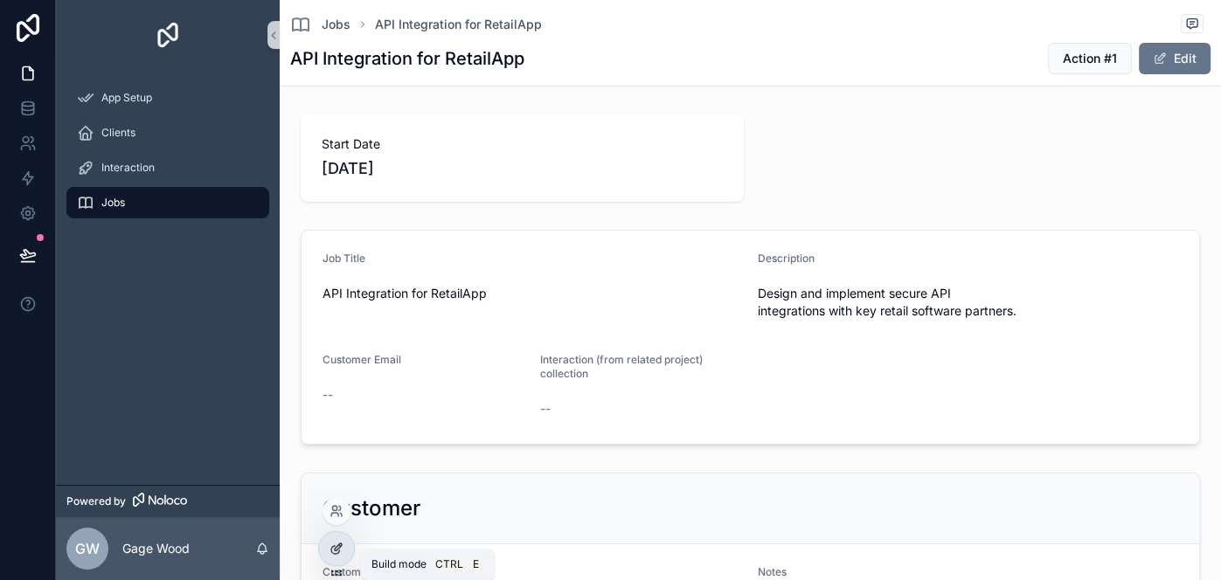
click at [333, 534] on div at bounding box center [336, 548] width 35 height 33
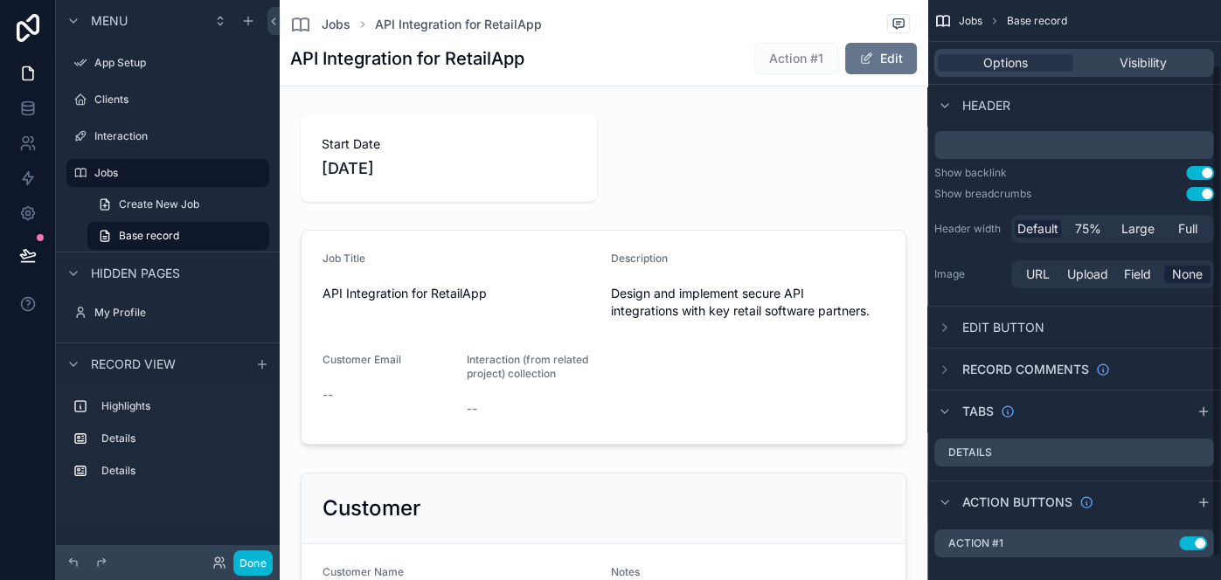
scroll to position [105, 0]
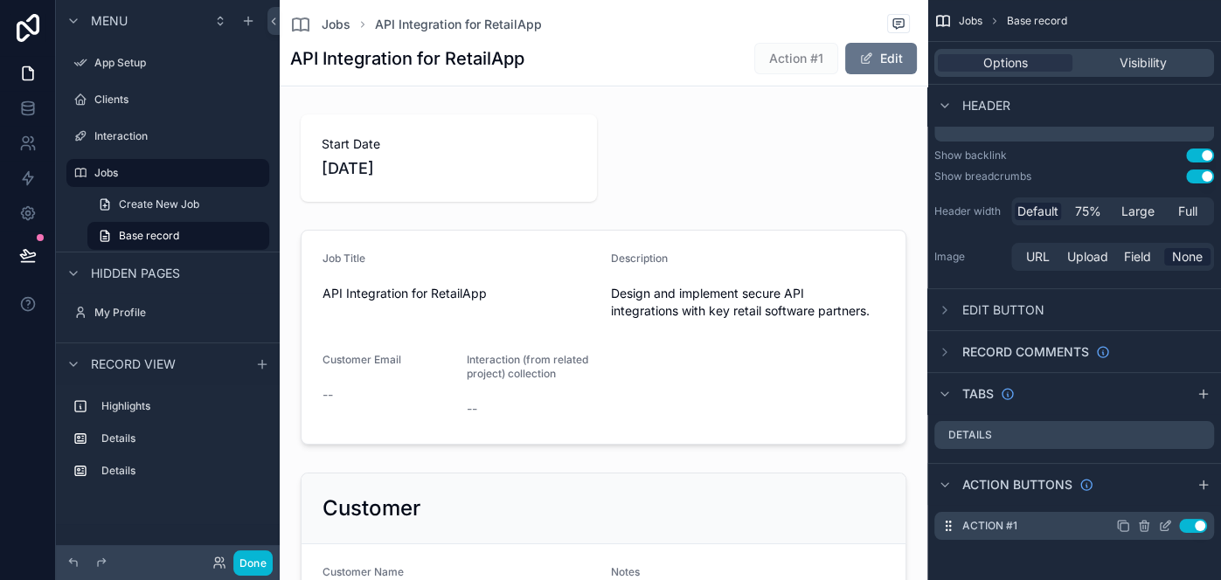
click at [1163, 523] on icon "scrollable content" at bounding box center [1165, 526] width 14 height 14
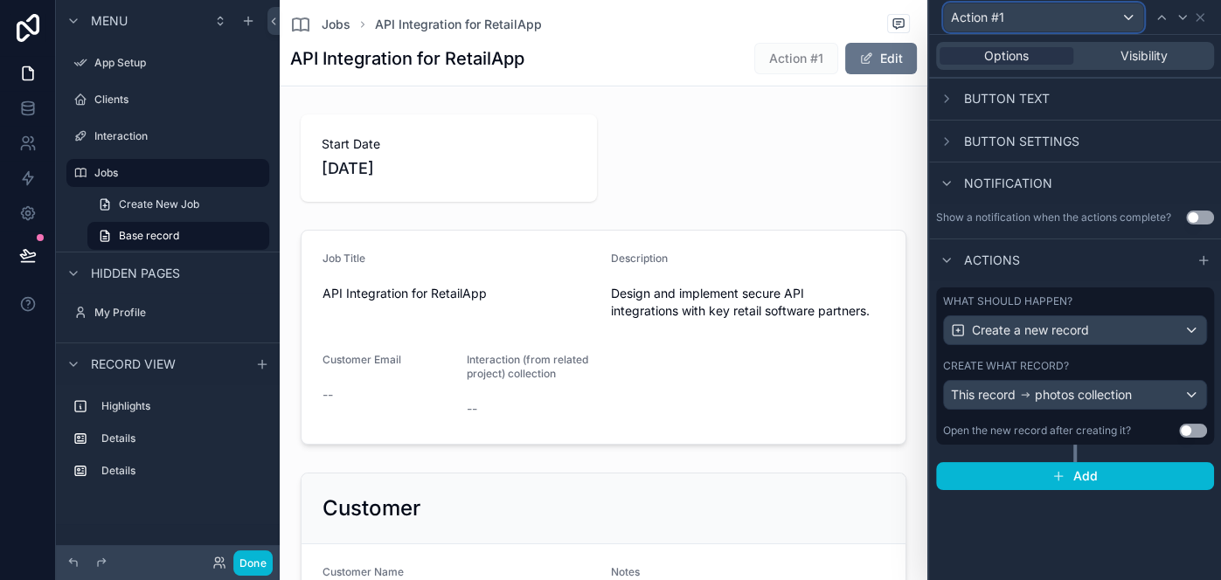
click at [1125, 17] on div "Action #1" at bounding box center [1043, 17] width 199 height 28
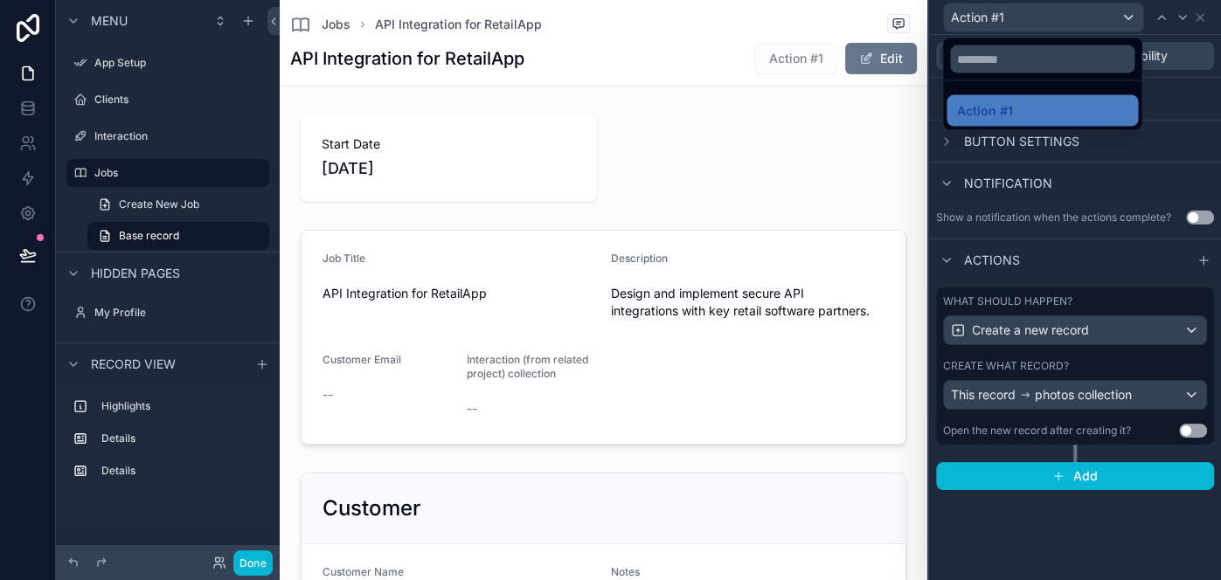
click at [1125, 17] on div at bounding box center [1075, 290] width 292 height 580
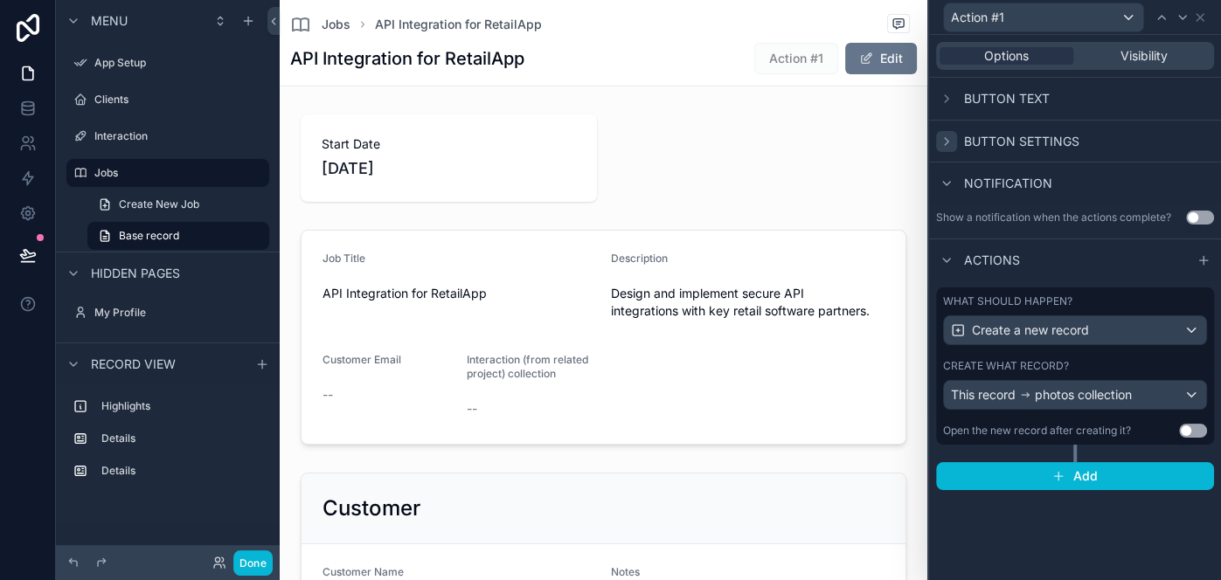
click at [945, 143] on icon at bounding box center [946, 142] width 14 height 14
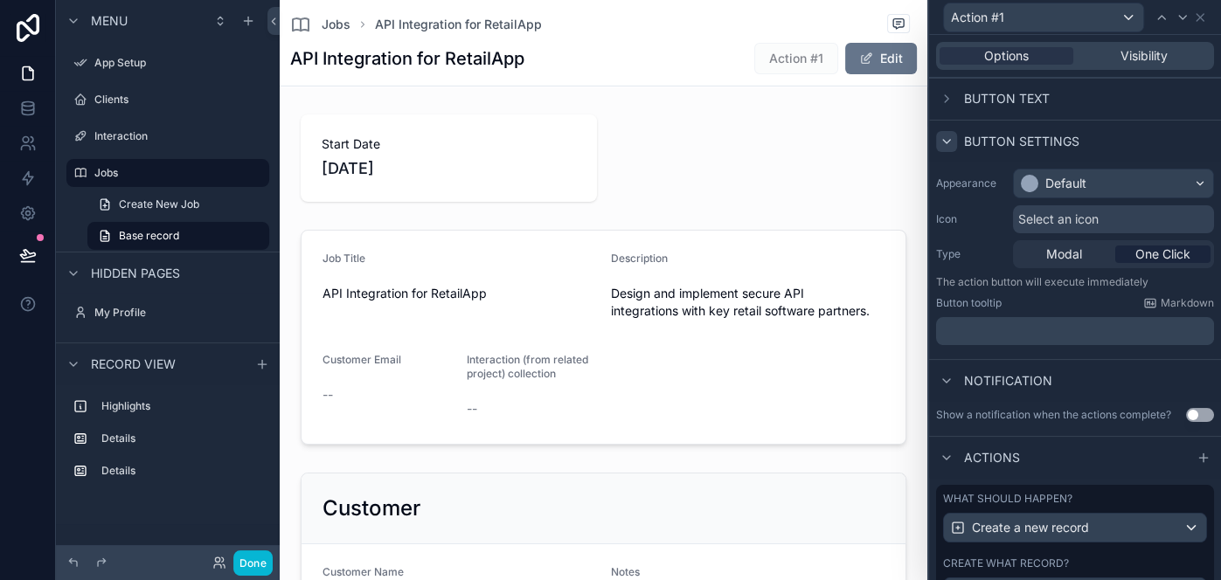
click at [1115, 224] on div "Select an icon" at bounding box center [1113, 219] width 201 height 28
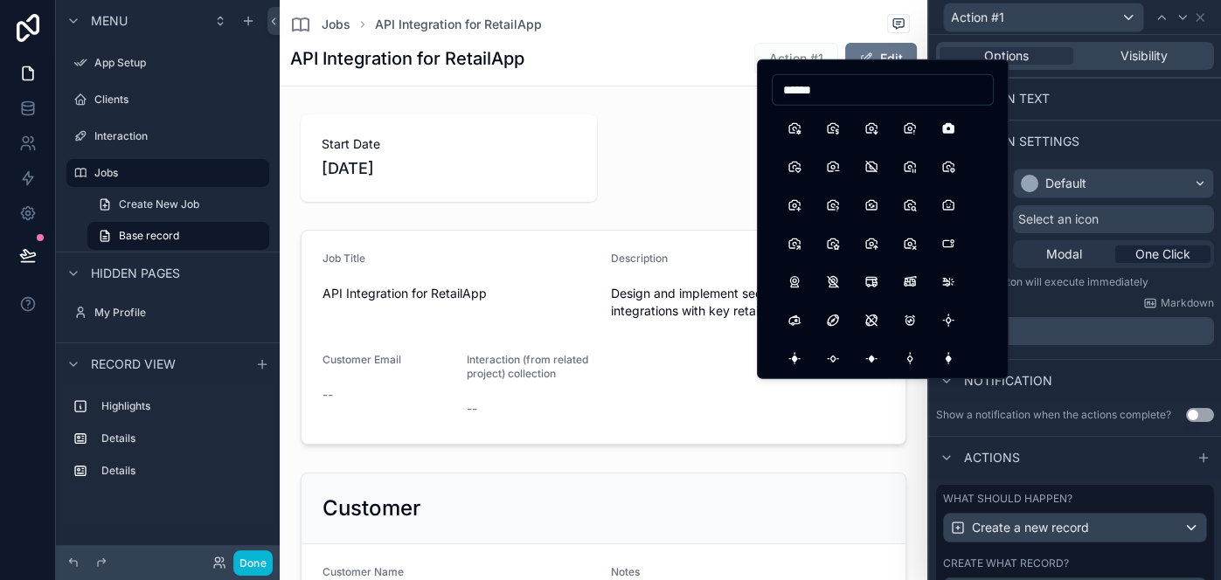
scroll to position [0, 0]
type input "******"
click at [793, 127] on button "Camera" at bounding box center [793, 128] width 31 height 31
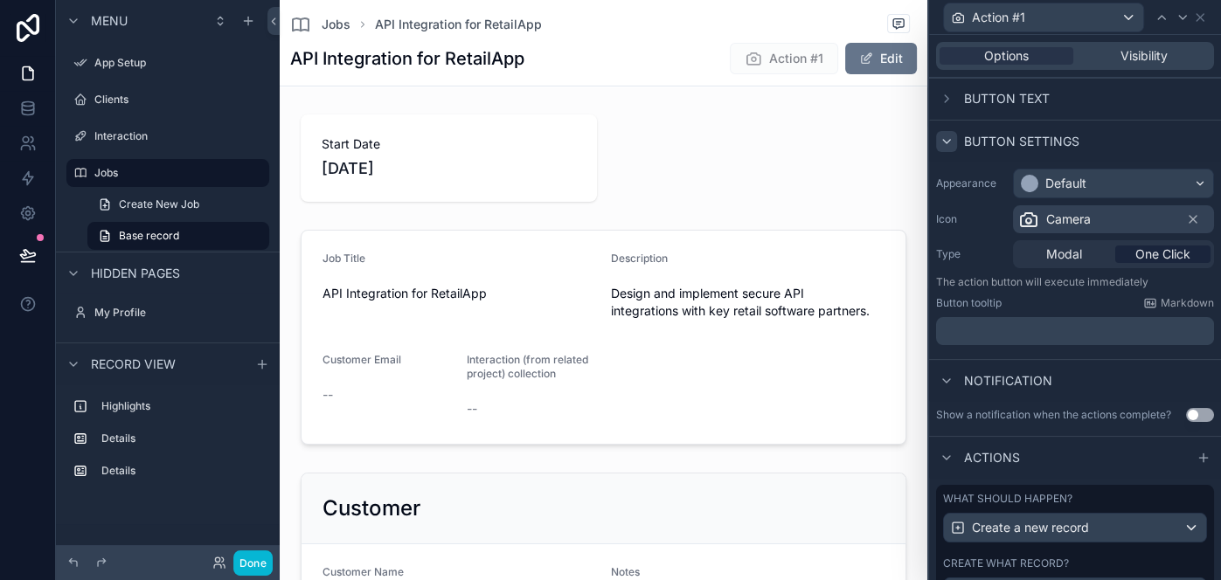
click at [972, 99] on span "Button text" at bounding box center [1007, 98] width 86 height 17
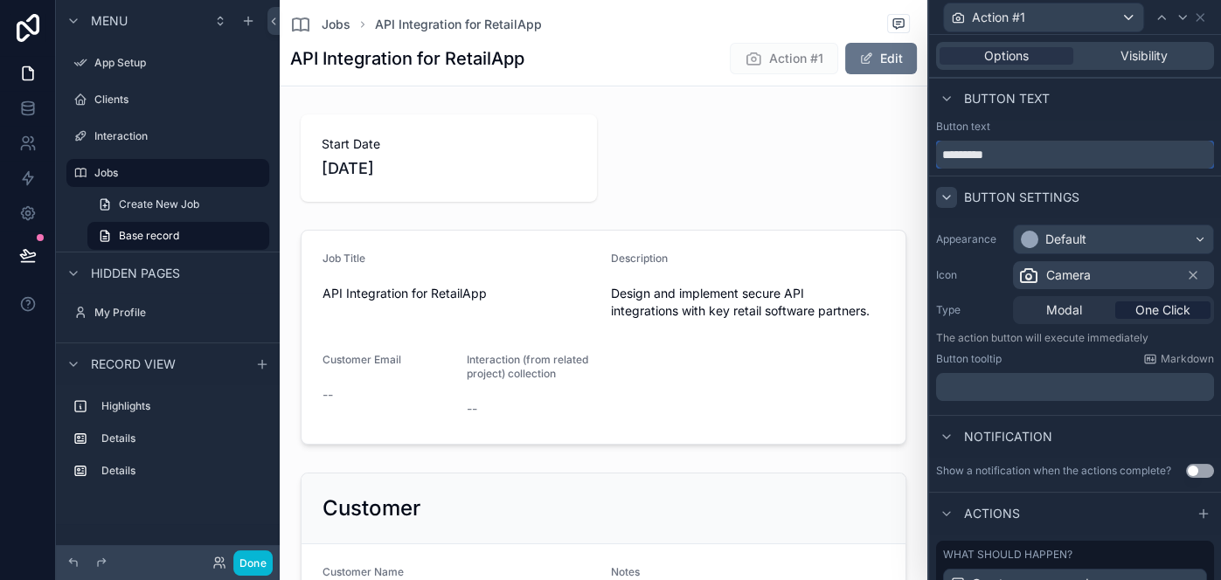
click at [986, 157] on input "*********" at bounding box center [1075, 155] width 278 height 28
click at [1016, 156] on input "**********" at bounding box center [1075, 155] width 278 height 28
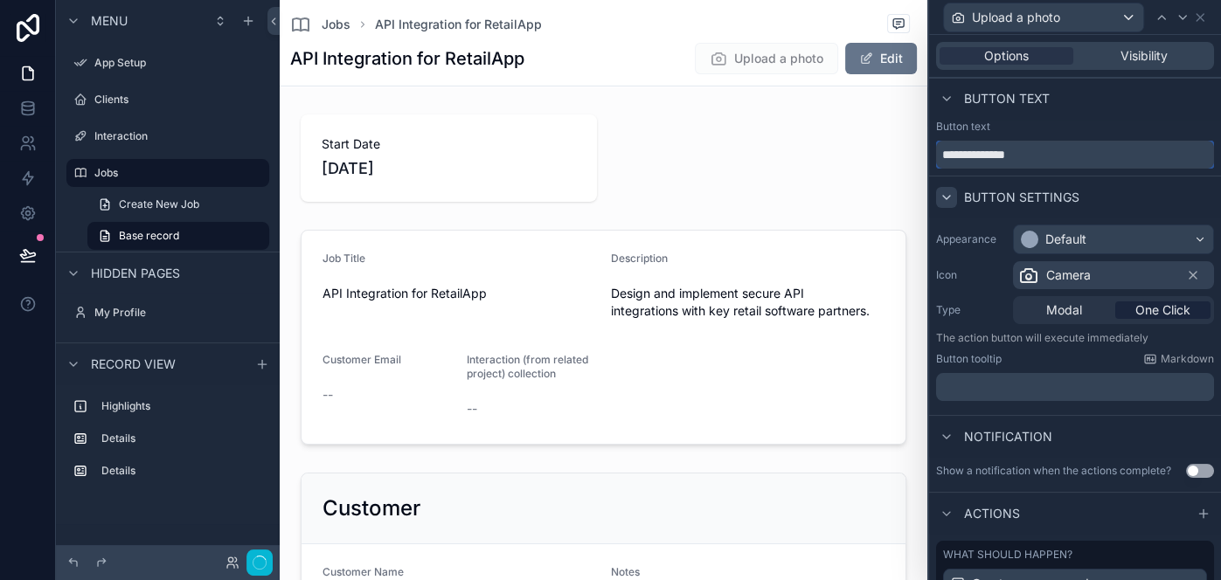
click at [1016, 156] on input "**********" at bounding box center [1075, 155] width 278 height 28
click at [940, 152] on input "**********" at bounding box center [1075, 155] width 278 height 28
type input "**********"
click at [1069, 109] on div "Button text" at bounding box center [1075, 99] width 292 height 42
click at [1116, 241] on div "Default" at bounding box center [1113, 239] width 199 height 28
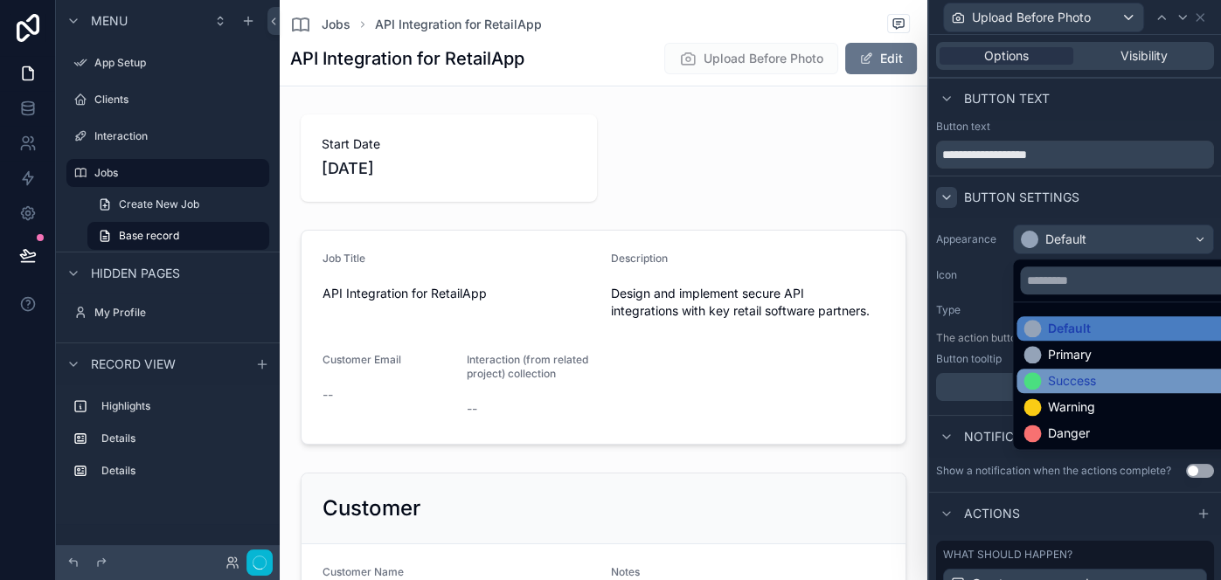
click at [1078, 381] on div "Success" at bounding box center [1072, 380] width 48 height 17
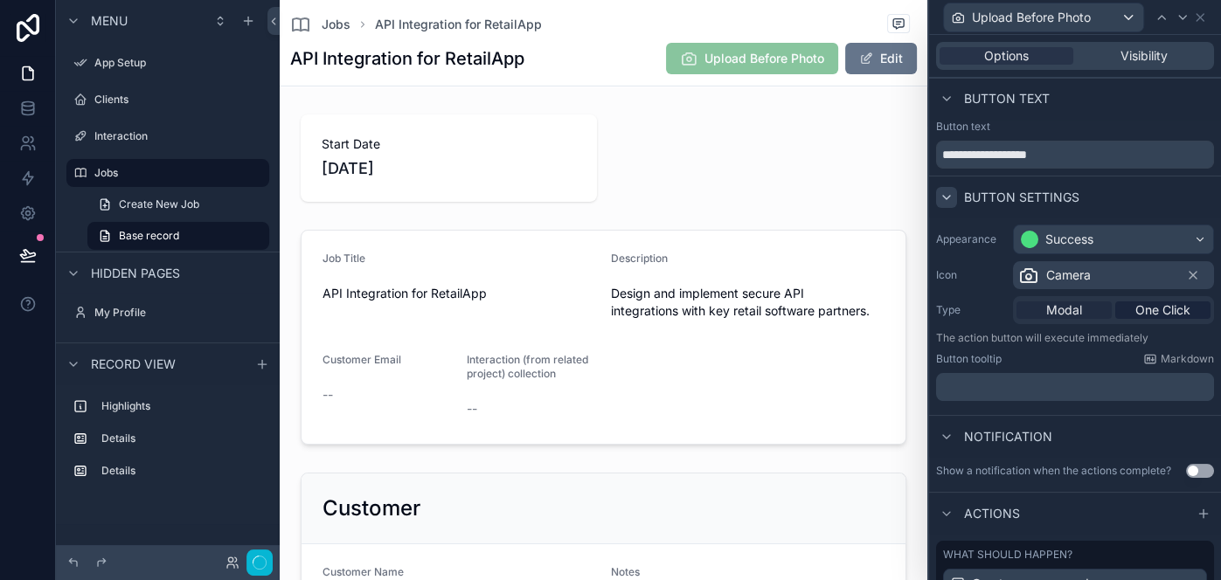
click at [1076, 310] on span "Modal" at bounding box center [1064, 309] width 36 height 17
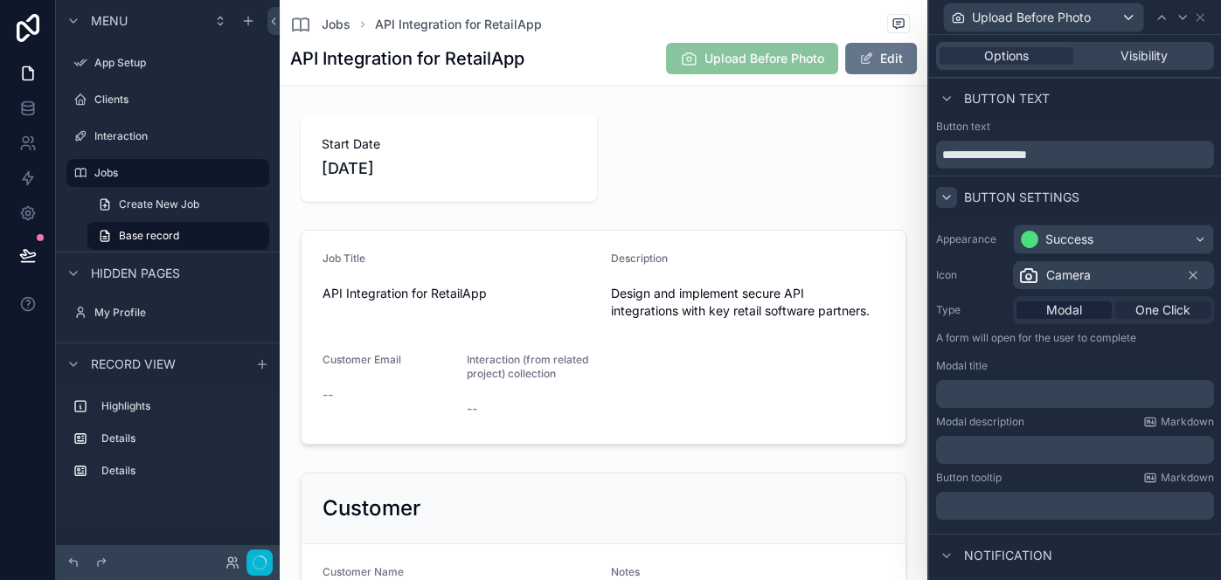
click at [1145, 310] on span "One Click" at bounding box center [1162, 309] width 55 height 17
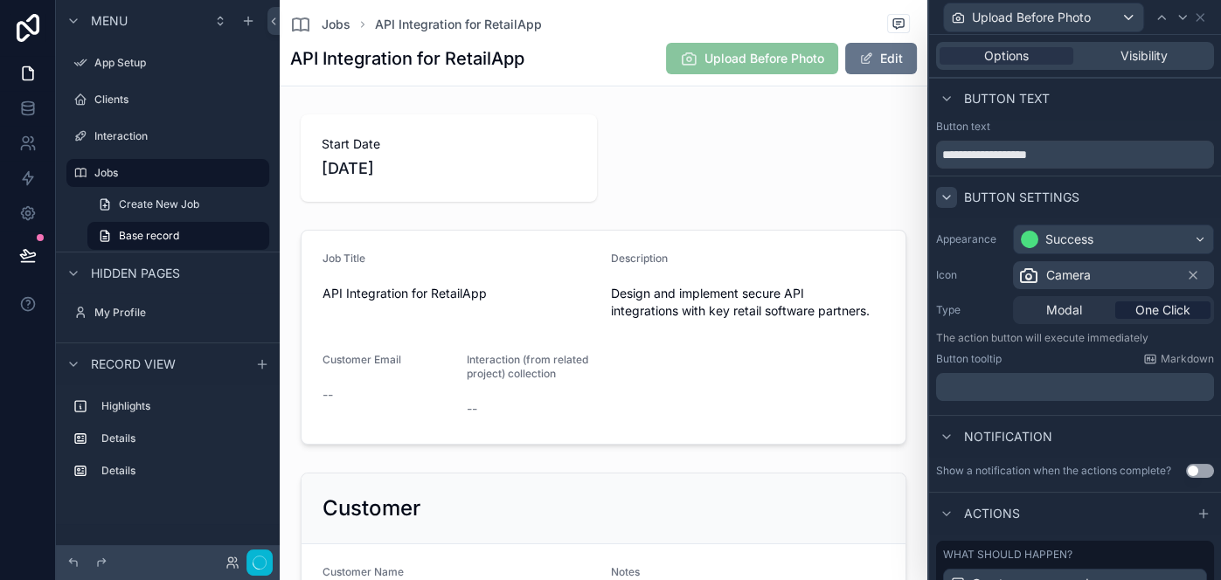
click at [1107, 384] on p "﻿" at bounding box center [1076, 386] width 267 height 17
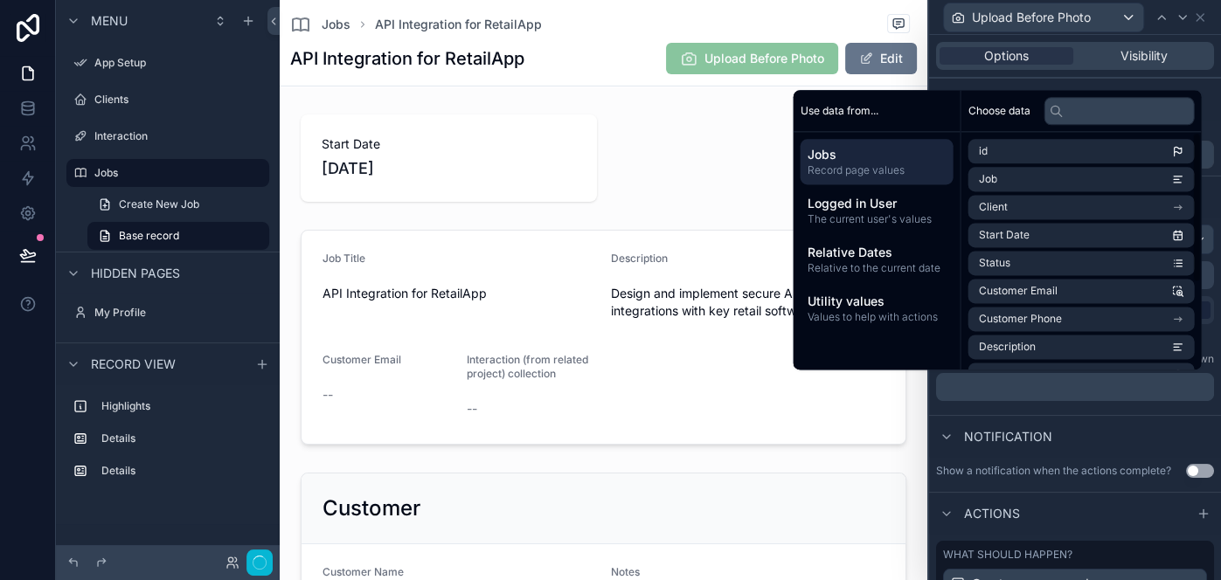
click at [986, 79] on div "Button text" at bounding box center [1075, 99] width 292 height 42
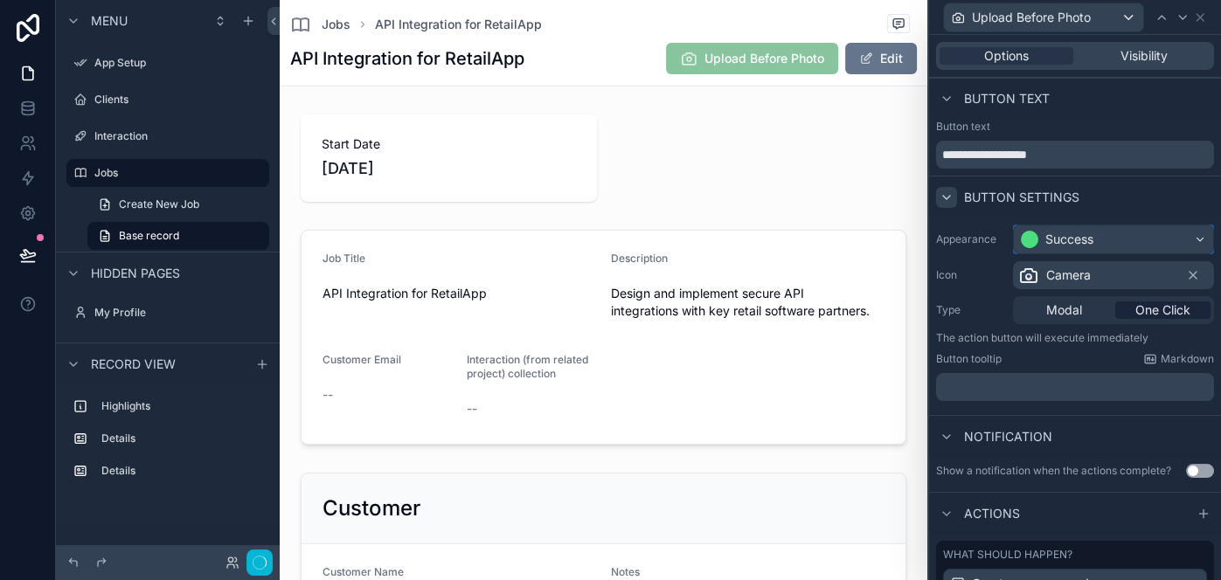
click at [1107, 232] on div "Success" at bounding box center [1113, 239] width 199 height 28
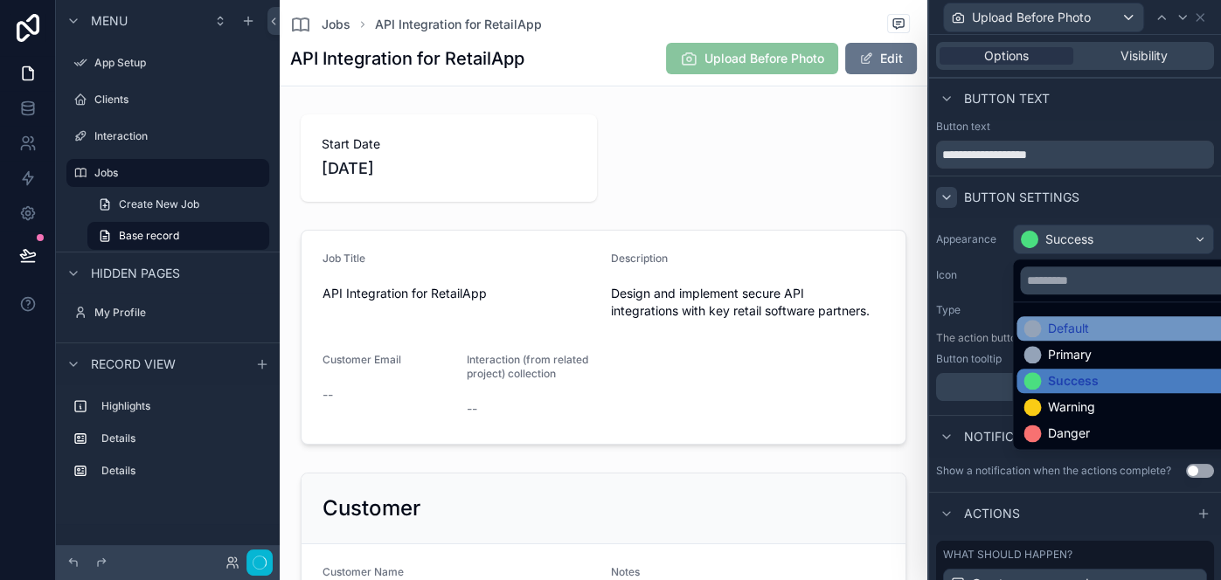
click at [1090, 332] on div "Default" at bounding box center [1132, 328] width 219 height 17
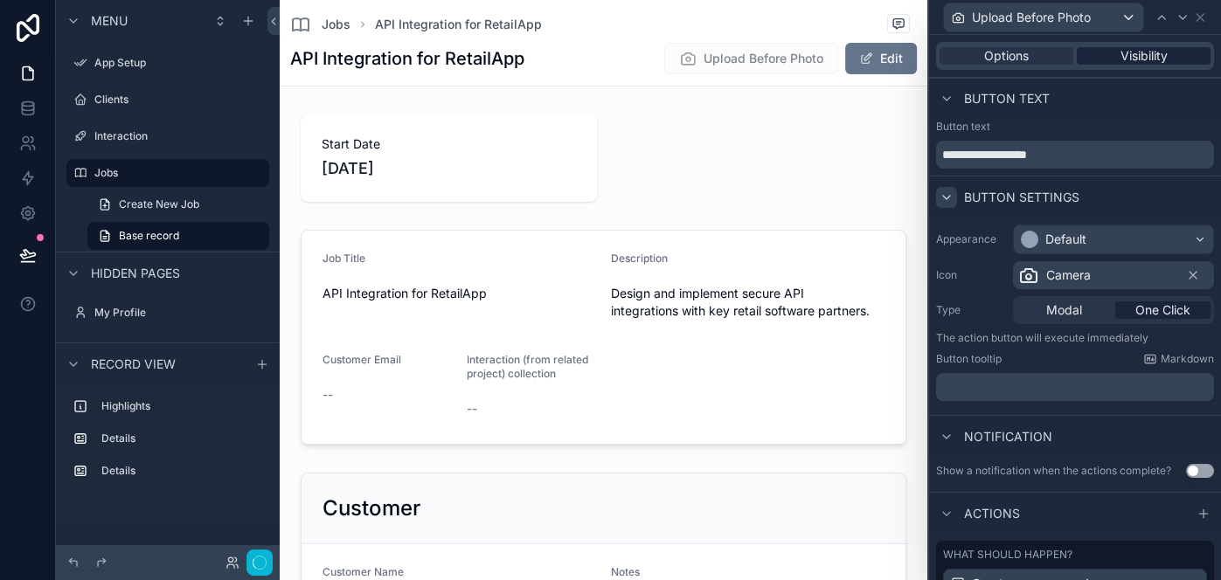
click at [1111, 64] on div "Visibility" at bounding box center [1143, 55] width 134 height 17
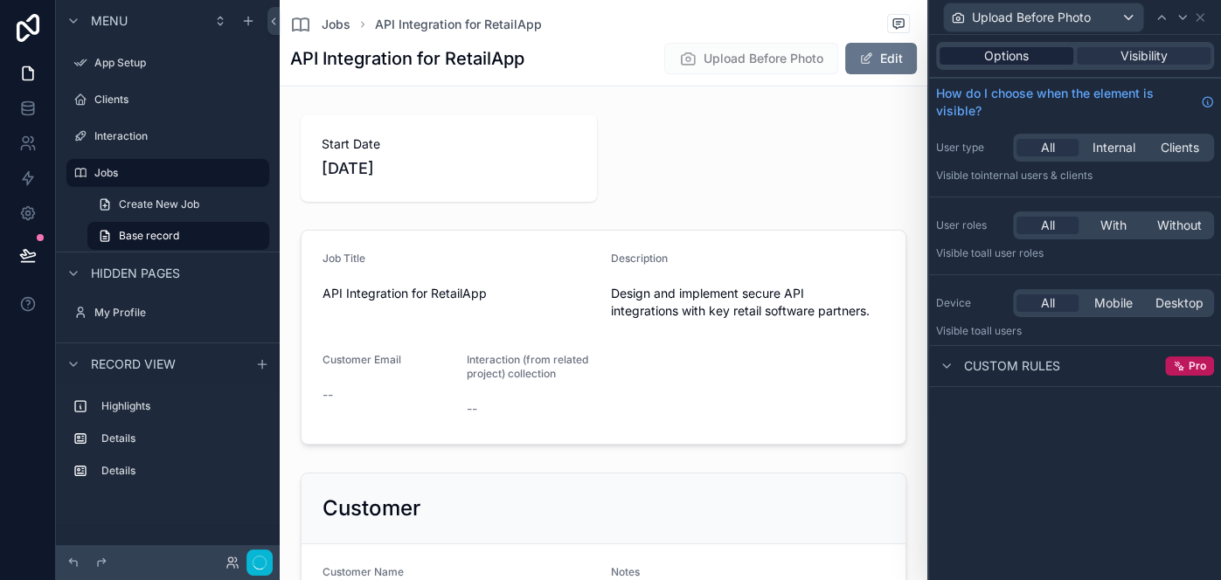
click at [1014, 57] on span "Options" at bounding box center [1006, 55] width 45 height 17
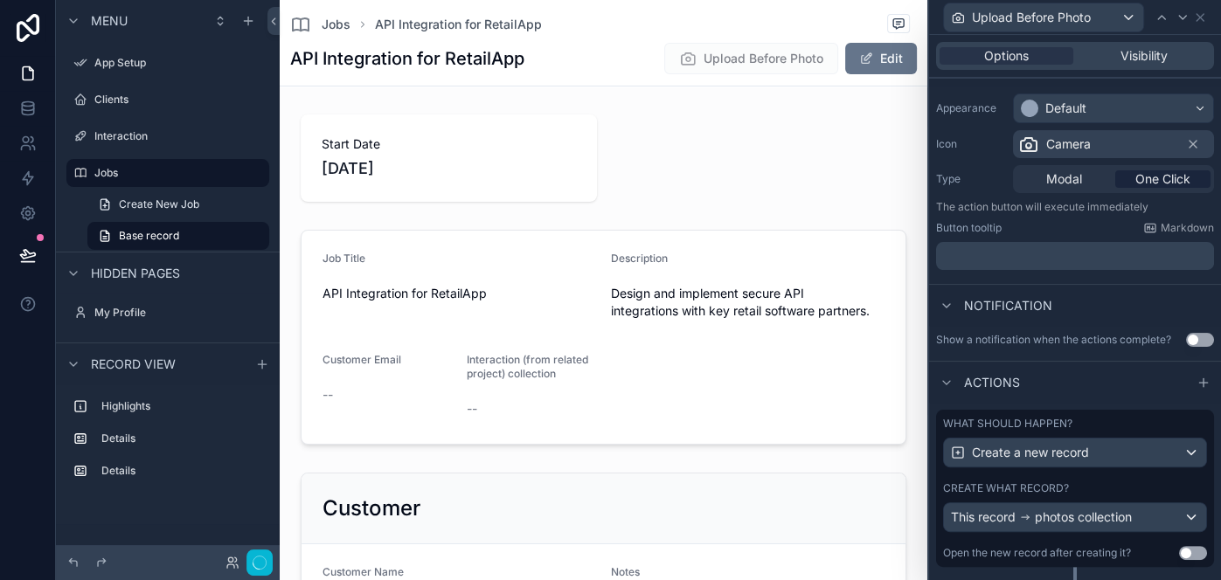
scroll to position [167, 0]
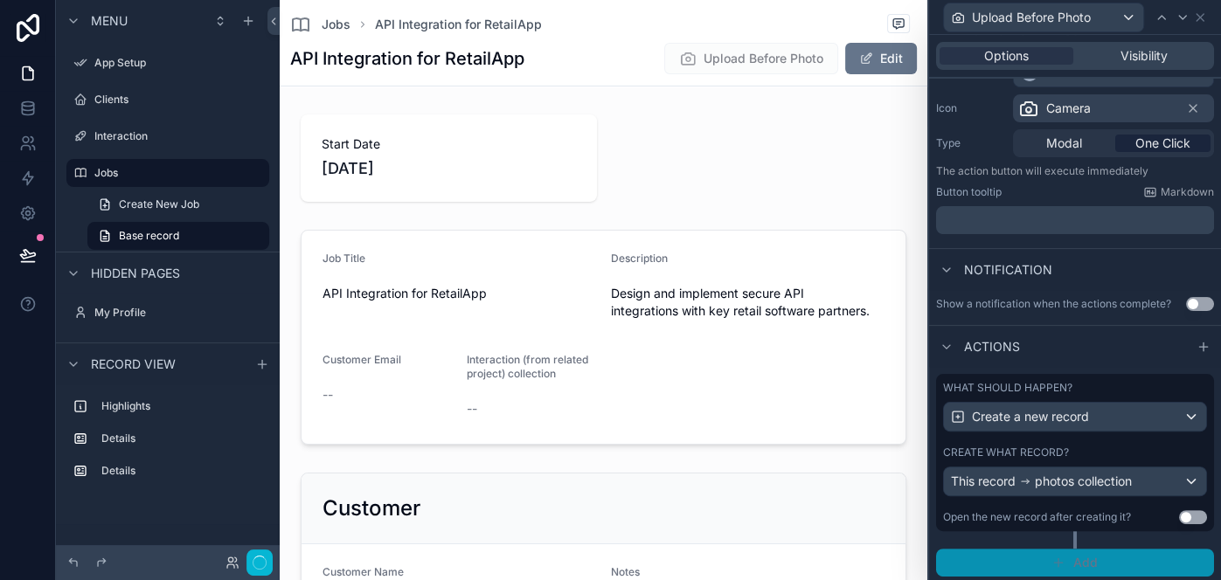
click at [1018, 553] on button "Add" at bounding box center [1075, 563] width 278 height 28
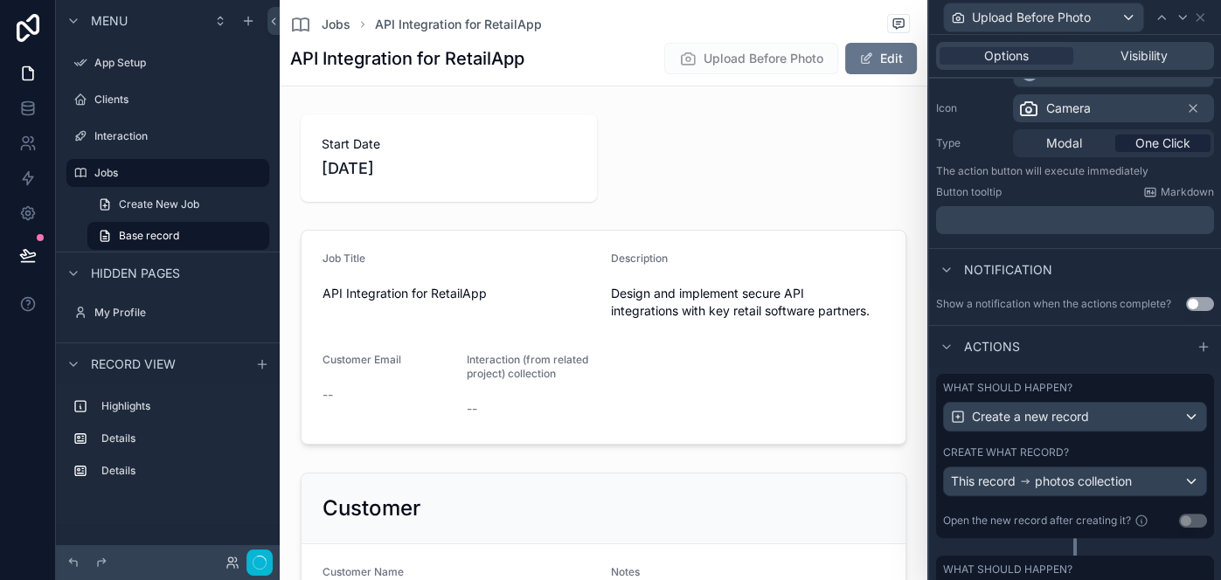
scroll to position [256, 0]
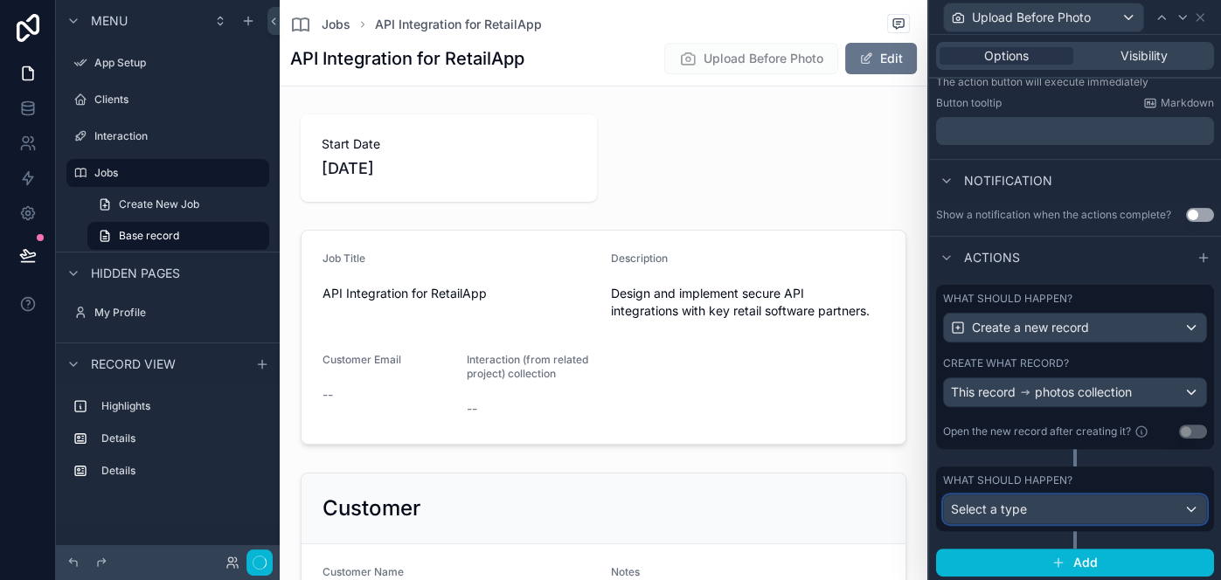
click at [1033, 507] on div "Select a type" at bounding box center [1075, 509] width 262 height 28
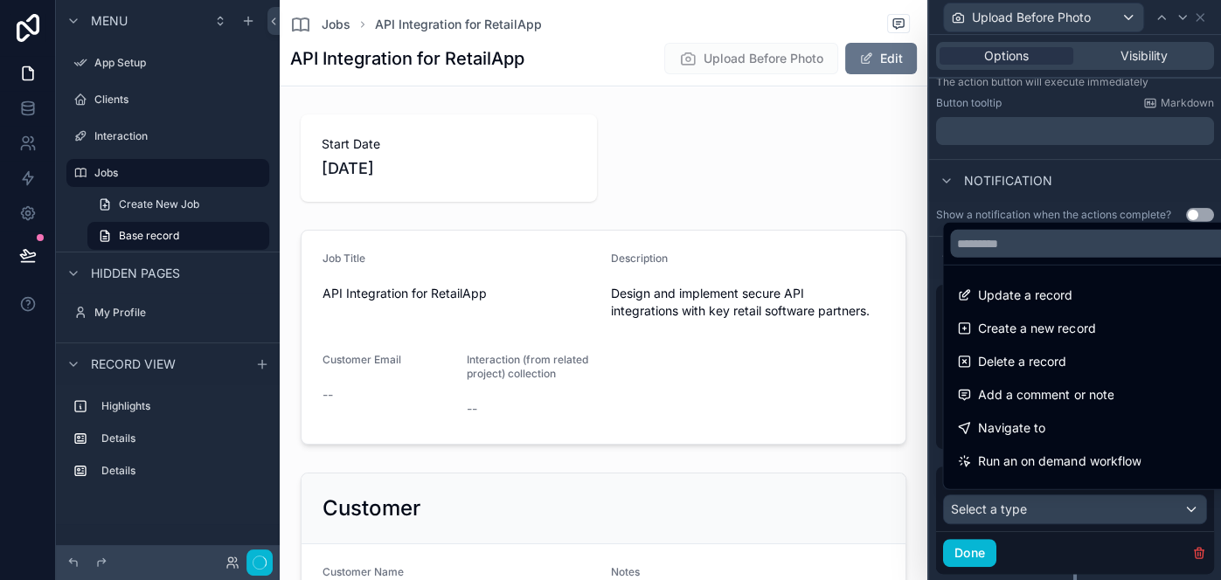
click at [1033, 507] on div at bounding box center [1075, 290] width 292 height 580
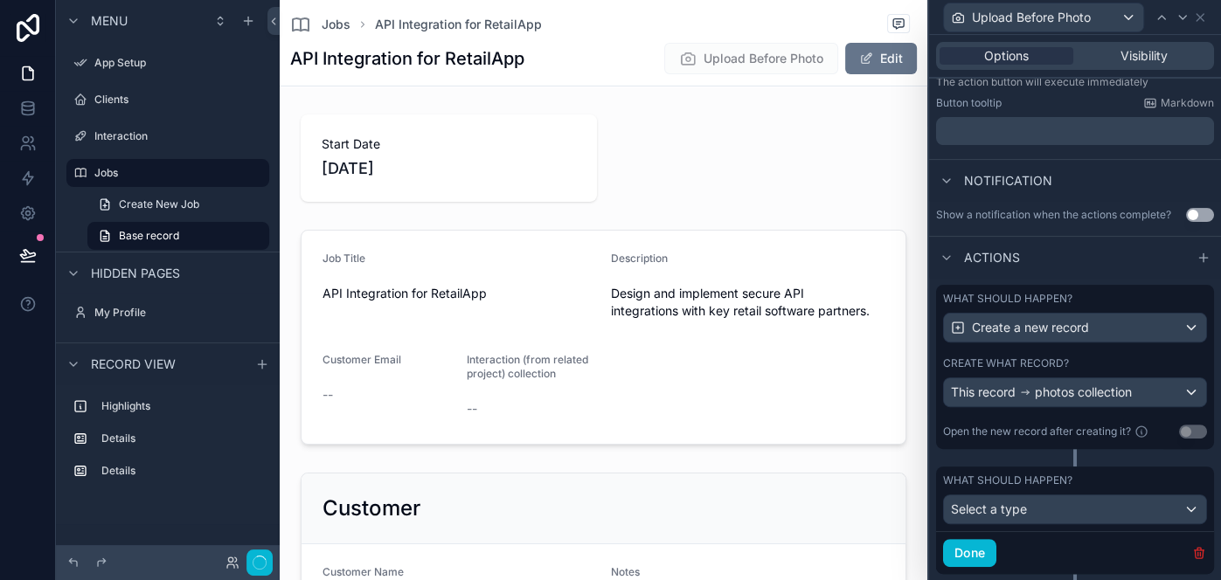
click at [1194, 546] on icon "button" at bounding box center [1199, 553] width 14 height 14
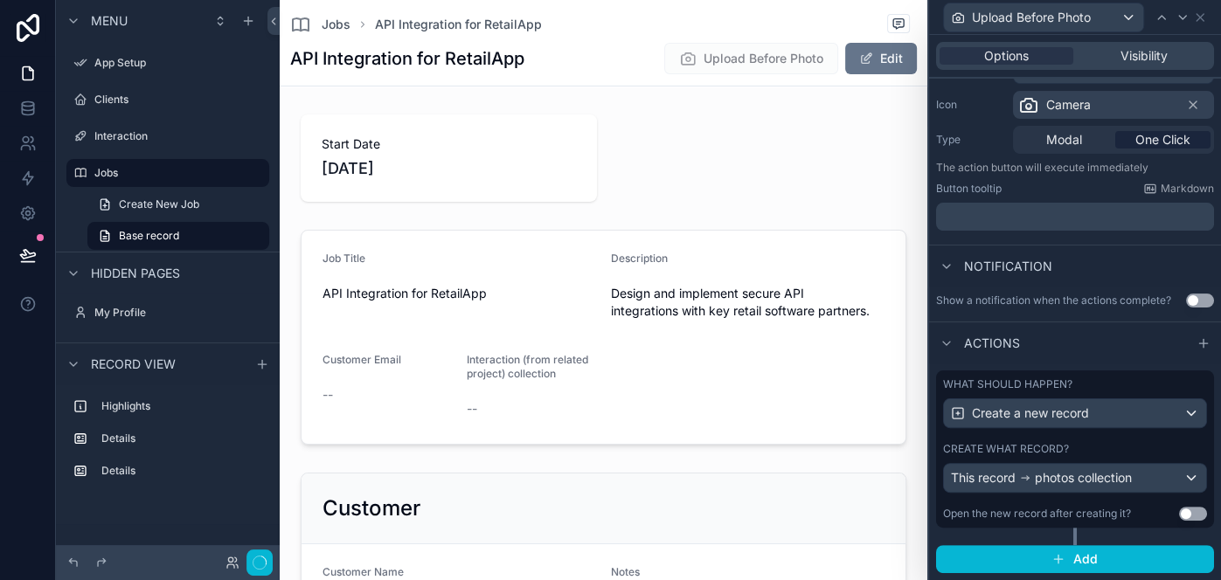
scroll to position [167, 0]
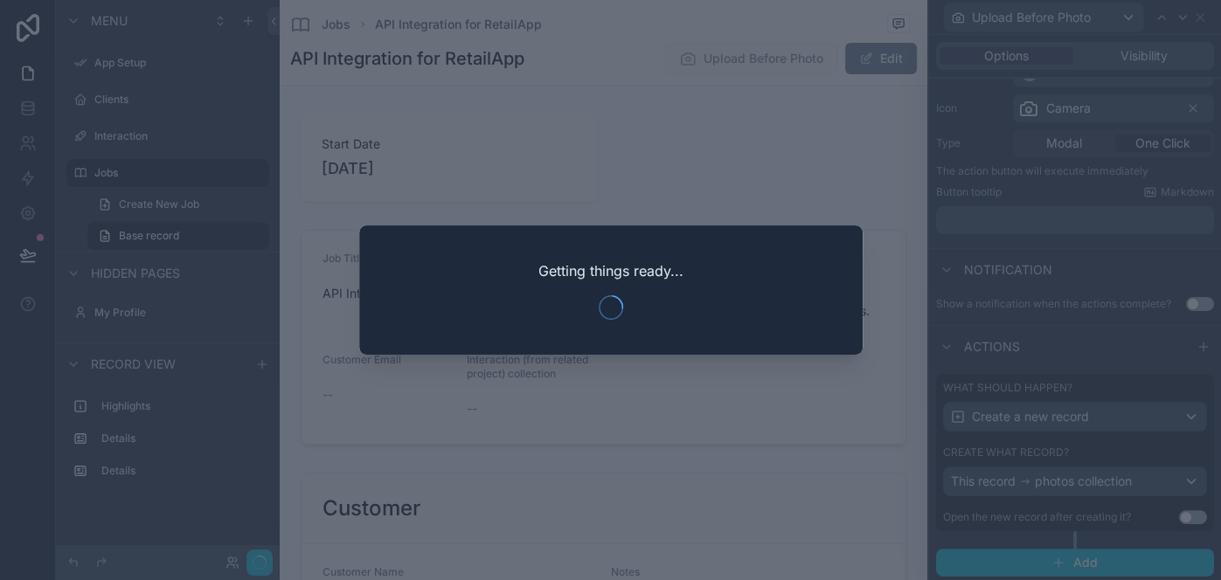
click at [629, 156] on div at bounding box center [610, 290] width 1221 height 580
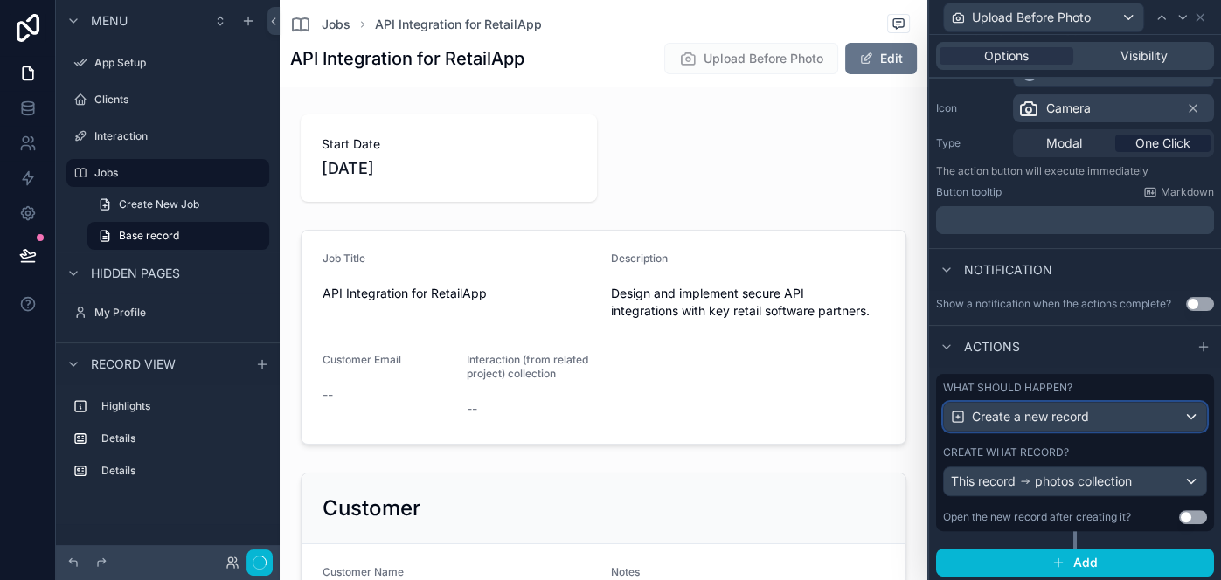
click at [1058, 417] on span "Create a new record" at bounding box center [1030, 416] width 117 height 17
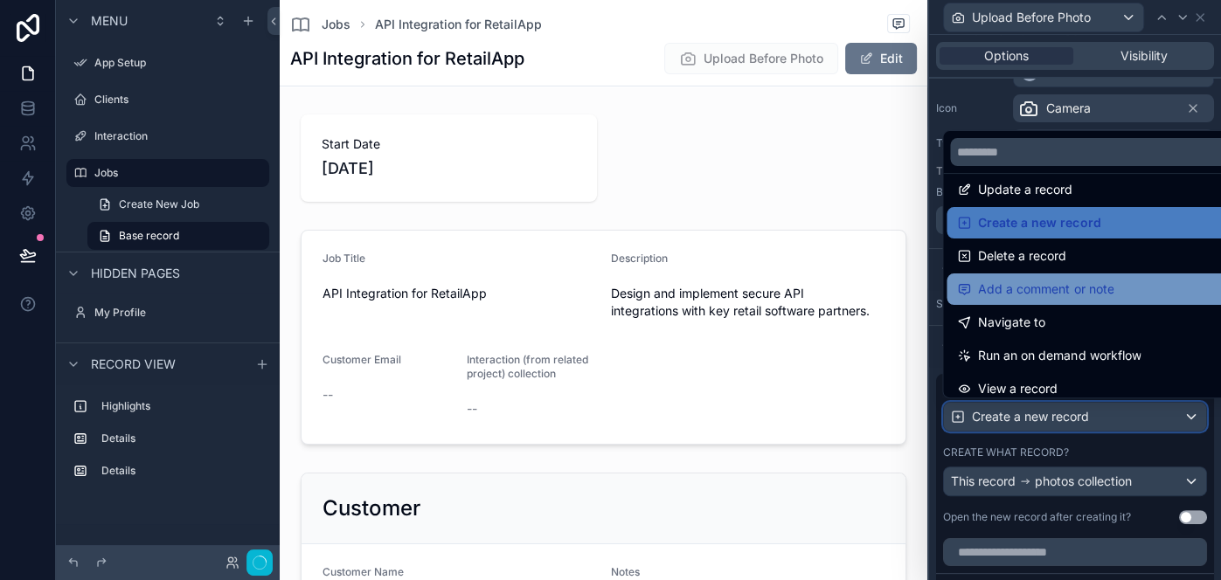
scroll to position [0, 0]
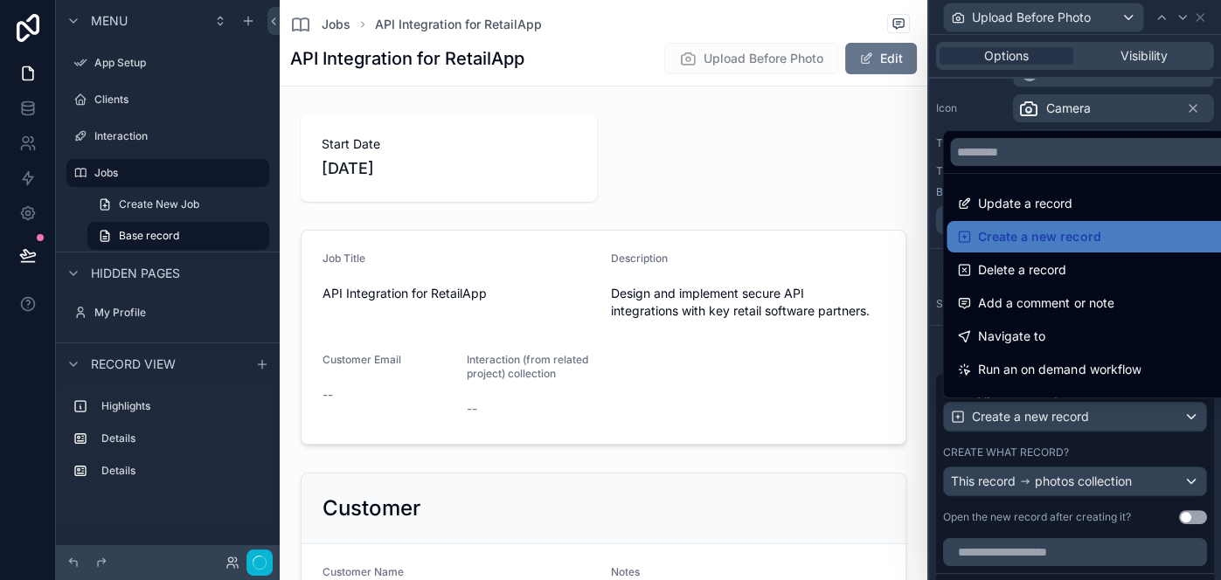
click at [988, 108] on div at bounding box center [1075, 290] width 292 height 580
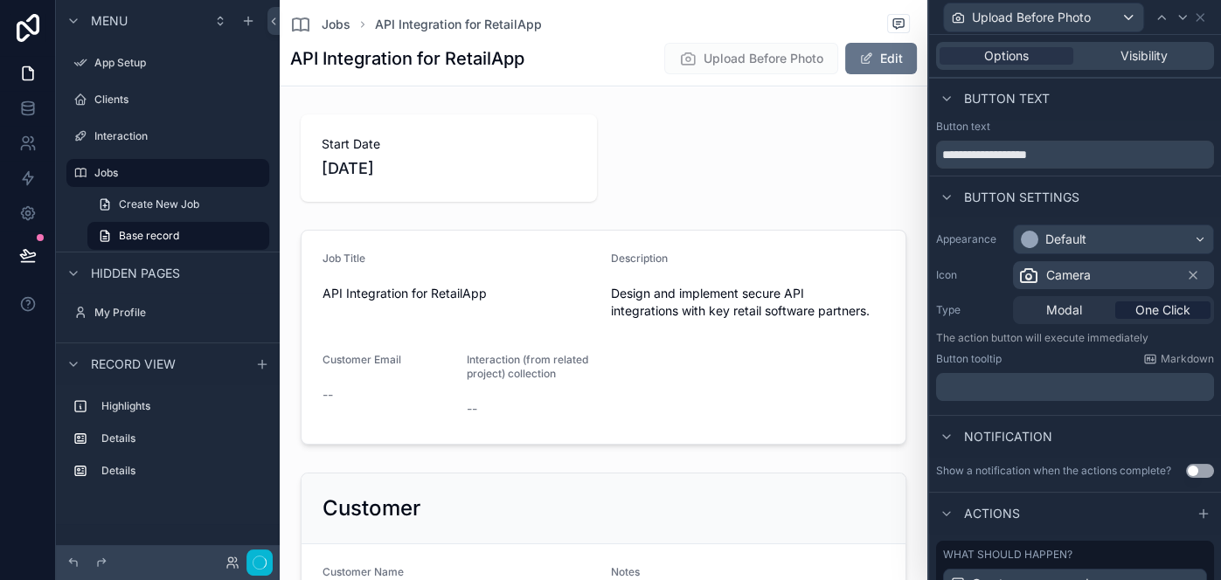
click at [996, 99] on span "Button text" at bounding box center [1007, 98] width 86 height 17
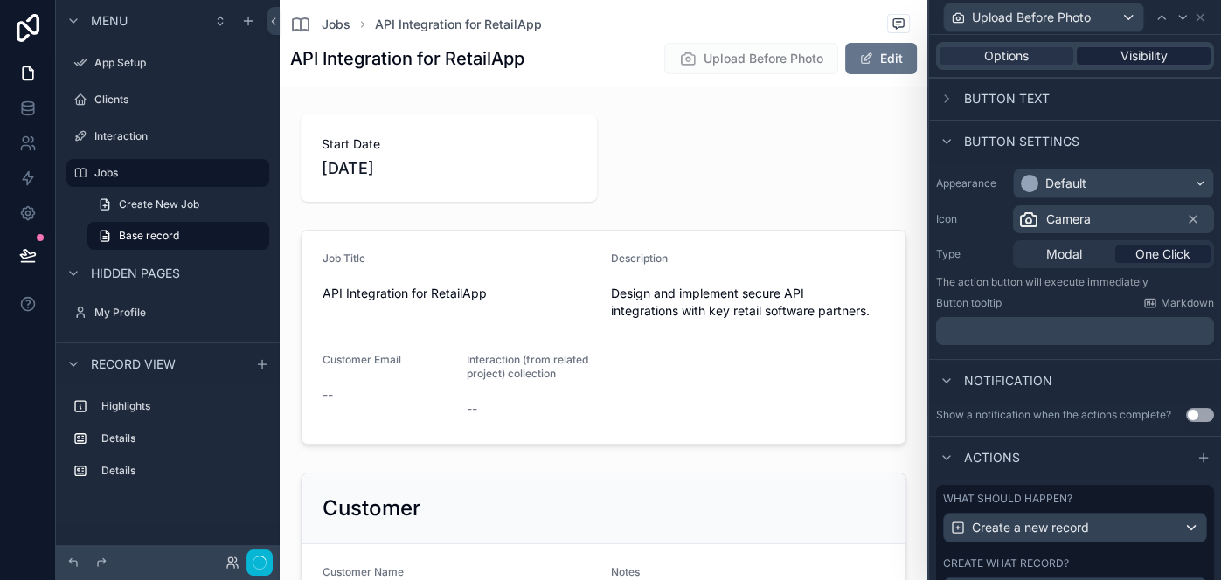
click at [1114, 51] on div "Visibility" at bounding box center [1143, 55] width 134 height 17
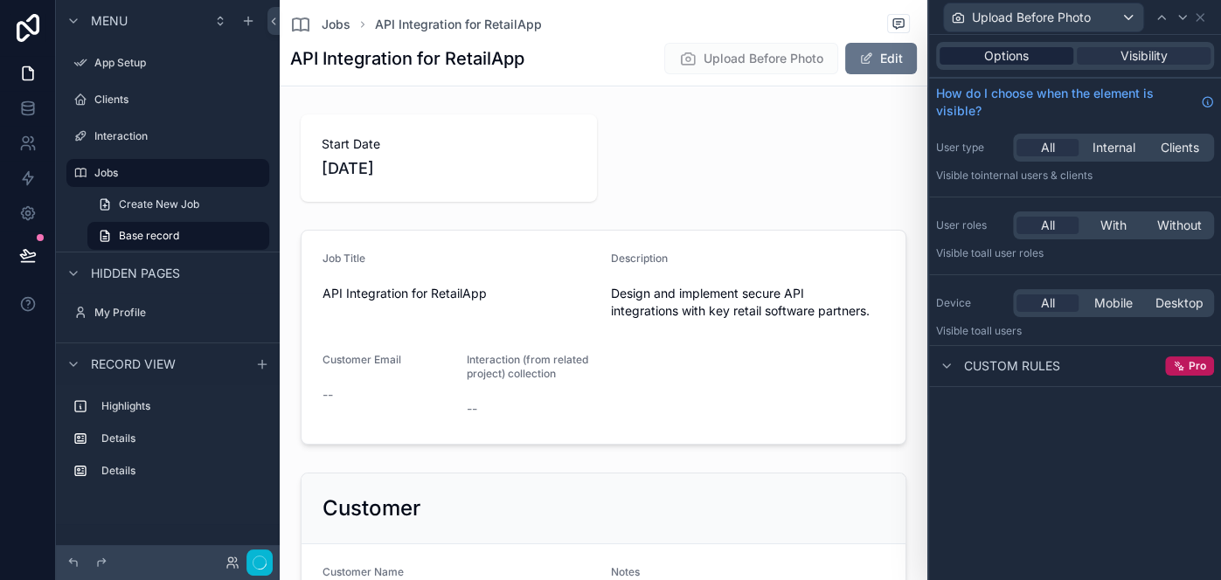
click at [1018, 55] on span "Options" at bounding box center [1006, 55] width 45 height 17
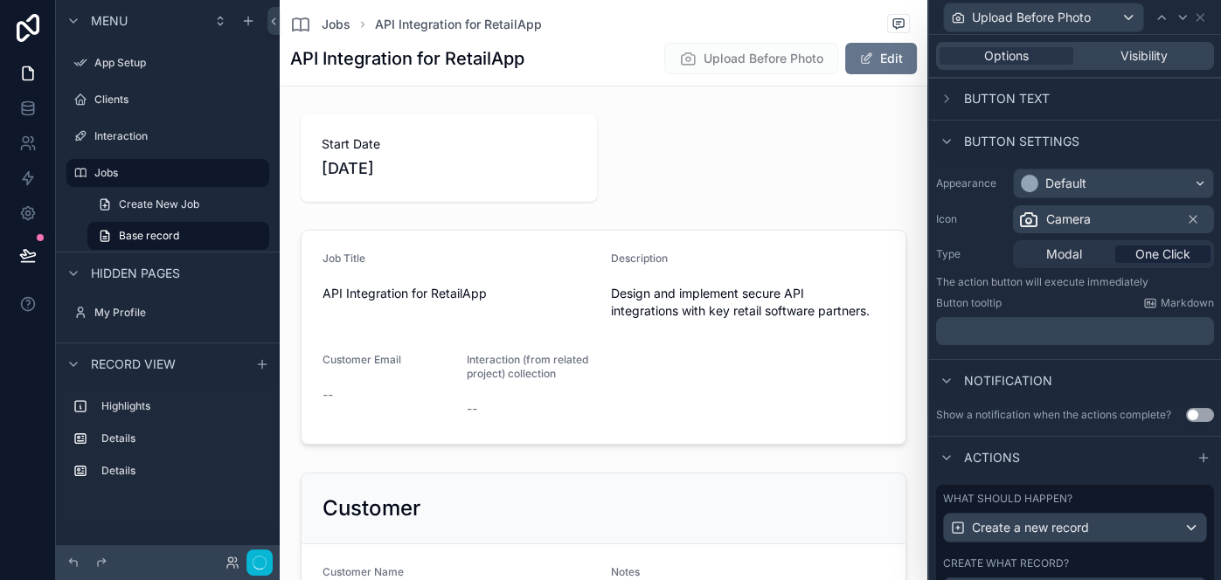
scroll to position [111, 0]
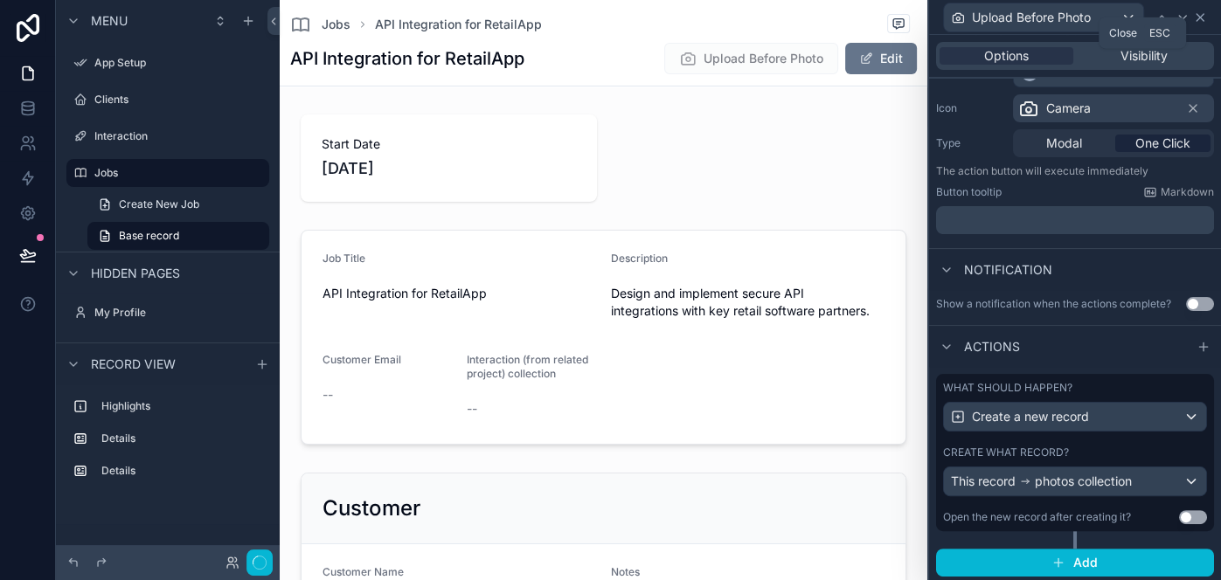
click at [1201, 20] on icon at bounding box center [1200, 17] width 14 height 14
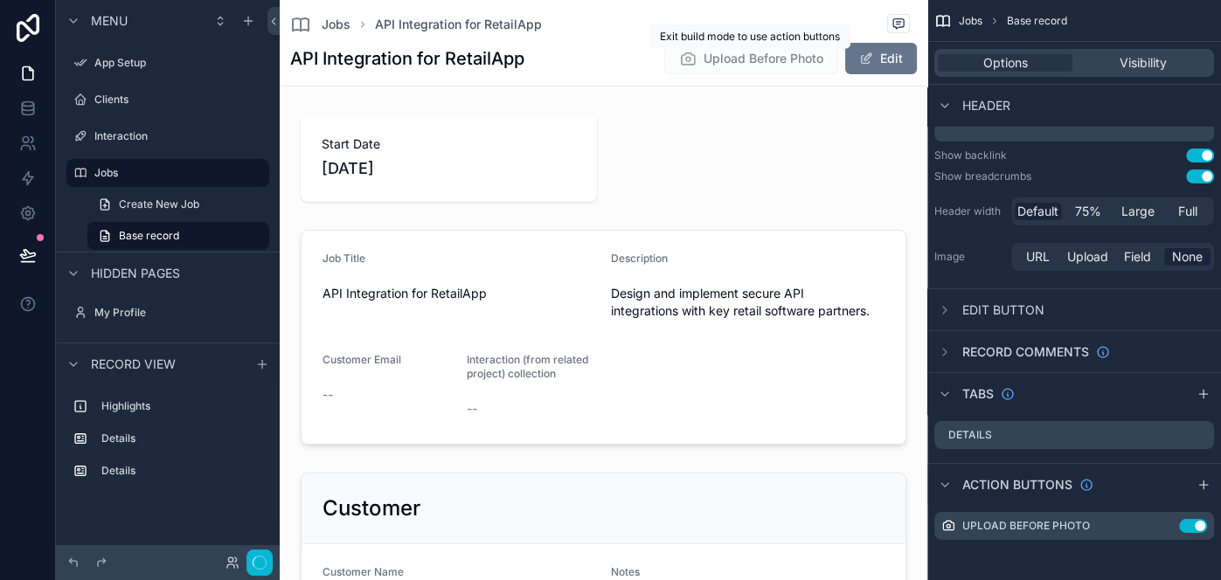
click at [756, 63] on span "Upload Before Photo" at bounding box center [751, 60] width 174 height 17
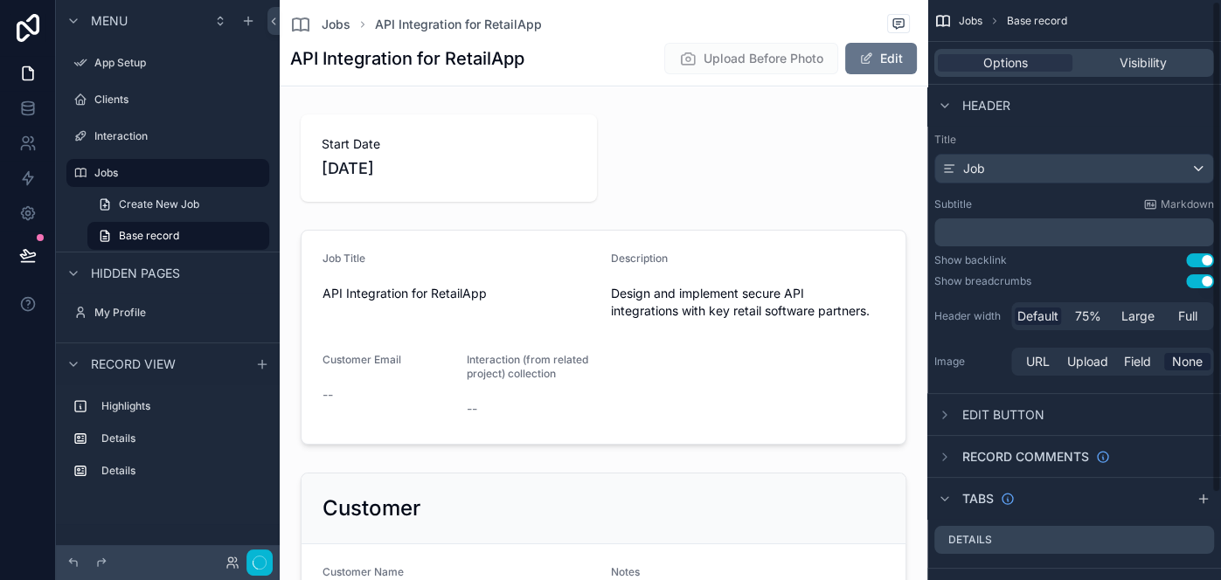
scroll to position [105, 0]
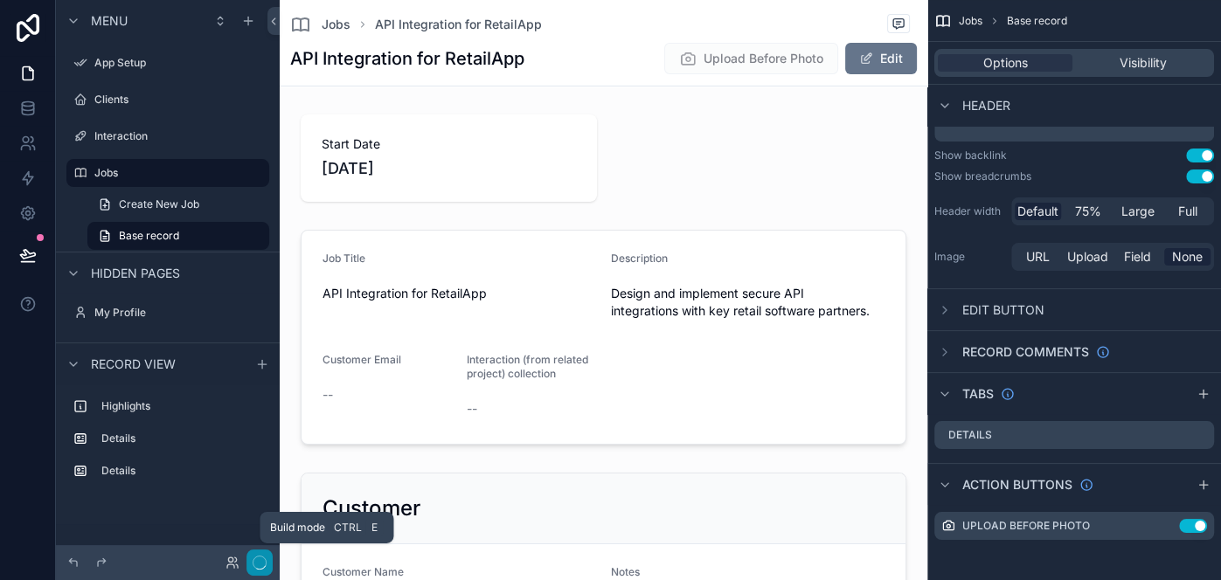
click at [262, 566] on icon "button" at bounding box center [260, 563] width 14 height 14
click at [284, 467] on div "Start Date 8/12/2025 Job Title API Integration for RetailApp Description Design…" at bounding box center [603, 437] width 647 height 661
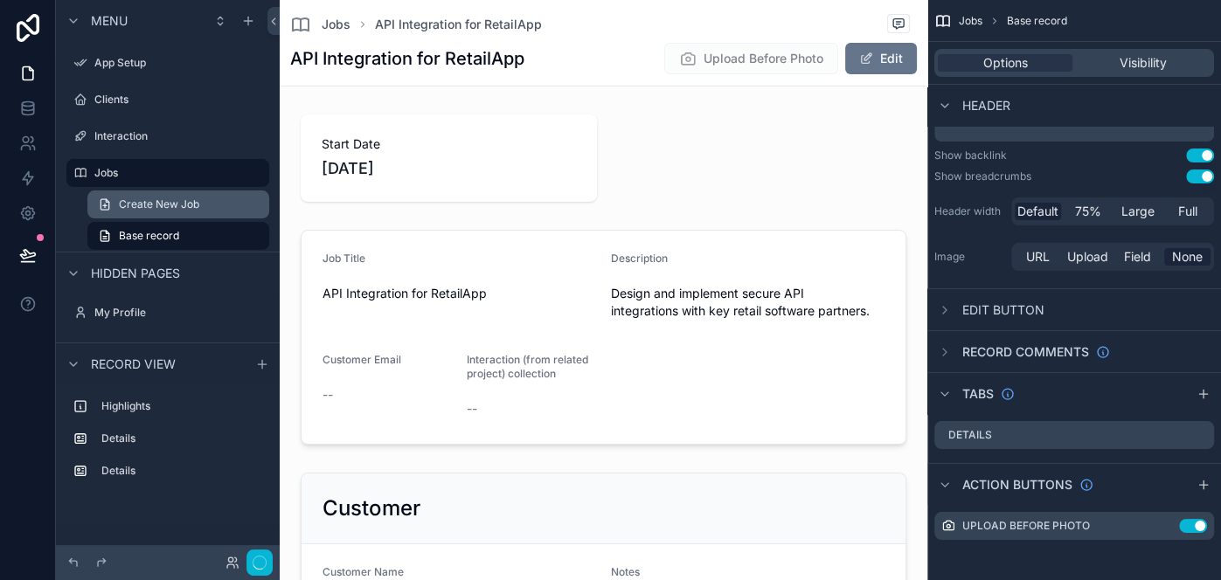
click at [184, 204] on span "Create New Job" at bounding box center [159, 204] width 80 height 14
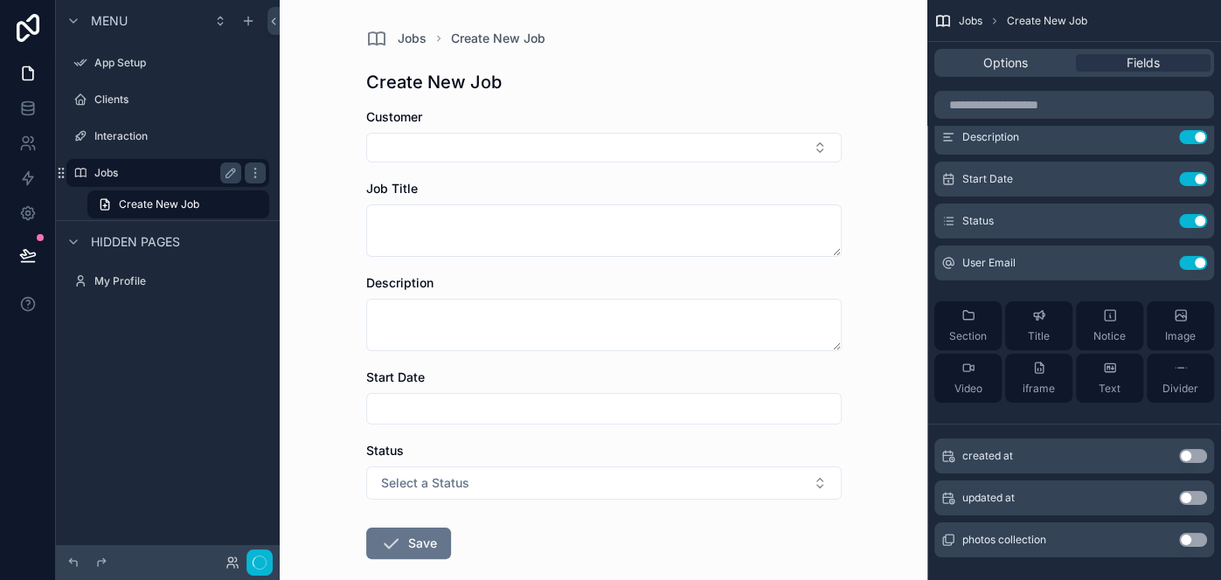
click at [163, 177] on label "Jobs" at bounding box center [164, 173] width 140 height 14
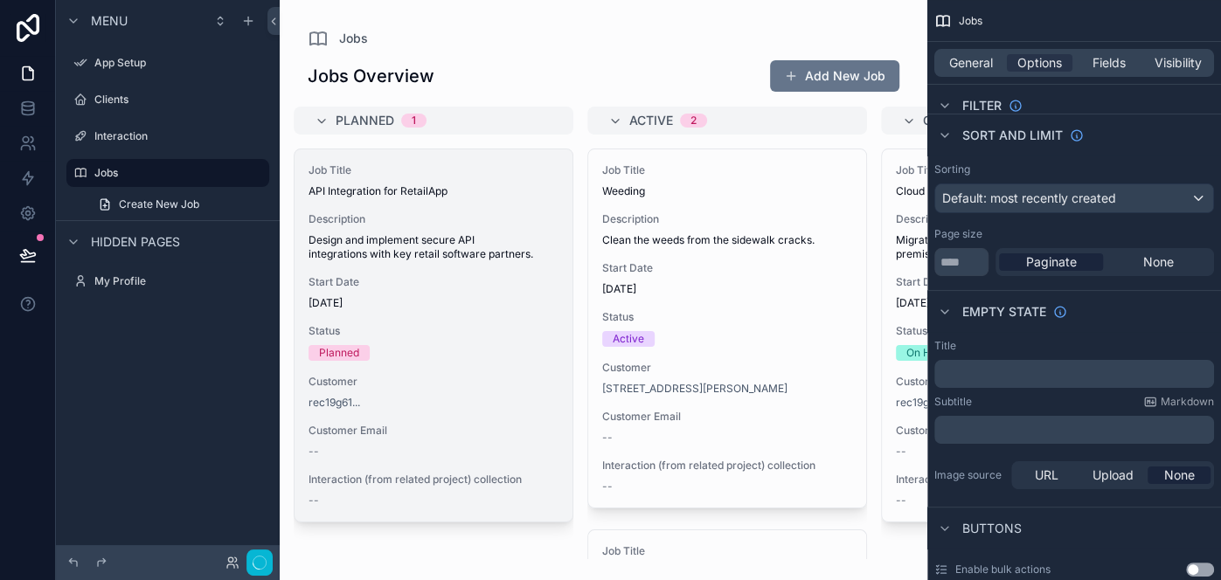
click at [454, 261] on div "Job Title API Integration for RetailApp Description Design and implement secure…" at bounding box center [433, 335] width 278 height 372
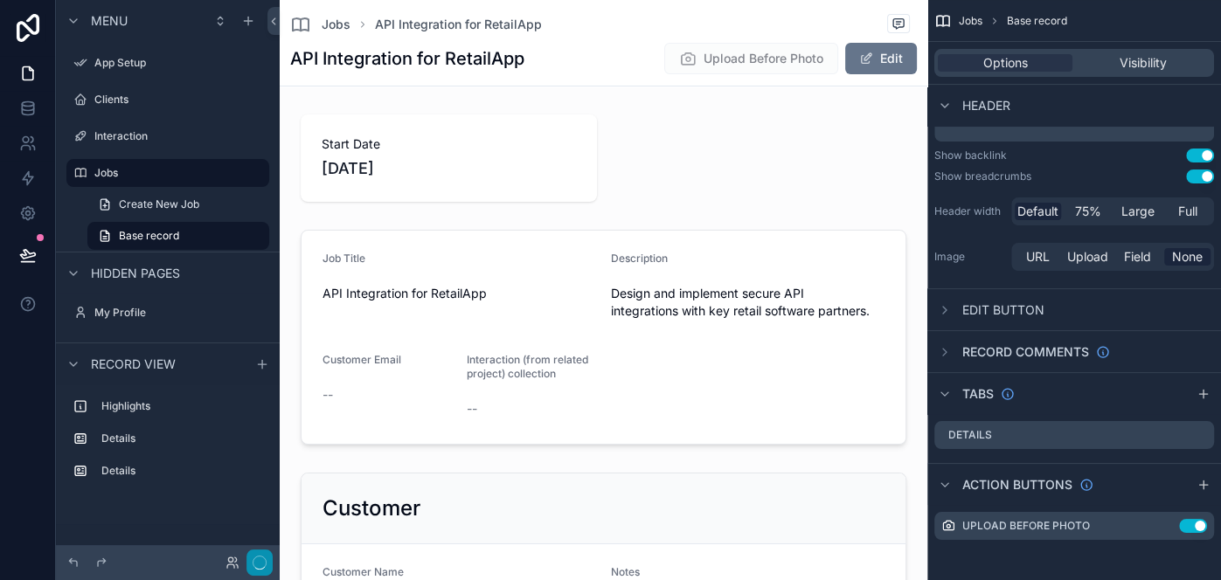
click at [259, 559] on icon "button" at bounding box center [260, 563] width 14 height 14
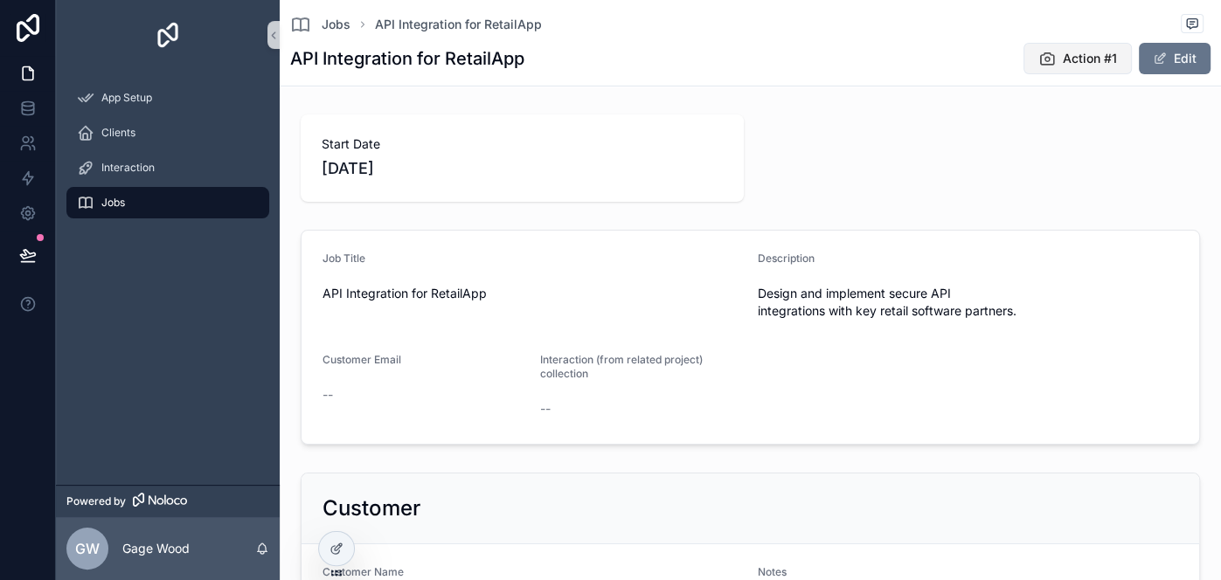
click at [1093, 59] on span "Action #1" at bounding box center [1089, 58] width 54 height 17
click at [1058, 56] on button "Action #1" at bounding box center [1077, 58] width 108 height 31
click at [1087, 60] on span "Action #1" at bounding box center [1089, 58] width 54 height 17
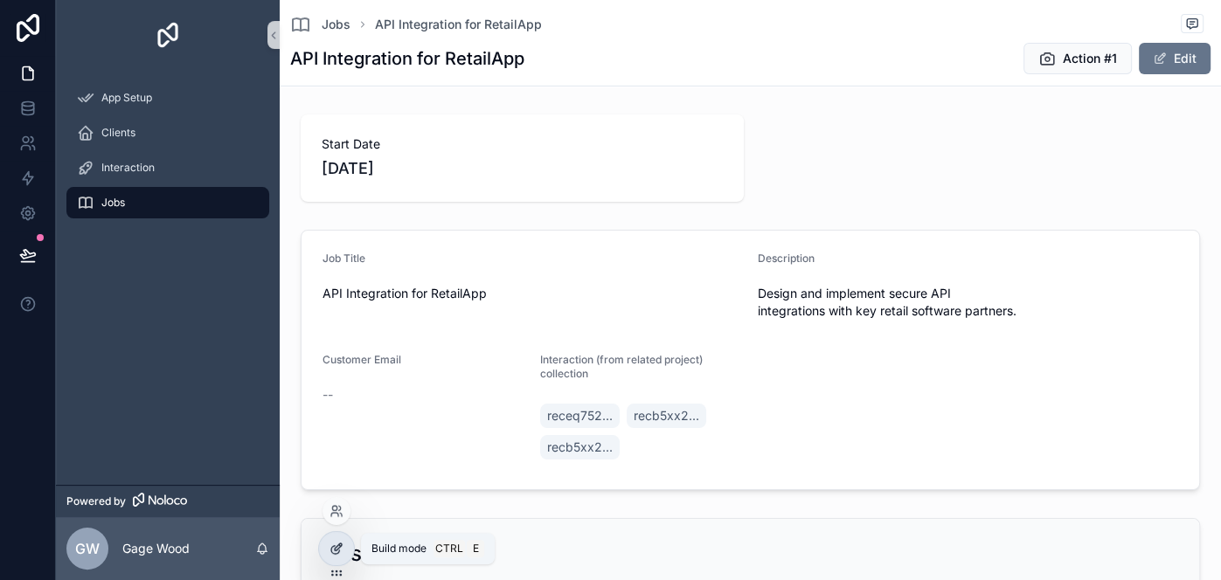
click at [330, 542] on icon at bounding box center [336, 549] width 14 height 14
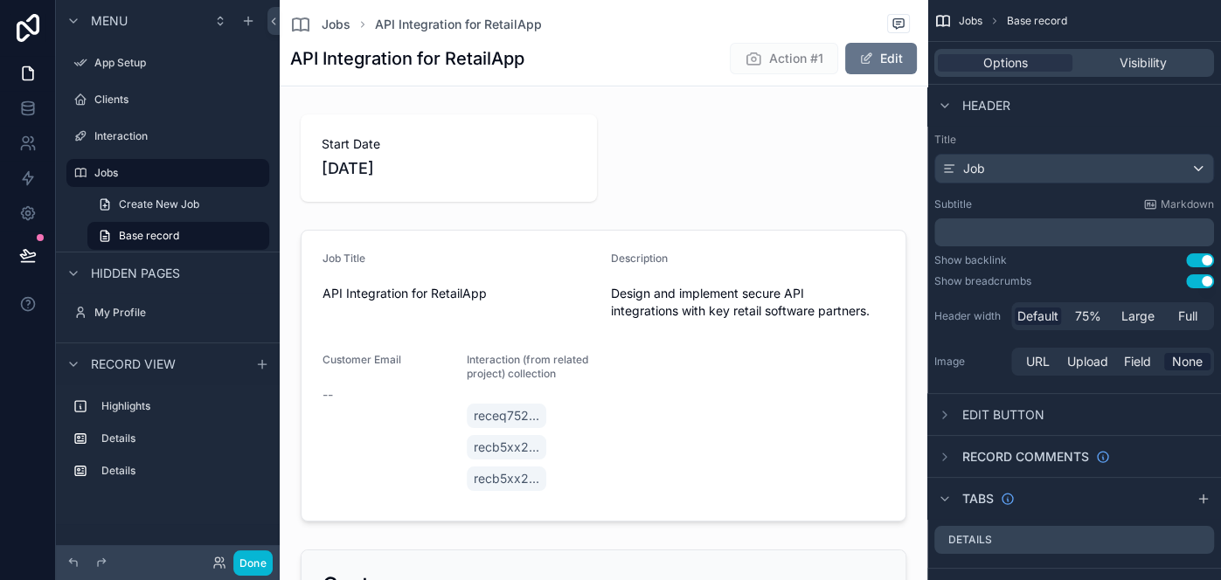
scroll to position [105, 0]
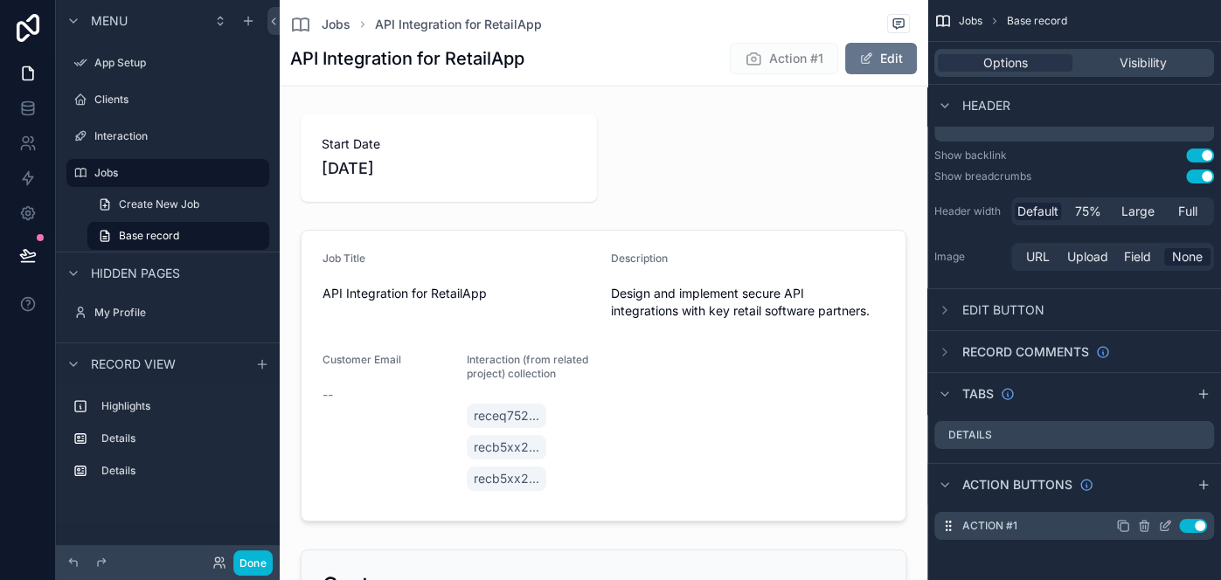
click at [1162, 527] on icon "scrollable content" at bounding box center [1165, 526] width 14 height 14
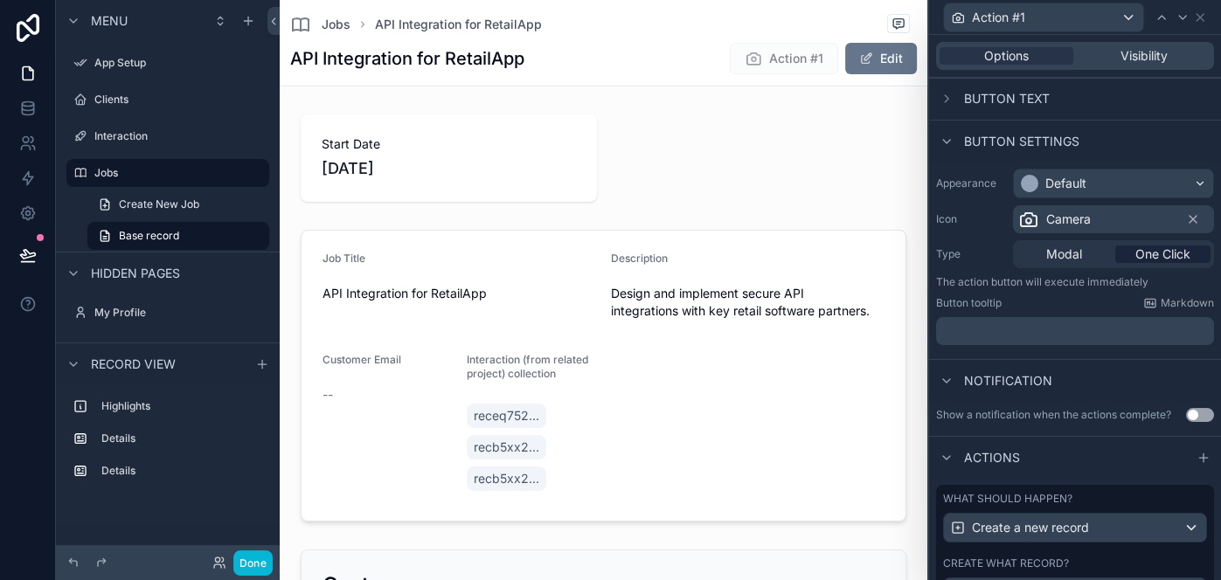
scroll to position [111, 0]
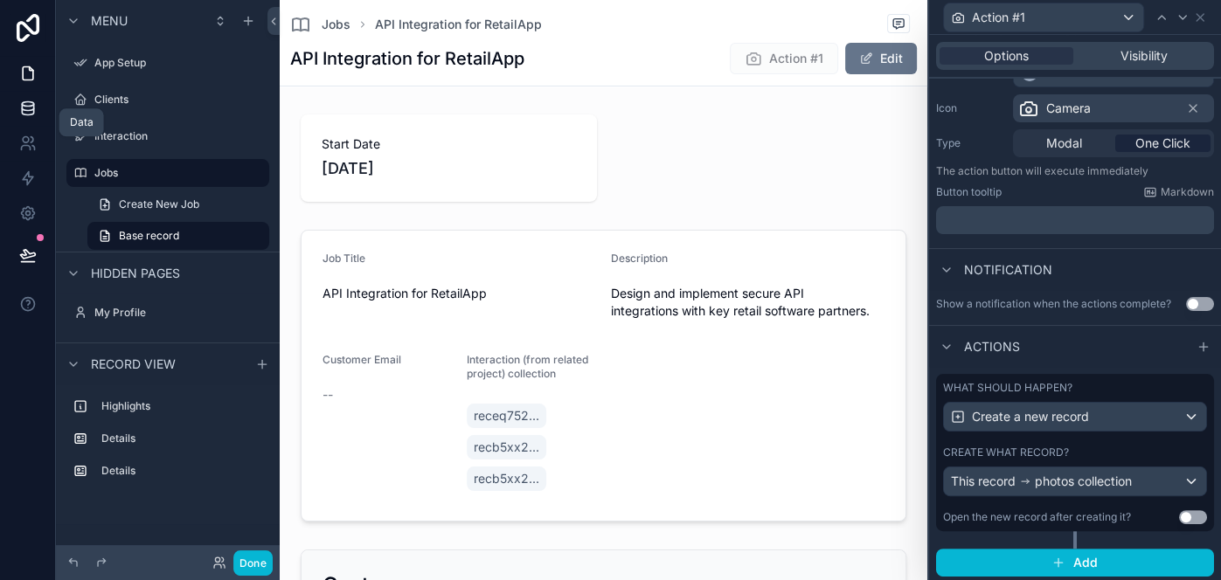
click at [31, 116] on icon at bounding box center [27, 108] width 17 height 17
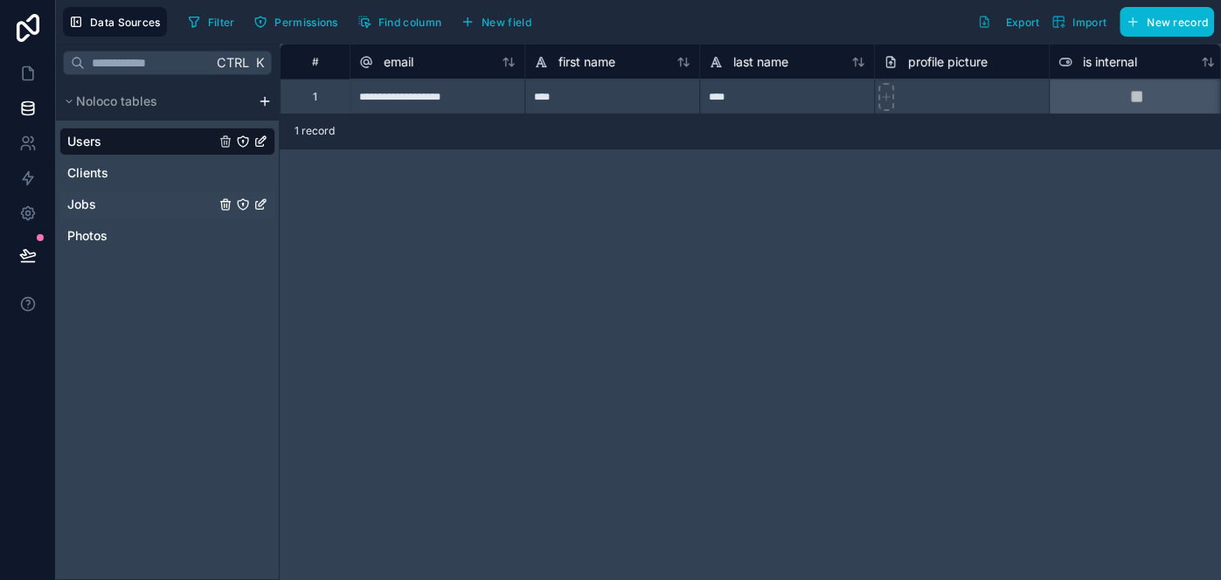
click at [129, 197] on div "Jobs" at bounding box center [167, 204] width 216 height 28
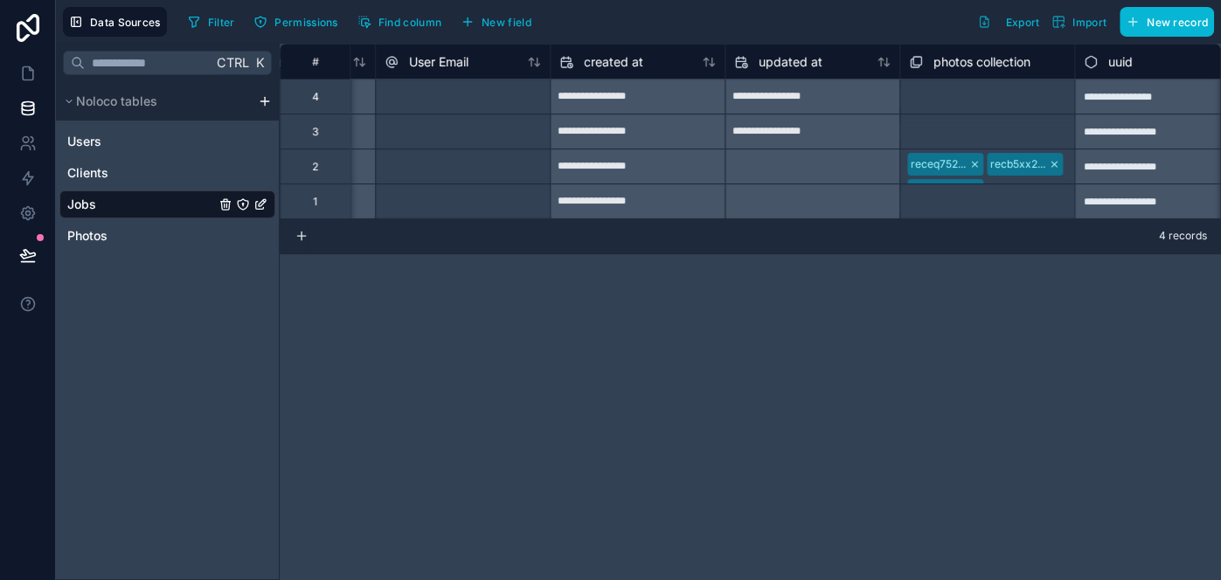
scroll to position [0, 1226]
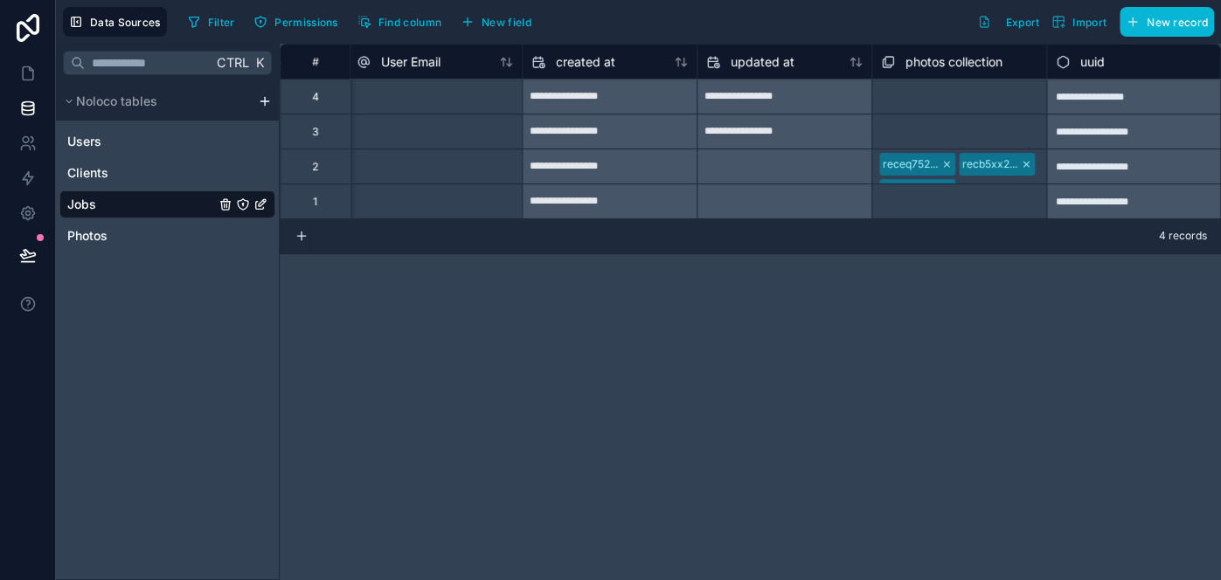
click at [917, 165] on div "receq752..." at bounding box center [909, 164] width 55 height 16
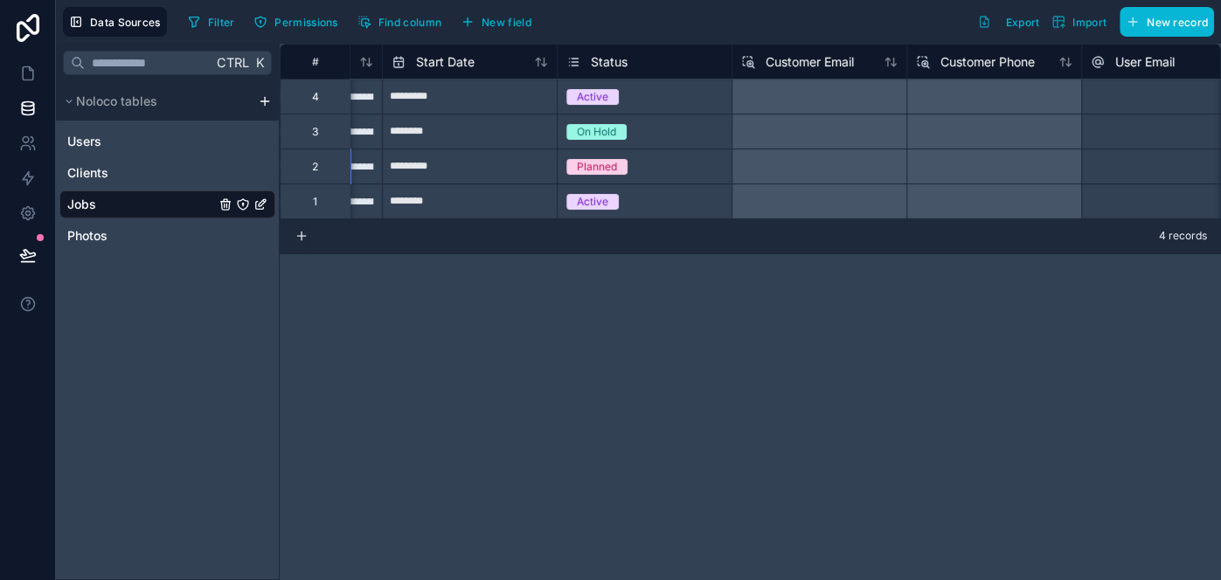
scroll to position [0, 0]
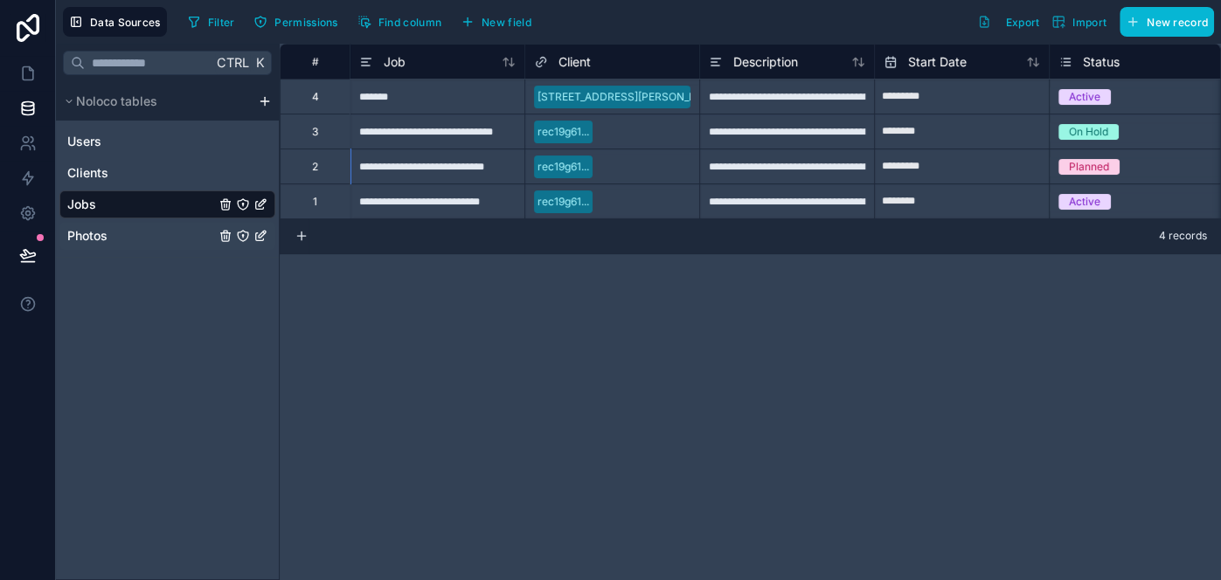
click at [142, 230] on div "Photos" at bounding box center [167, 236] width 216 height 28
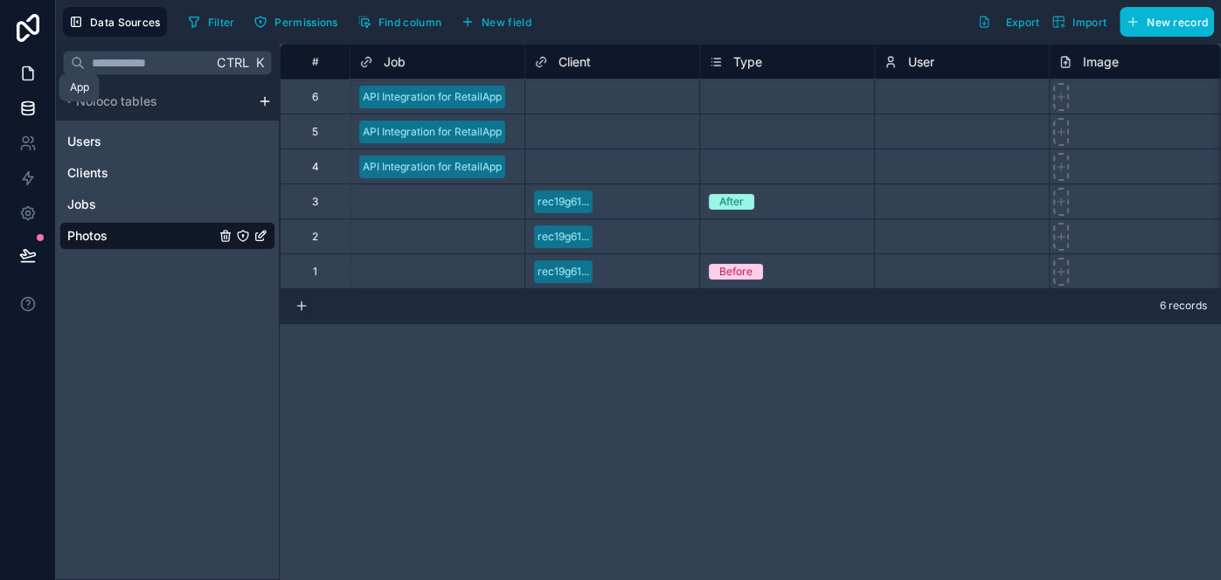
click at [26, 74] on icon at bounding box center [27, 73] width 17 height 17
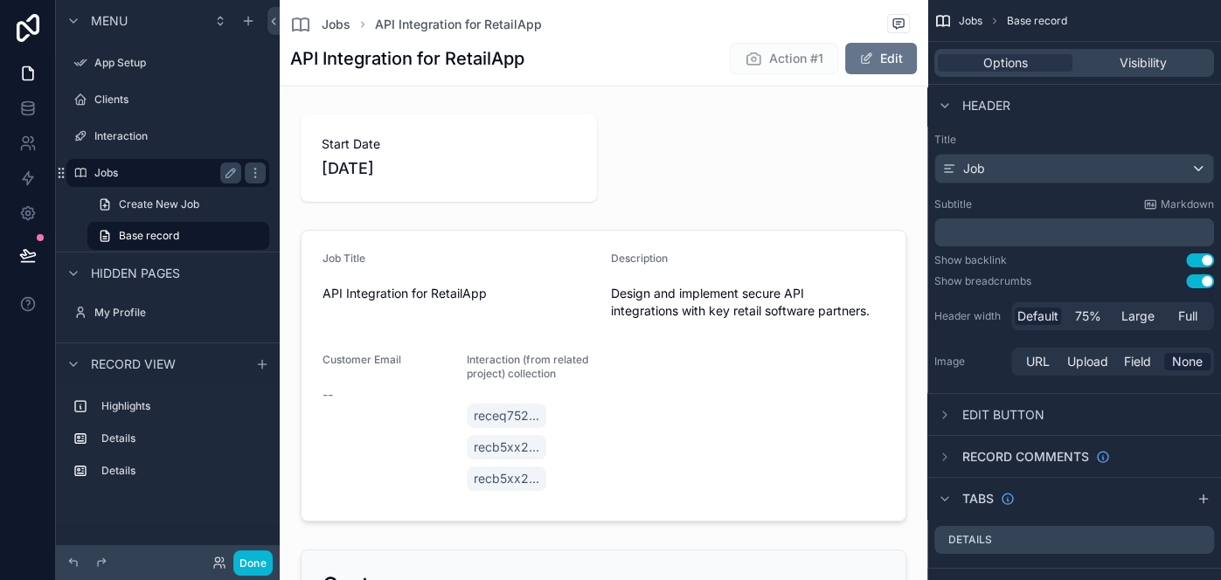
click at [162, 163] on div "Jobs" at bounding box center [167, 173] width 147 height 21
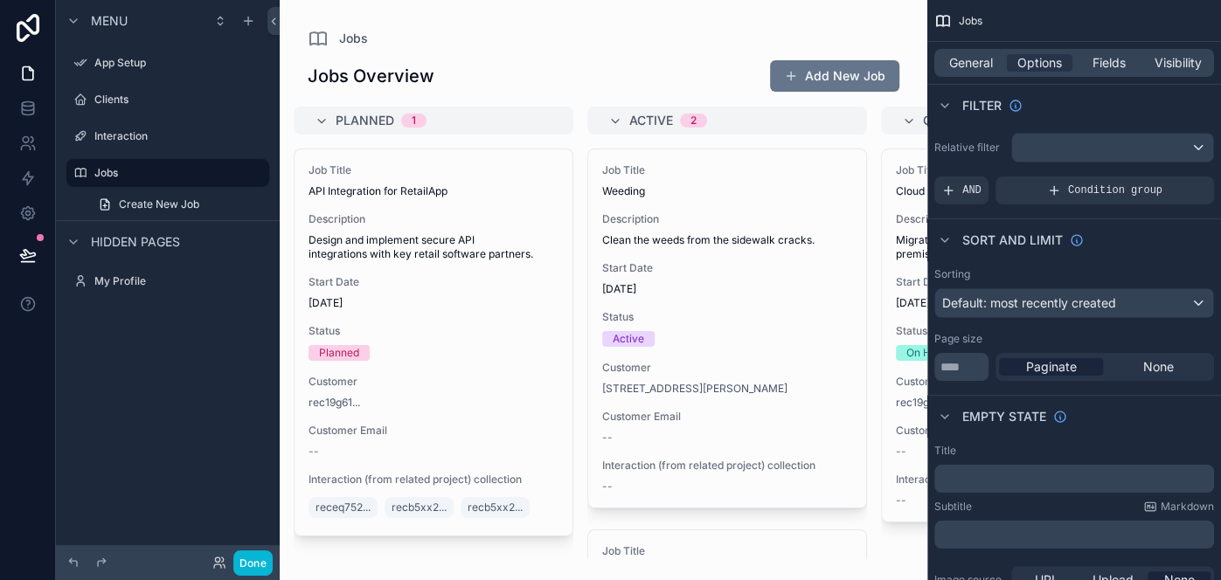
click at [524, 173] on div "scrollable content" at bounding box center [603, 290] width 647 height 580
click at [524, 173] on span "Job Title" at bounding box center [433, 170] width 250 height 14
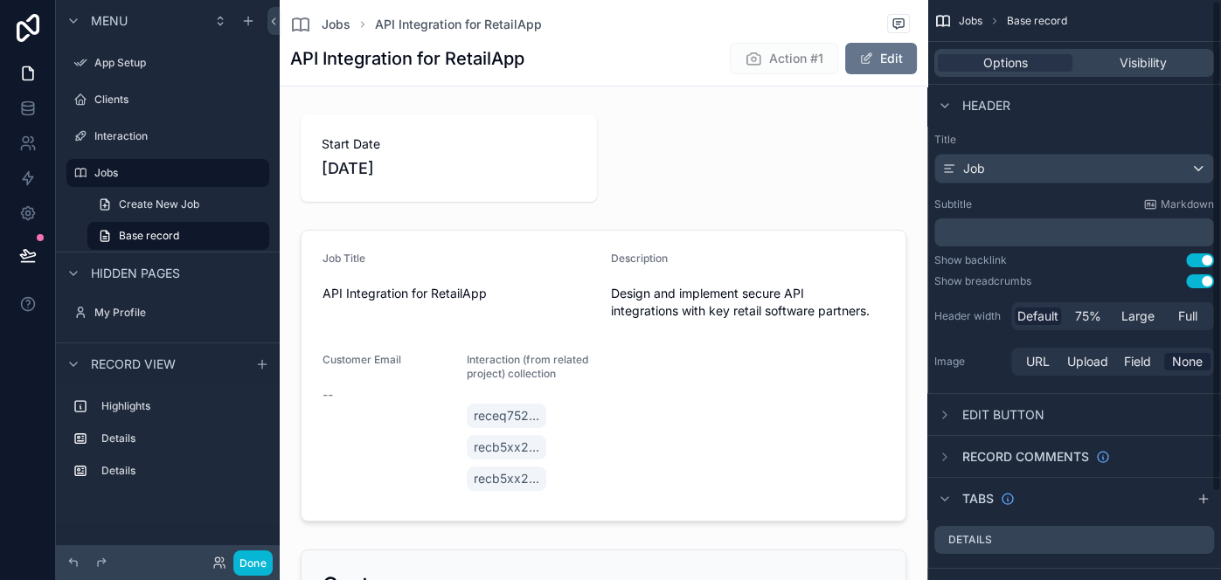
scroll to position [105, 0]
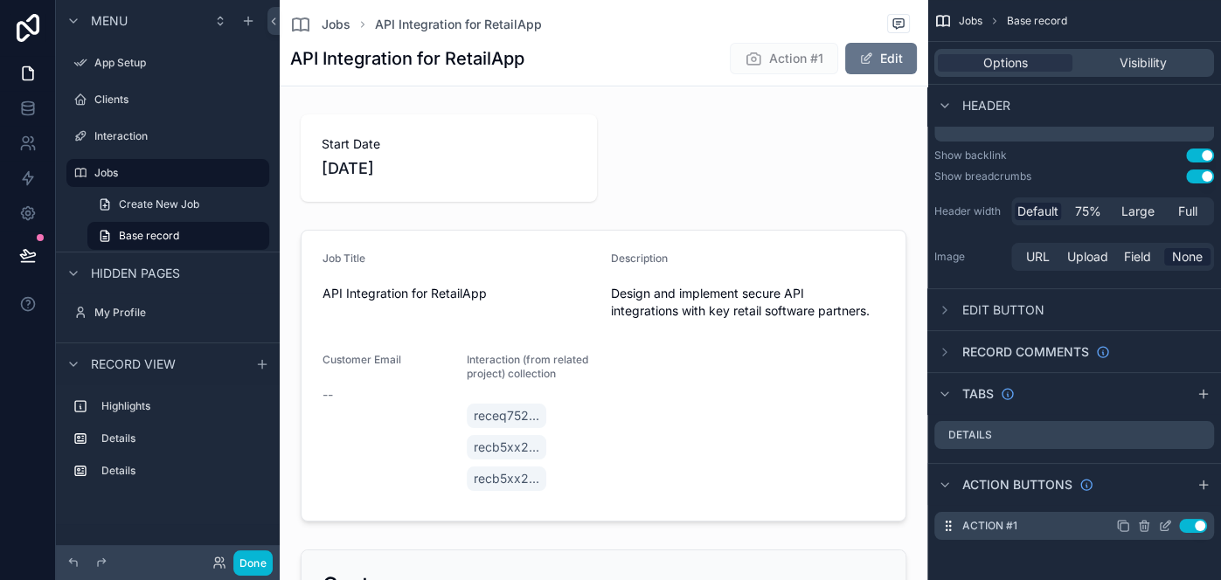
click at [1166, 524] on icon "scrollable content" at bounding box center [1166, 524] width 7 height 7
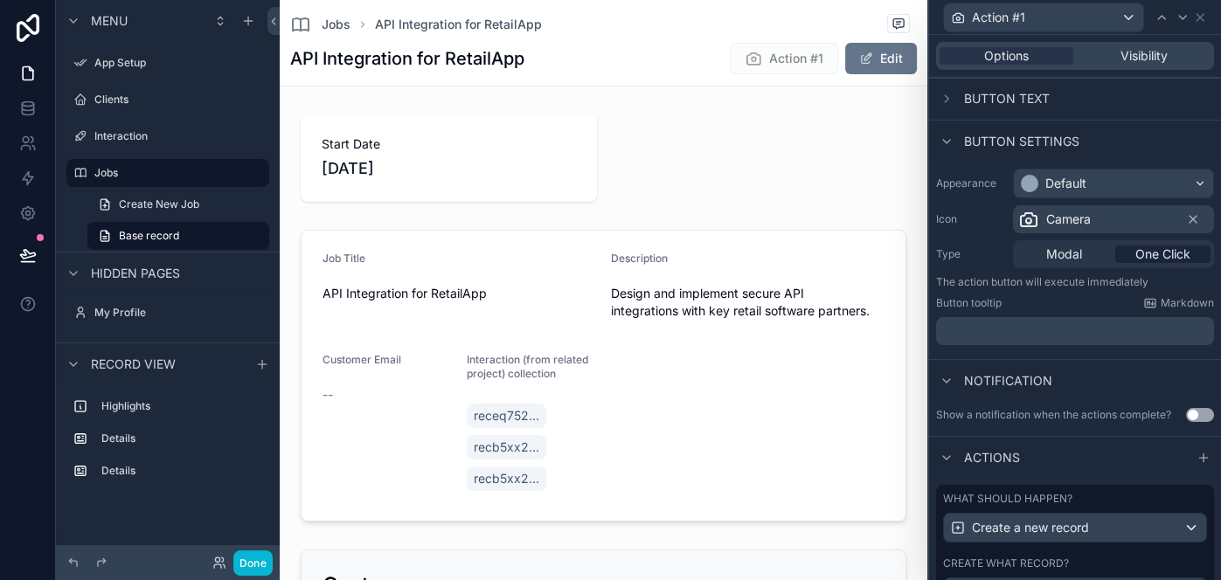
scroll to position [111, 0]
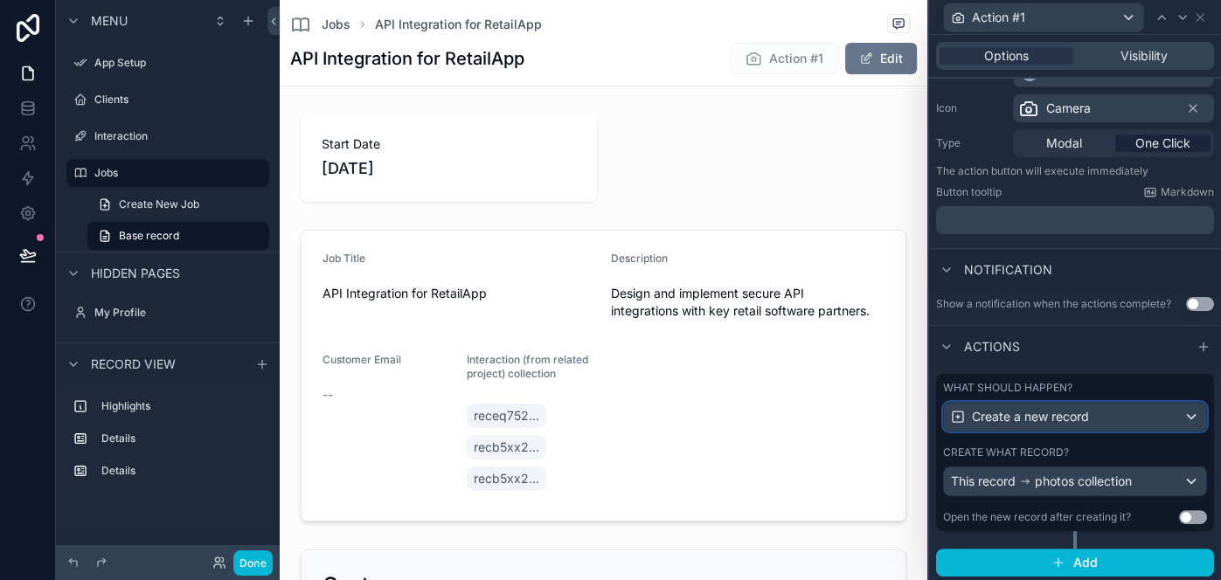
click at [1132, 417] on div "Create a new record" at bounding box center [1075, 417] width 262 height 28
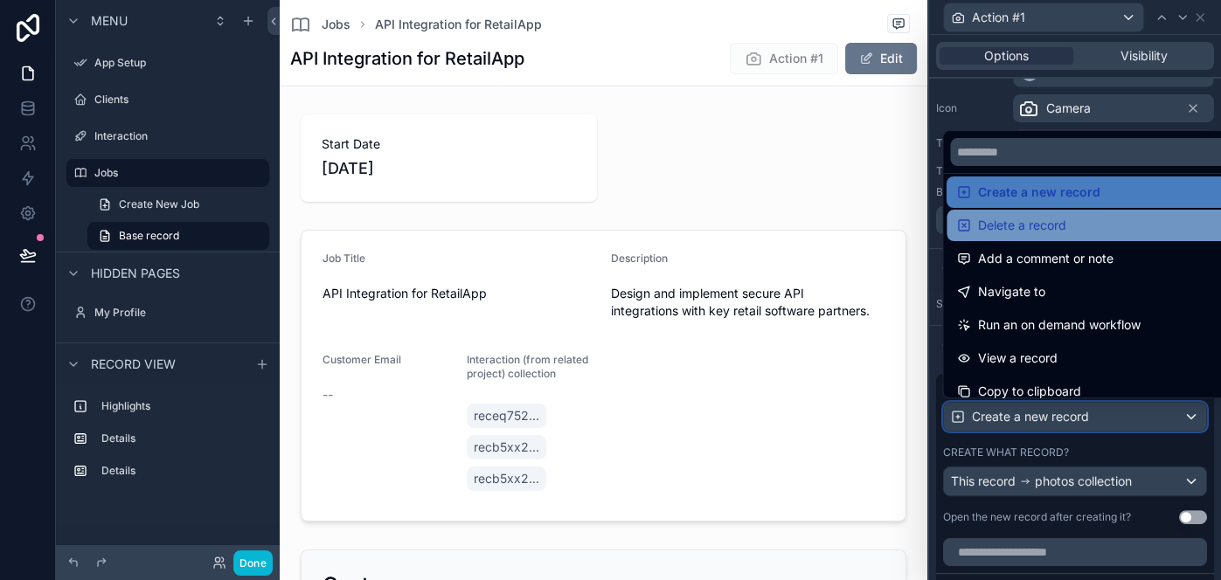
scroll to position [0, 0]
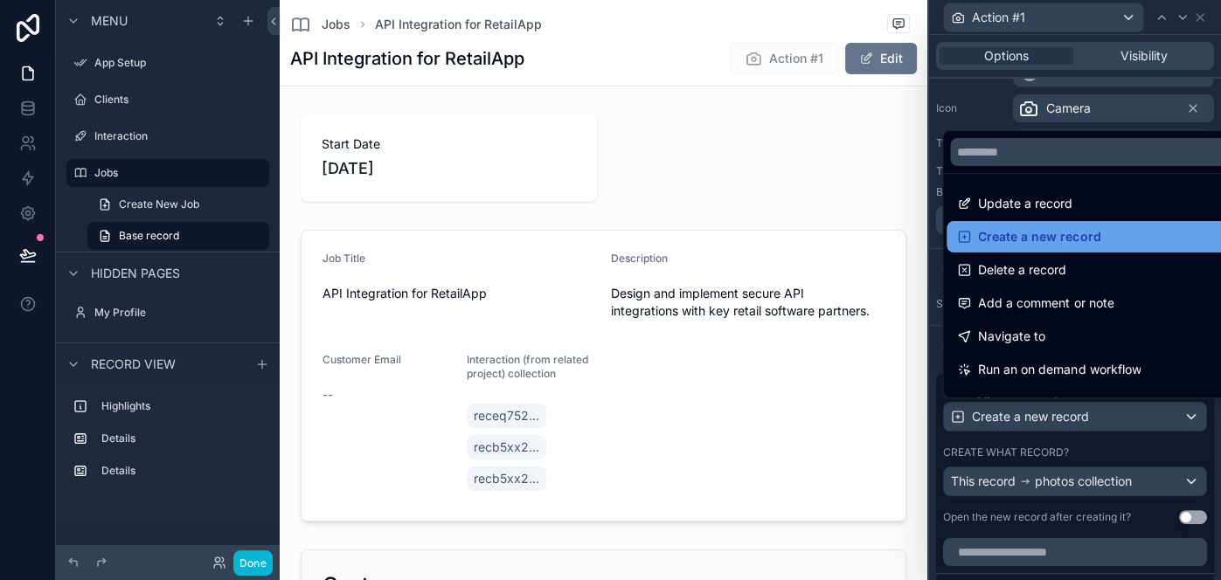
click at [1071, 247] on span "Create a new record" at bounding box center [1039, 236] width 122 height 21
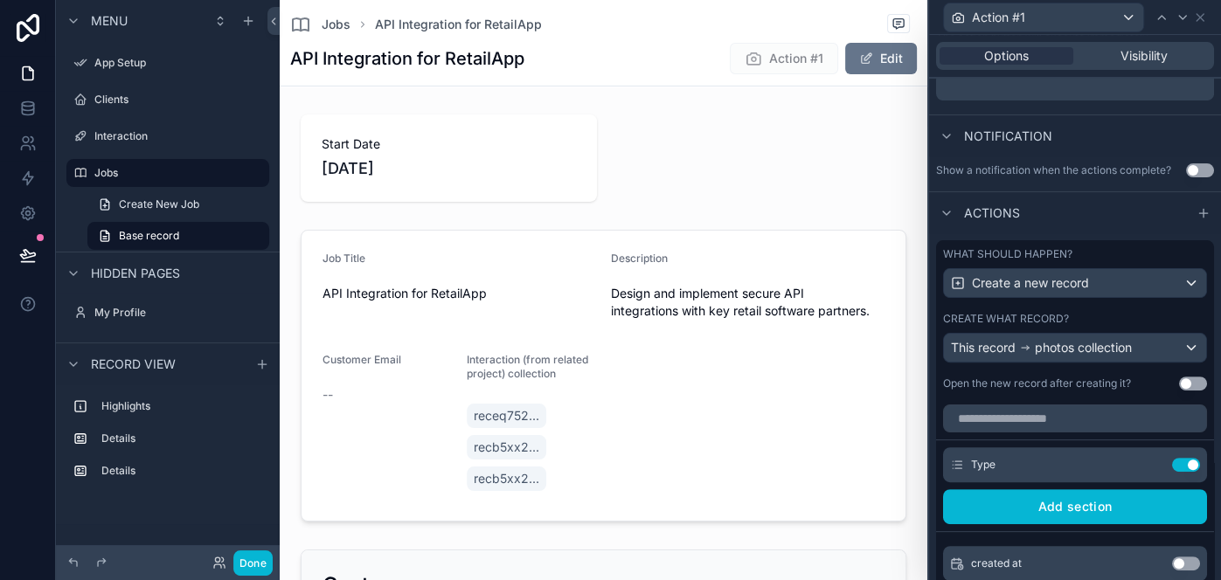
scroll to position [255, 0]
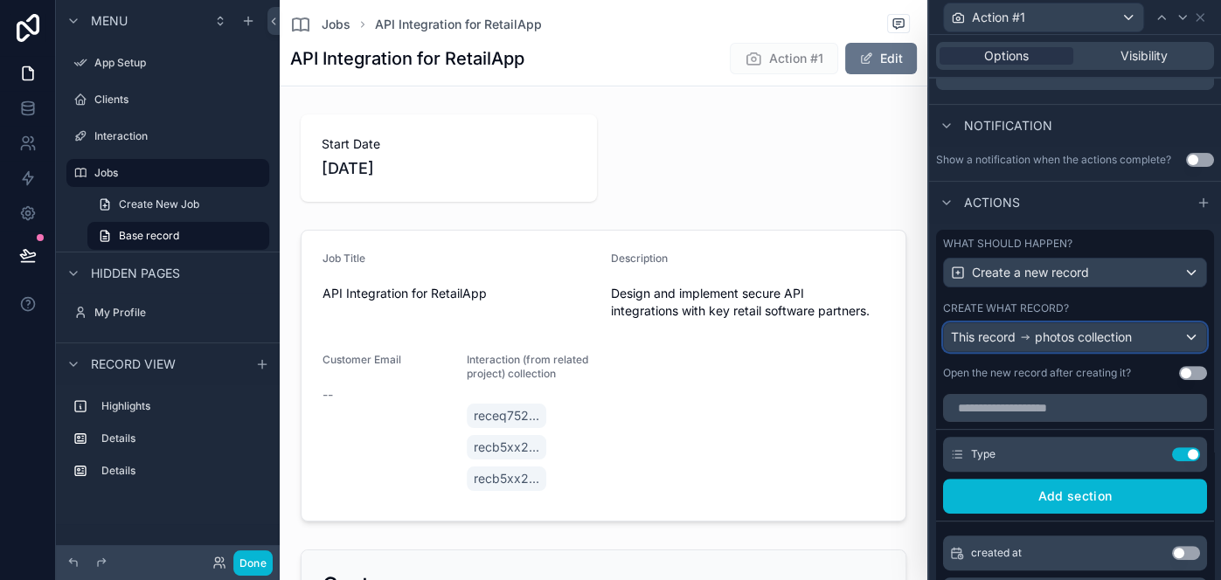
click at [1138, 332] on div "This record photos collection" at bounding box center [1075, 337] width 262 height 28
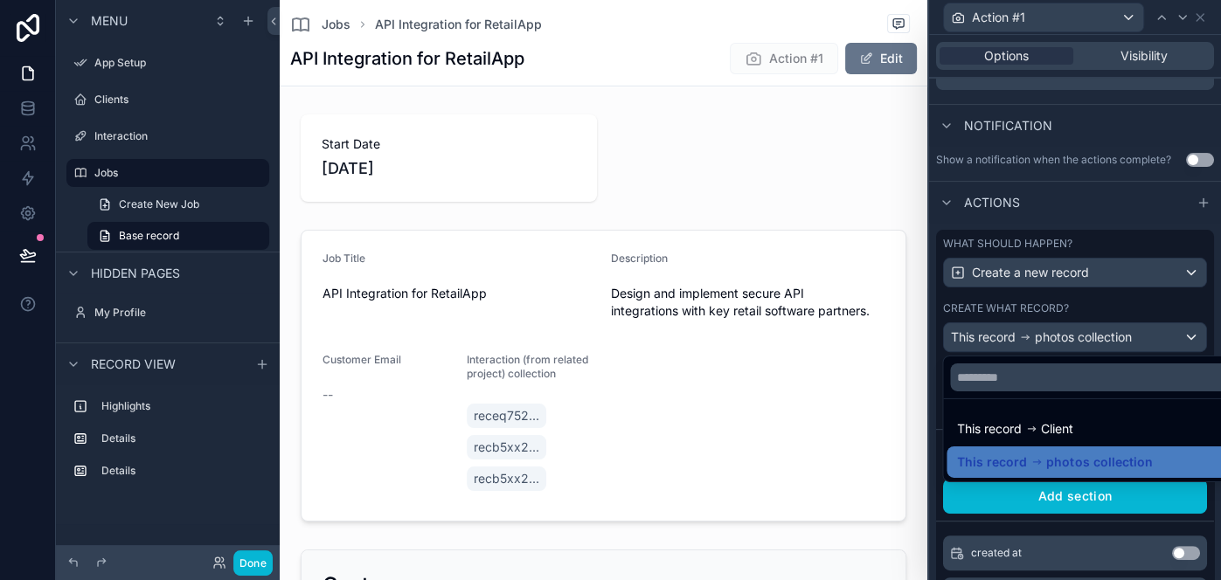
click at [1169, 341] on div at bounding box center [1075, 290] width 292 height 580
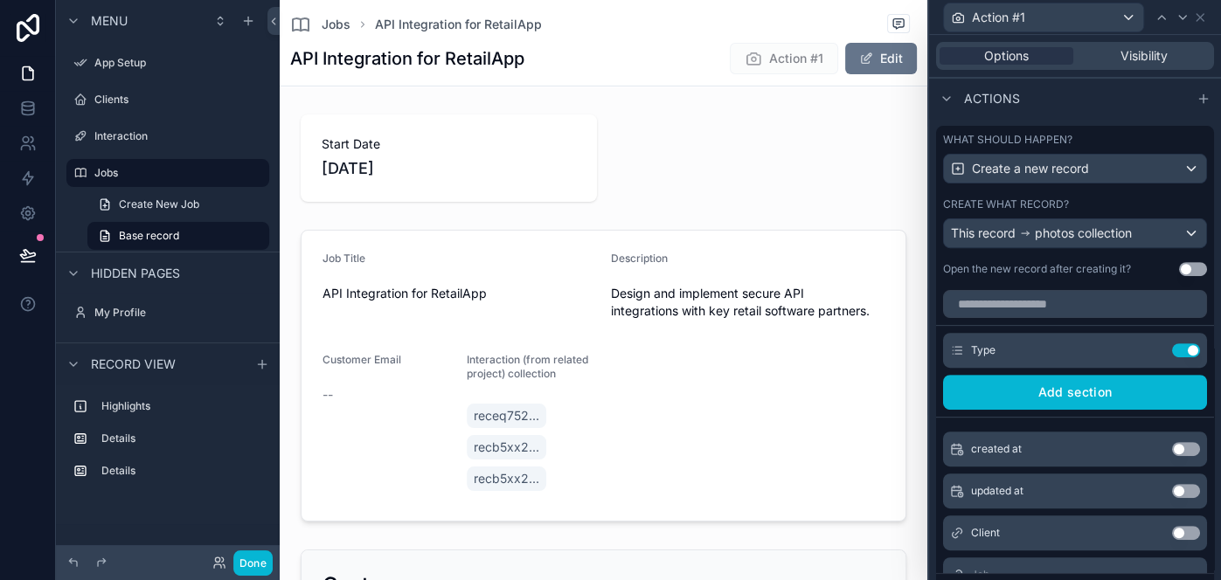
scroll to position [363, 0]
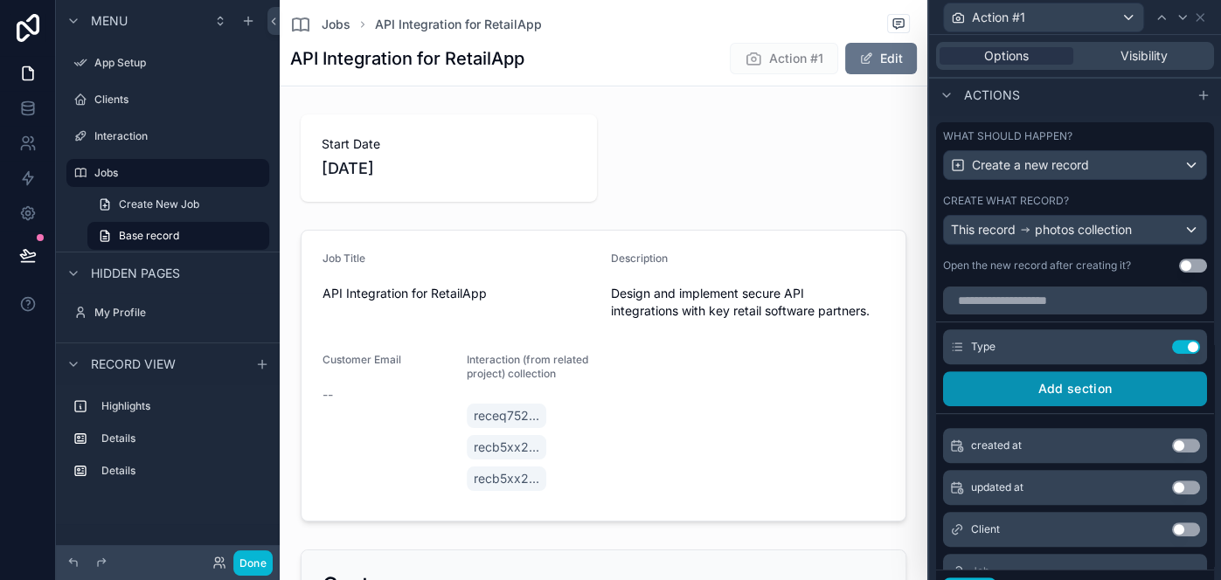
click at [1108, 374] on button "Add section" at bounding box center [1075, 388] width 264 height 35
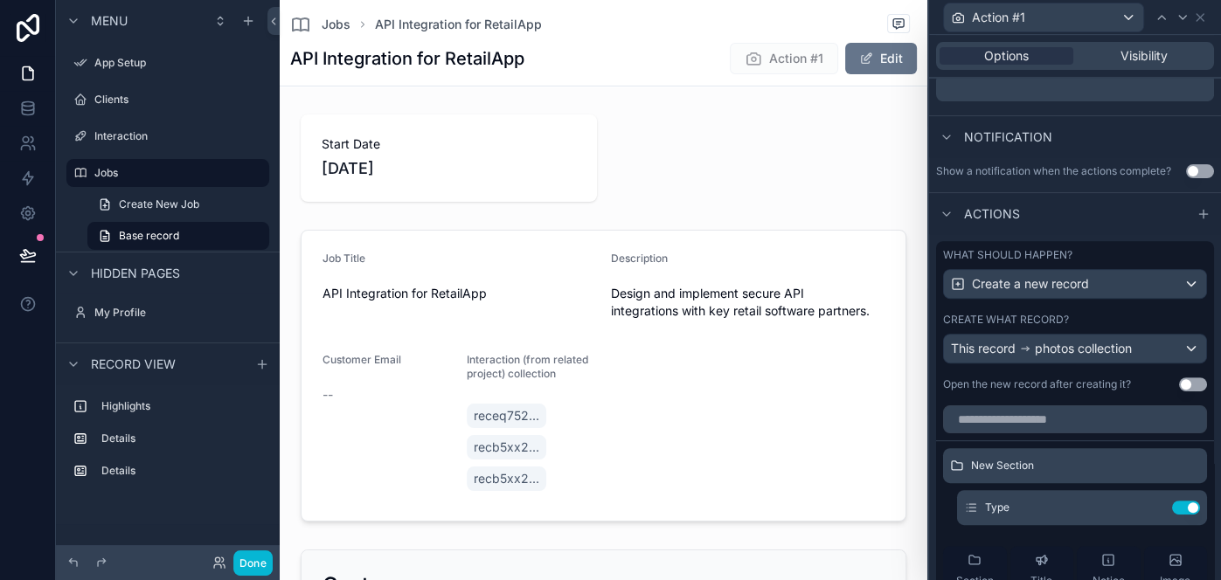
scroll to position [481, 0]
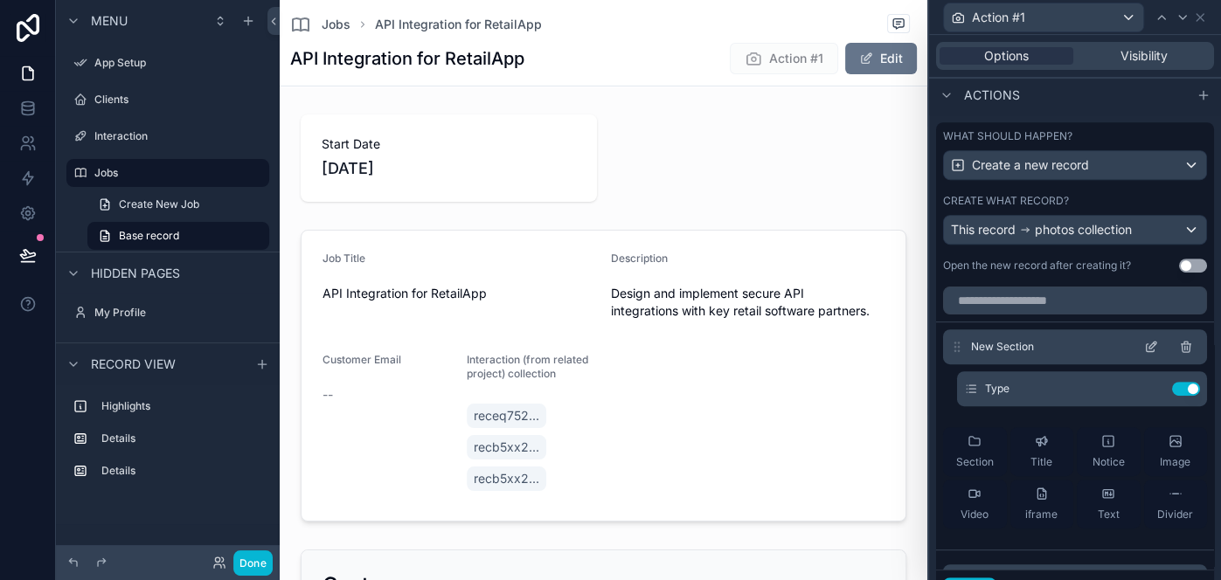
click at [1182, 344] on icon at bounding box center [1186, 347] width 14 height 14
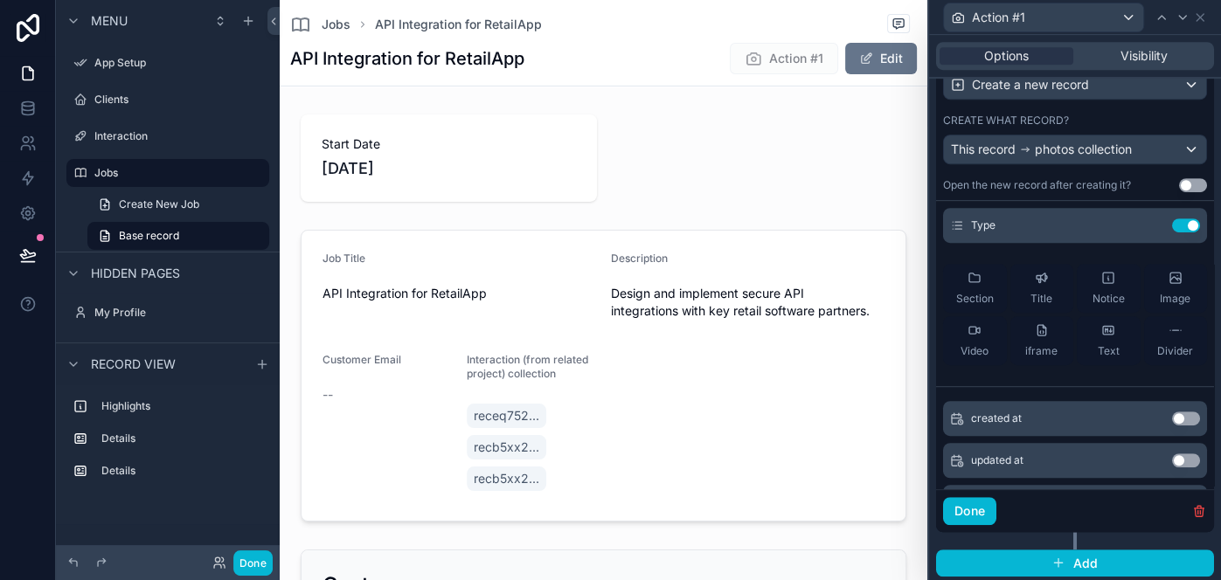
scroll to position [0, 0]
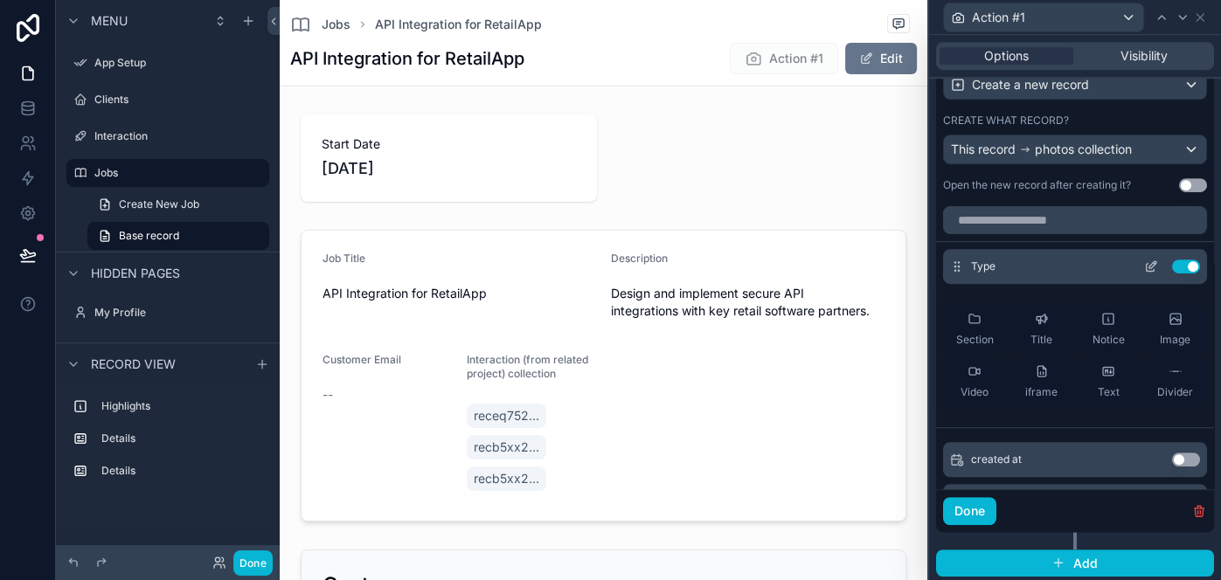
click at [1187, 265] on button "Use setting" at bounding box center [1186, 266] width 28 height 14
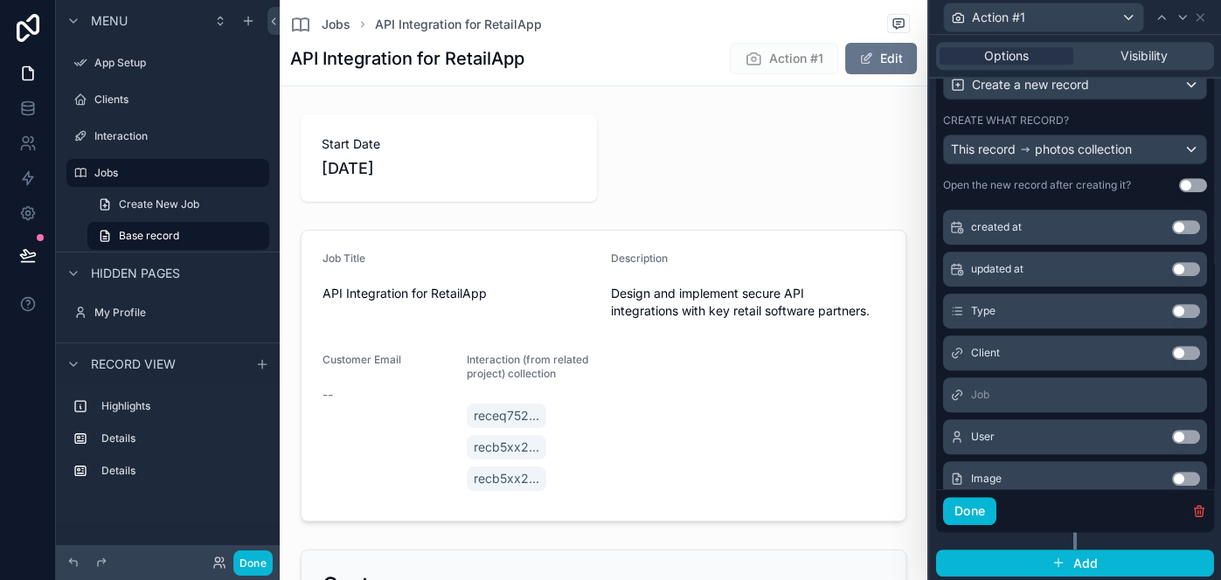
scroll to position [203, 0]
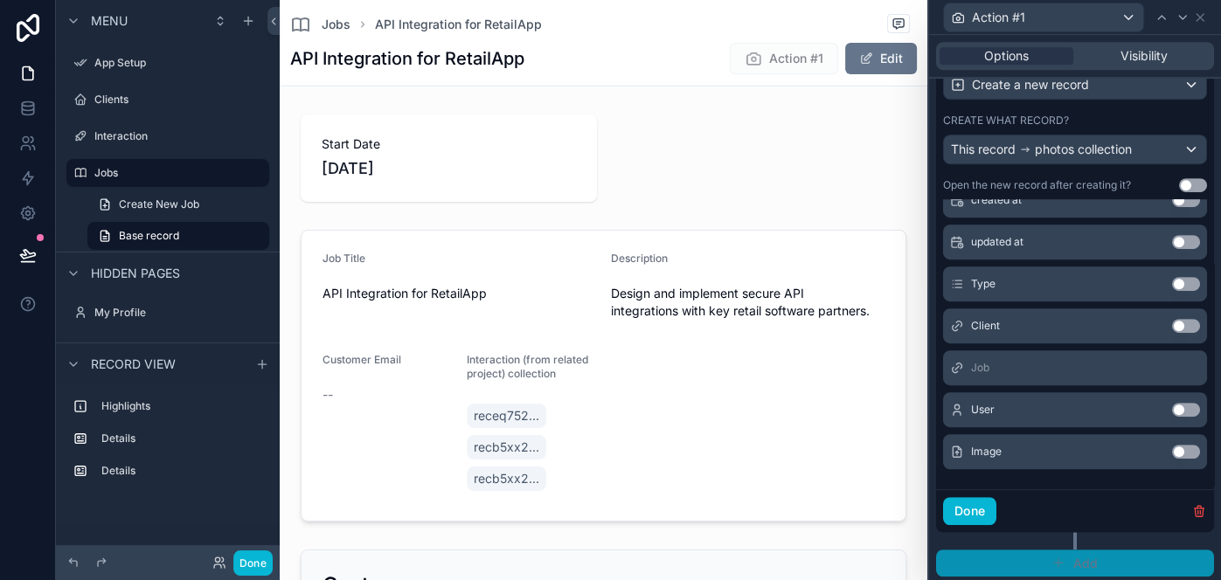
click at [1099, 563] on button "Add" at bounding box center [1075, 564] width 278 height 28
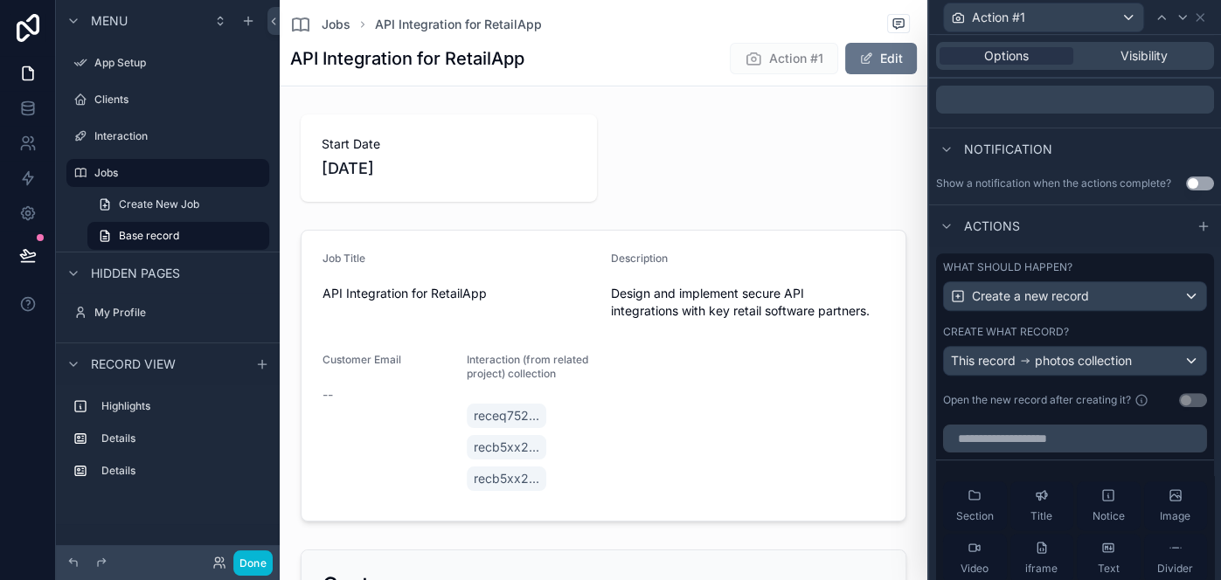
scroll to position [650, 0]
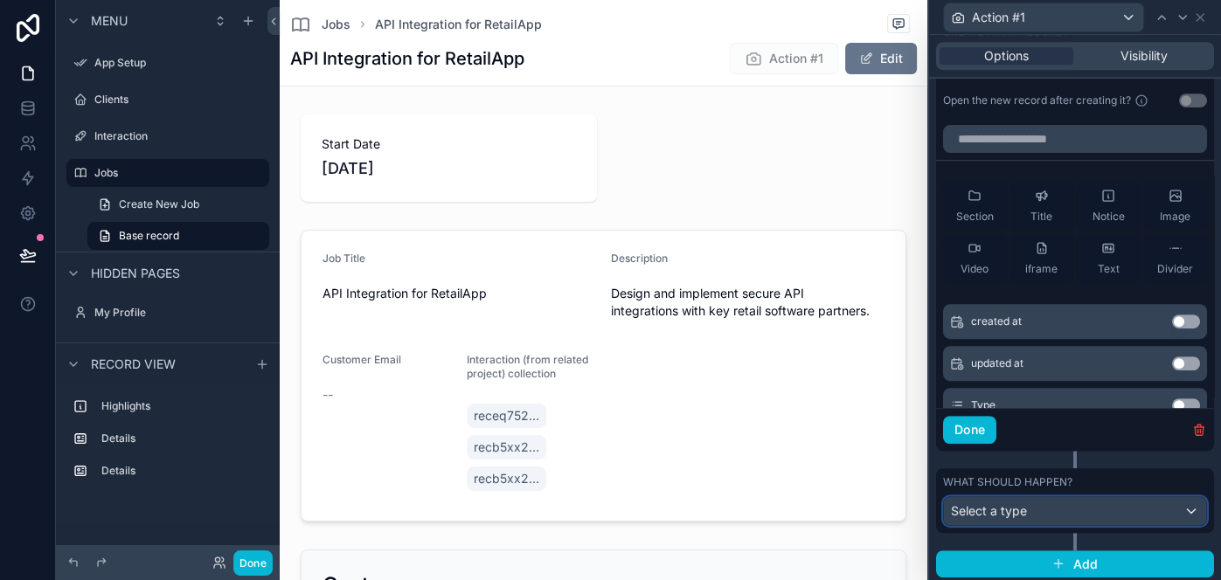
click at [1086, 509] on div "Select a type" at bounding box center [1075, 511] width 262 height 28
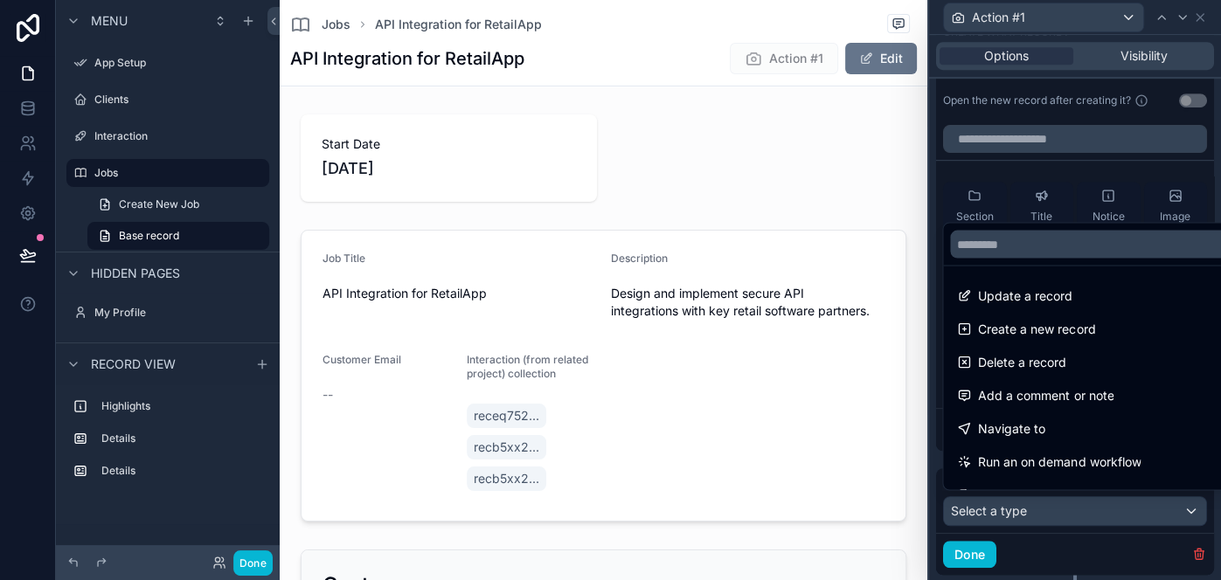
click at [1086, 509] on div at bounding box center [1075, 290] width 292 height 580
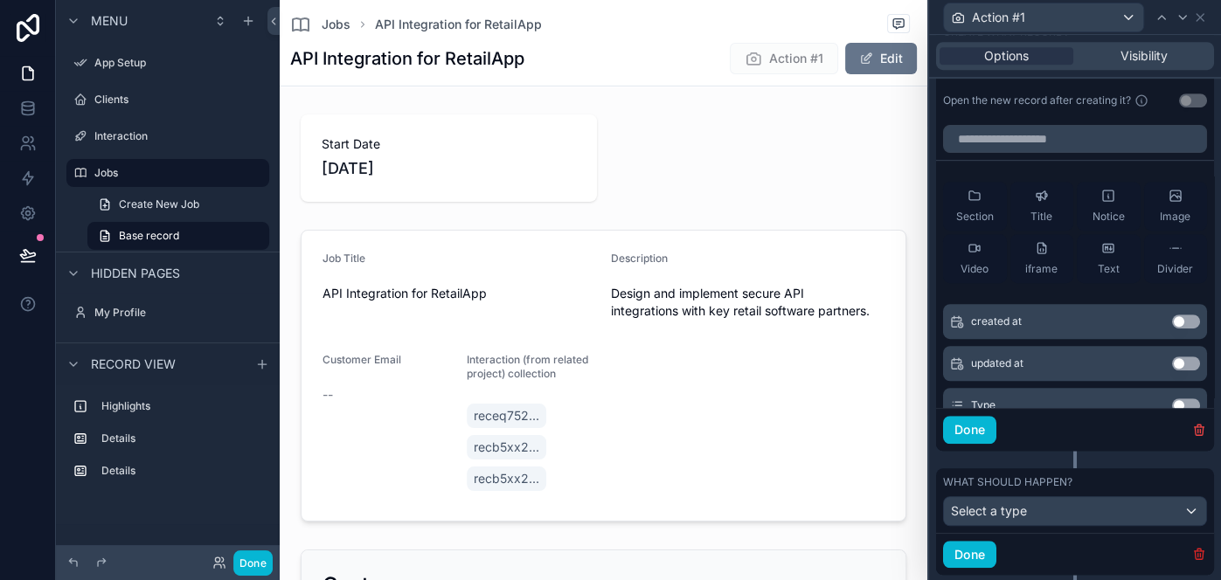
click at [1200, 547] on icon "button" at bounding box center [1199, 554] width 14 height 14
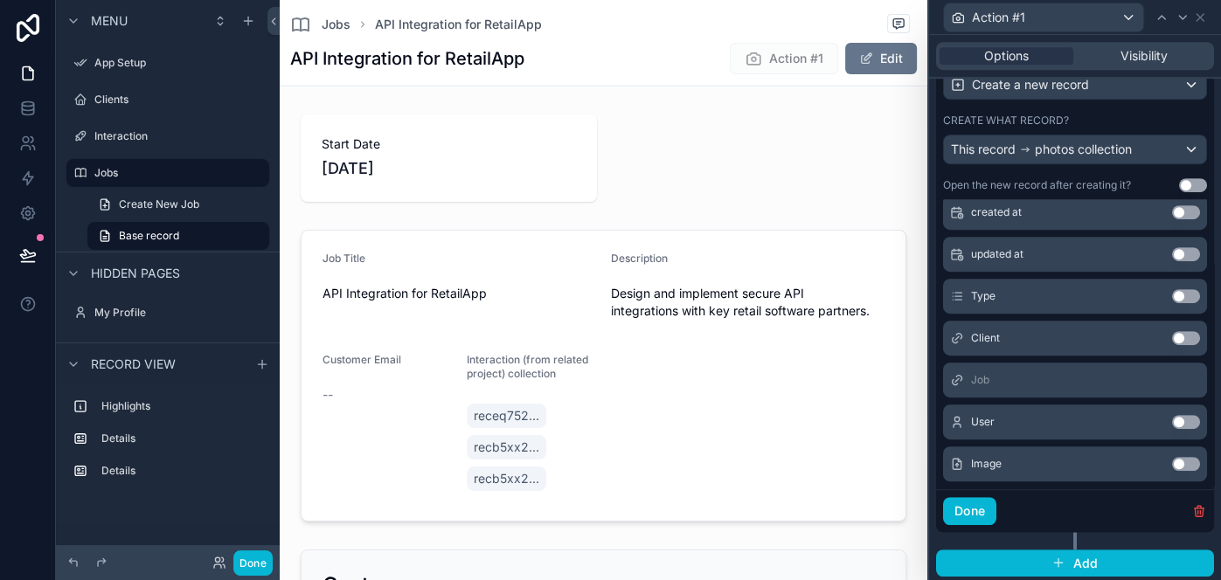
scroll to position [203, 0]
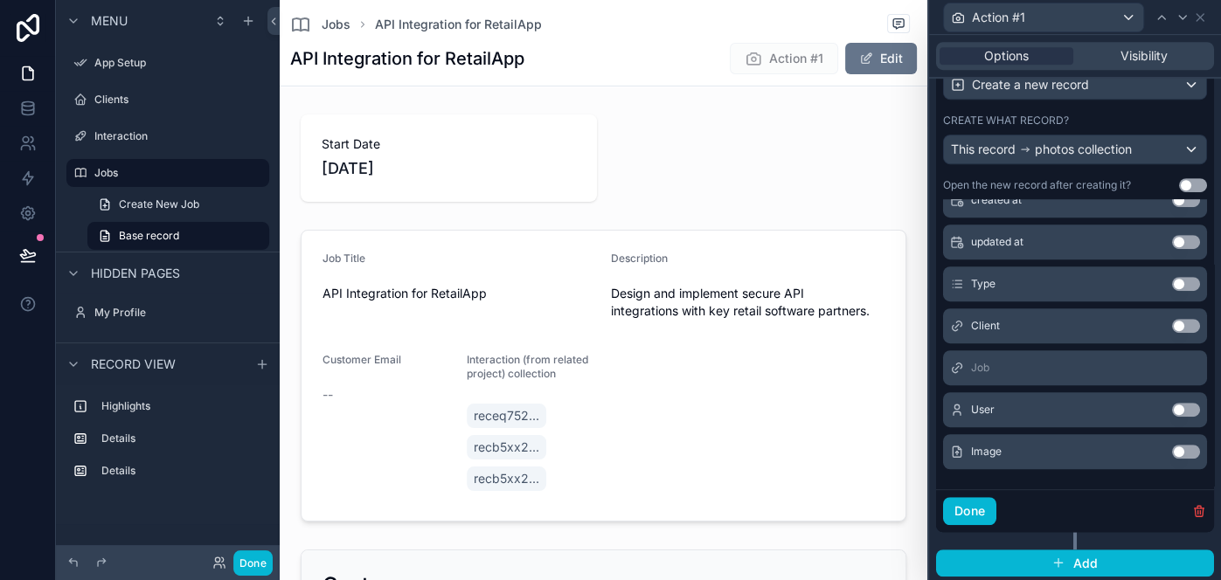
click at [1189, 447] on button "Use setting" at bounding box center [1186, 452] width 28 height 14
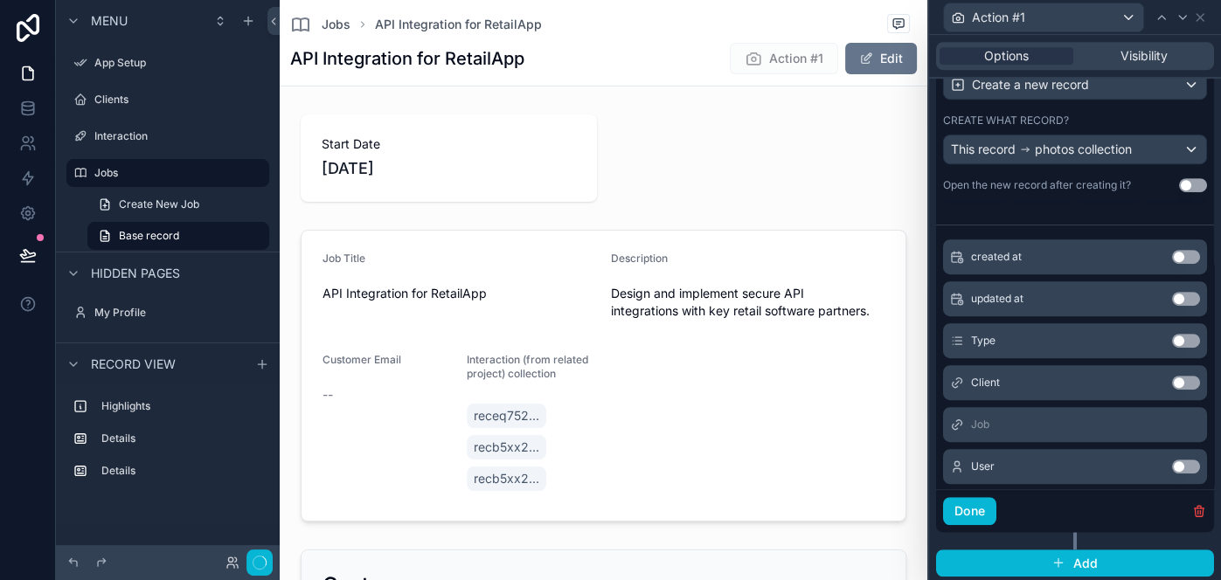
scroll to position [218, 0]
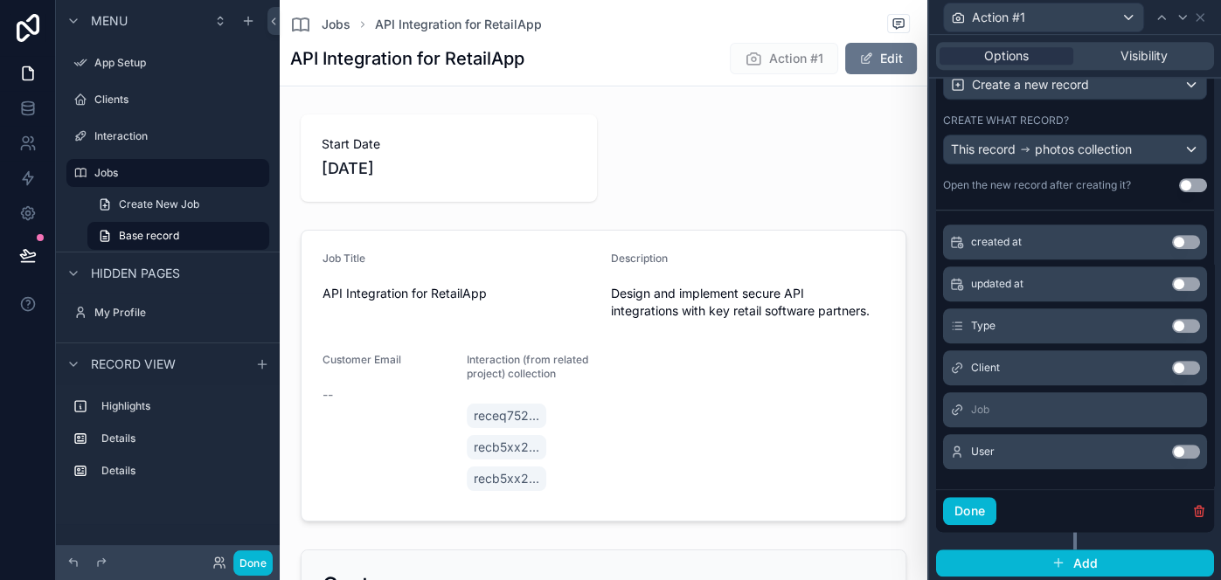
click at [1185, 319] on button "Use setting" at bounding box center [1186, 326] width 28 height 14
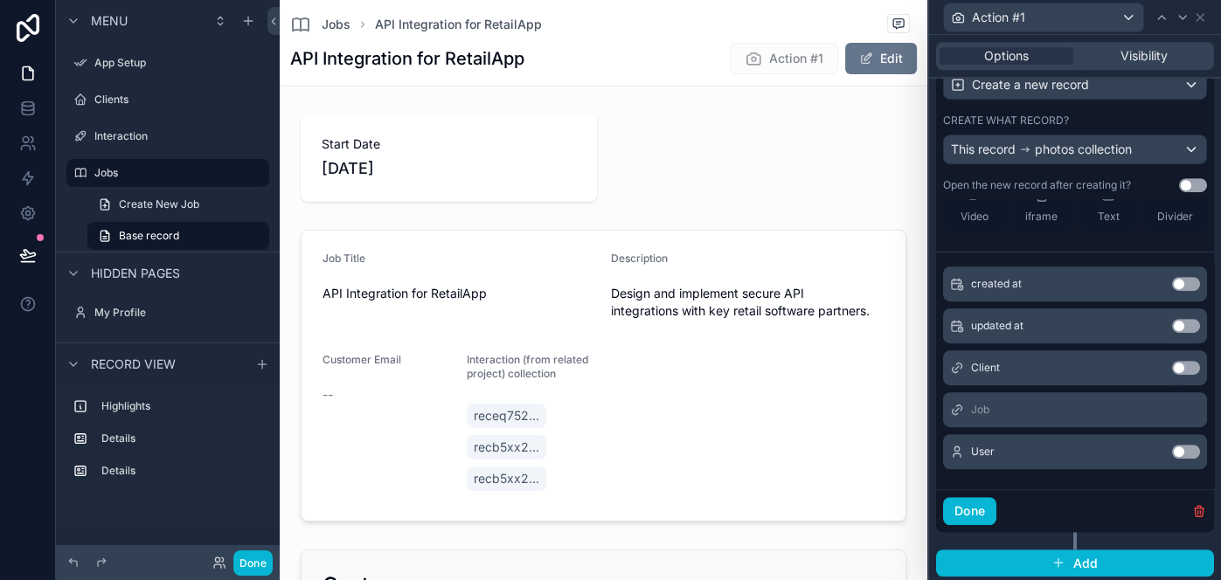
click at [1190, 453] on button "Use setting" at bounding box center [1186, 452] width 28 height 14
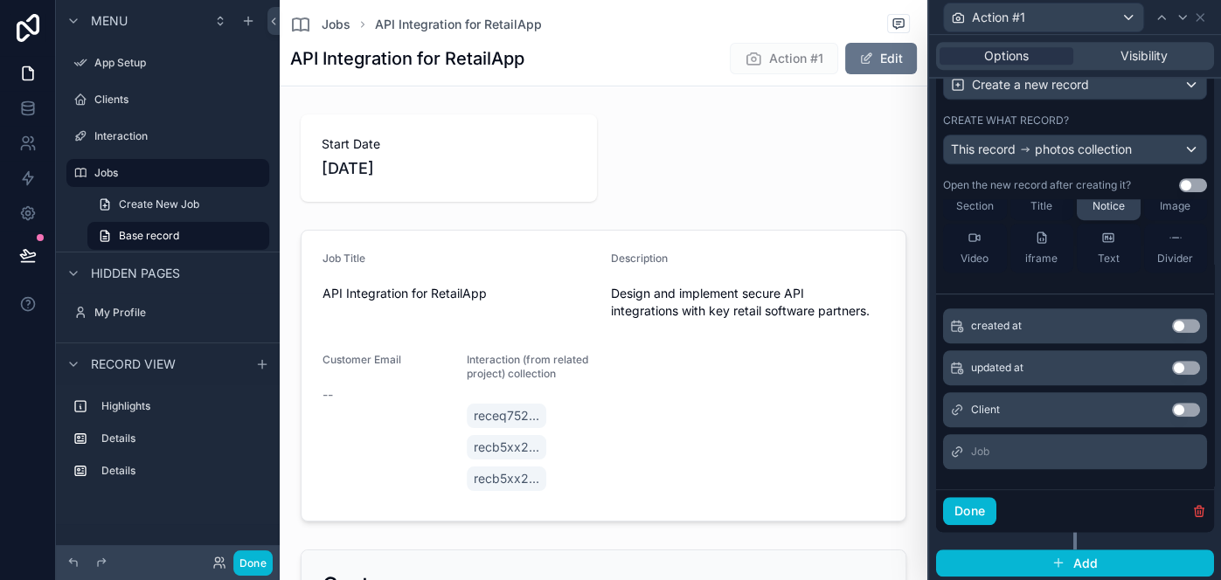
scroll to position [0, 0]
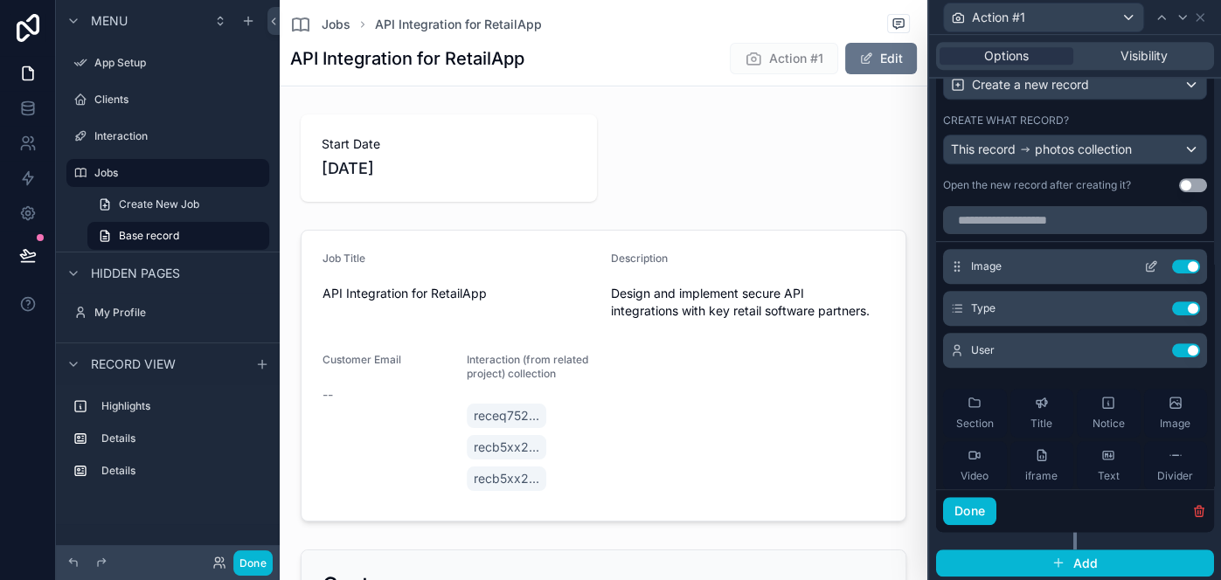
click at [1151, 269] on icon at bounding box center [1151, 266] width 14 height 14
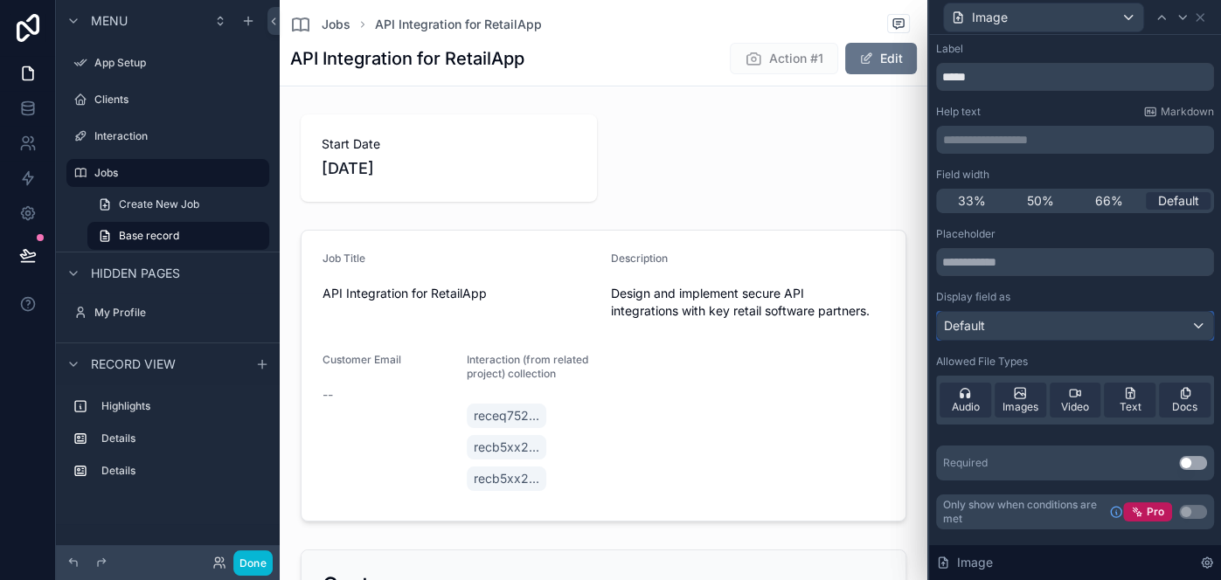
click at [1083, 322] on div "Default" at bounding box center [1075, 326] width 276 height 28
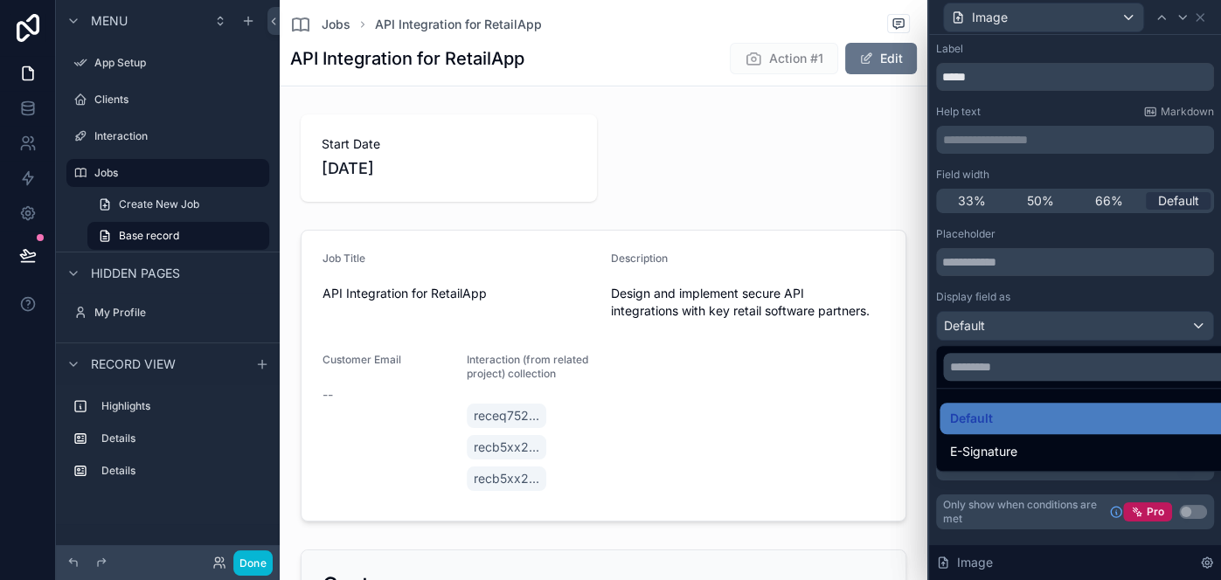
click at [1083, 322] on div at bounding box center [1075, 290] width 292 height 580
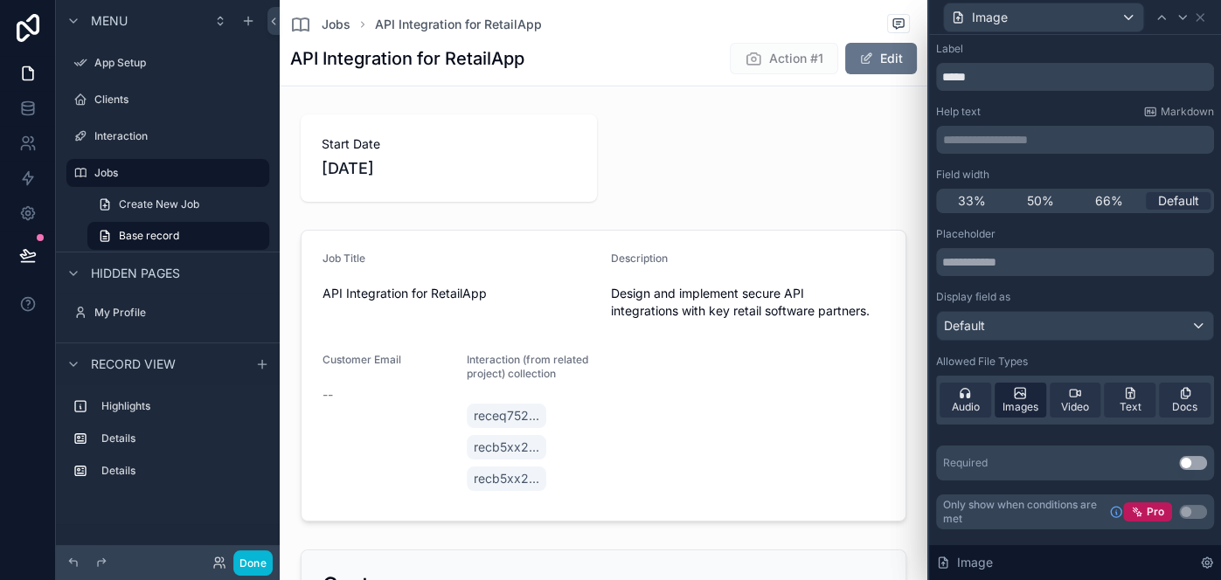
click at [1015, 400] on span "Images" at bounding box center [1020, 407] width 36 height 14
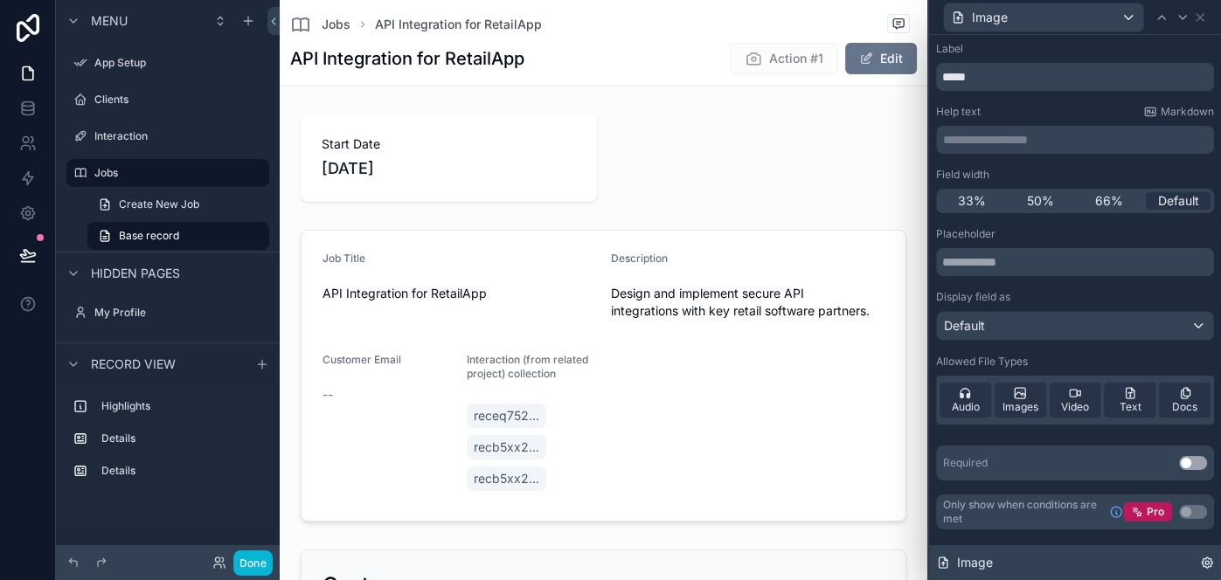
click at [1205, 562] on icon at bounding box center [1206, 562] width 3 height 3
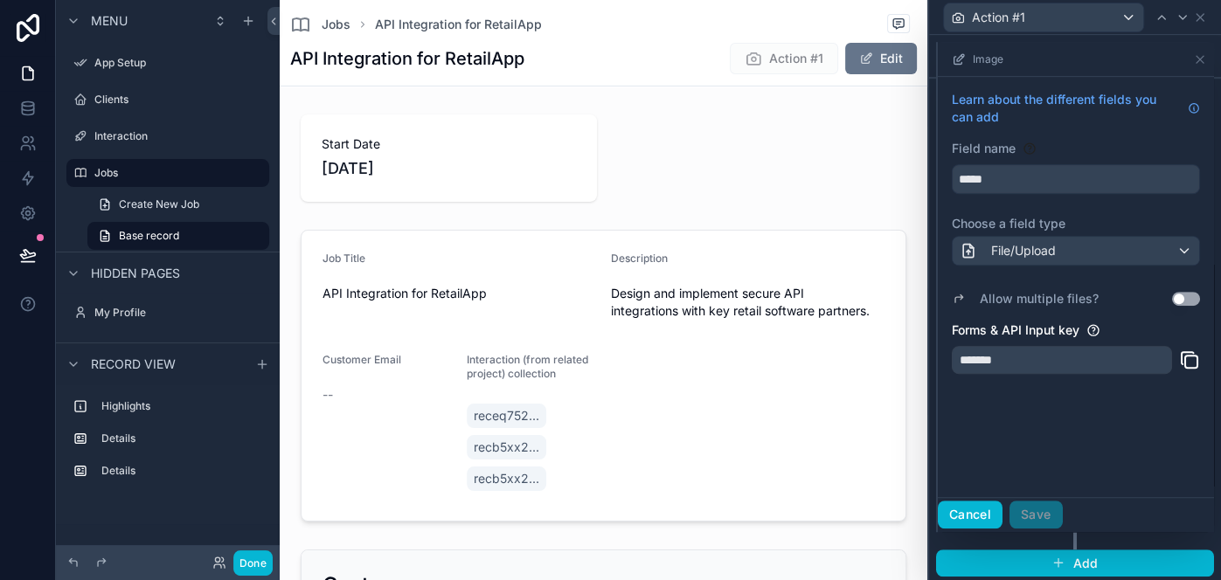
click at [975, 509] on button "Cancel" at bounding box center [969, 515] width 65 height 28
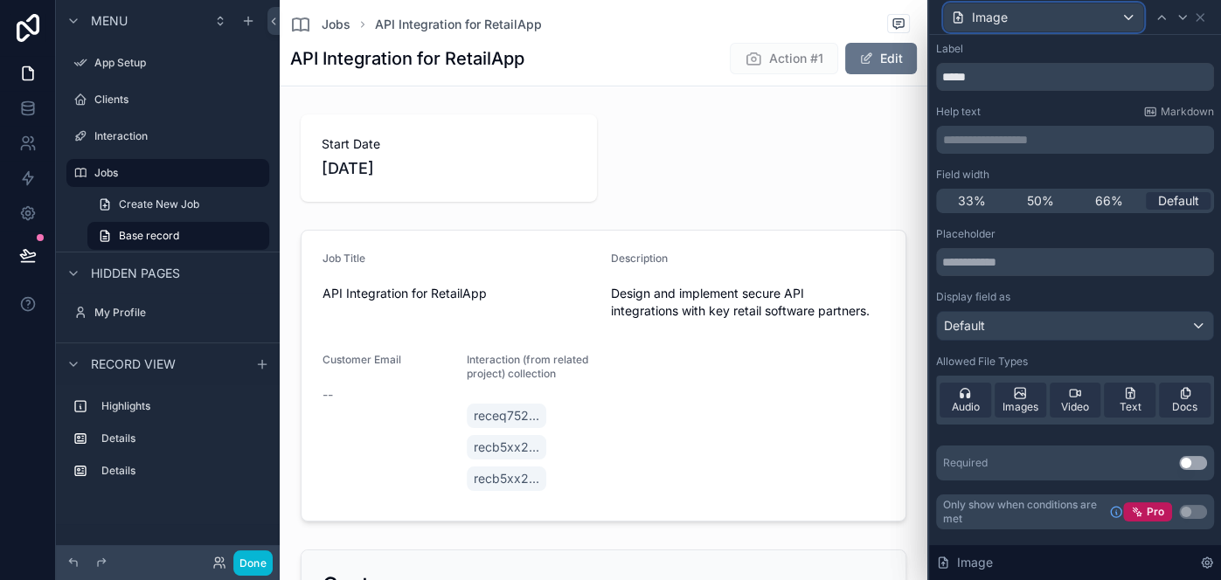
click at [1130, 12] on div "Image" at bounding box center [1043, 17] width 199 height 28
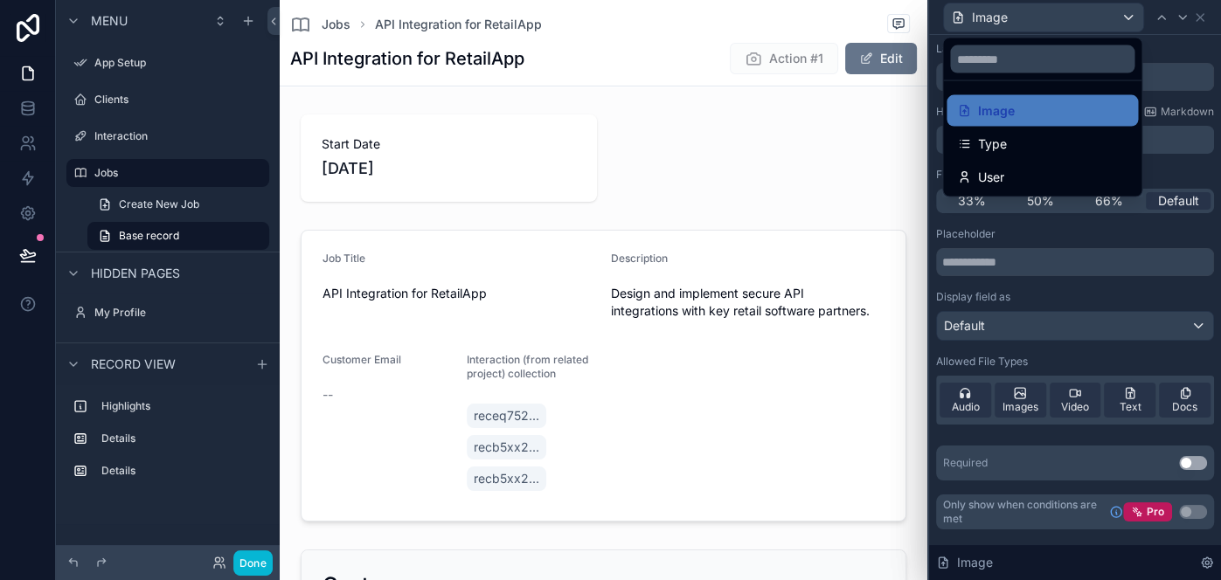
click at [1130, 21] on div at bounding box center [1075, 290] width 292 height 580
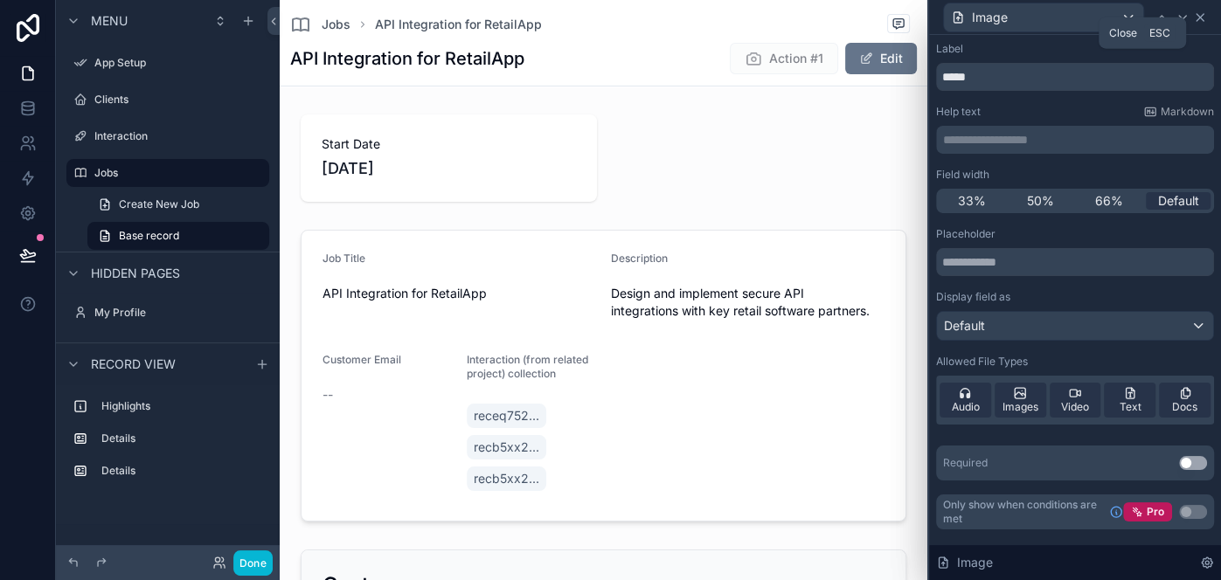
click at [1199, 23] on icon at bounding box center [1200, 17] width 14 height 14
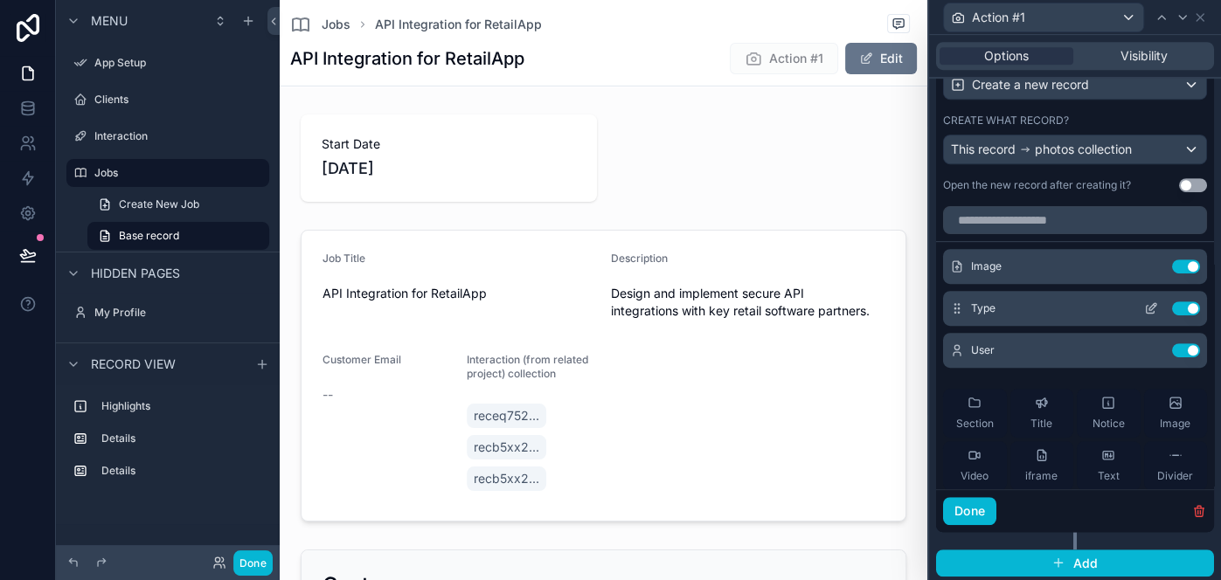
click at [1152, 308] on icon at bounding box center [1151, 308] width 14 height 14
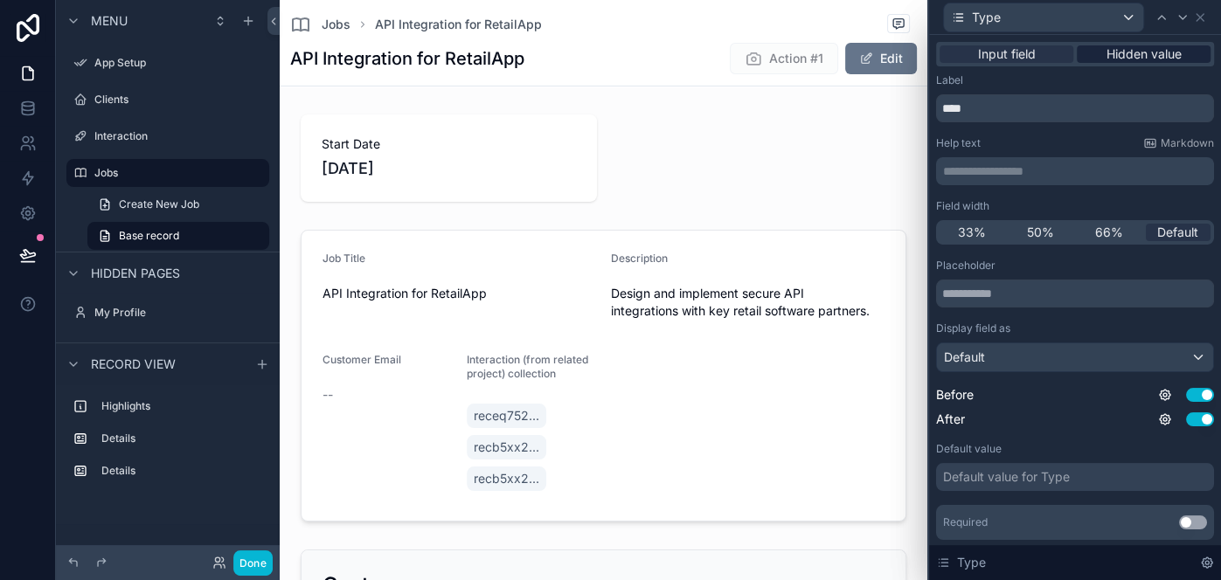
click at [1137, 58] on span "Hidden value" at bounding box center [1143, 53] width 75 height 17
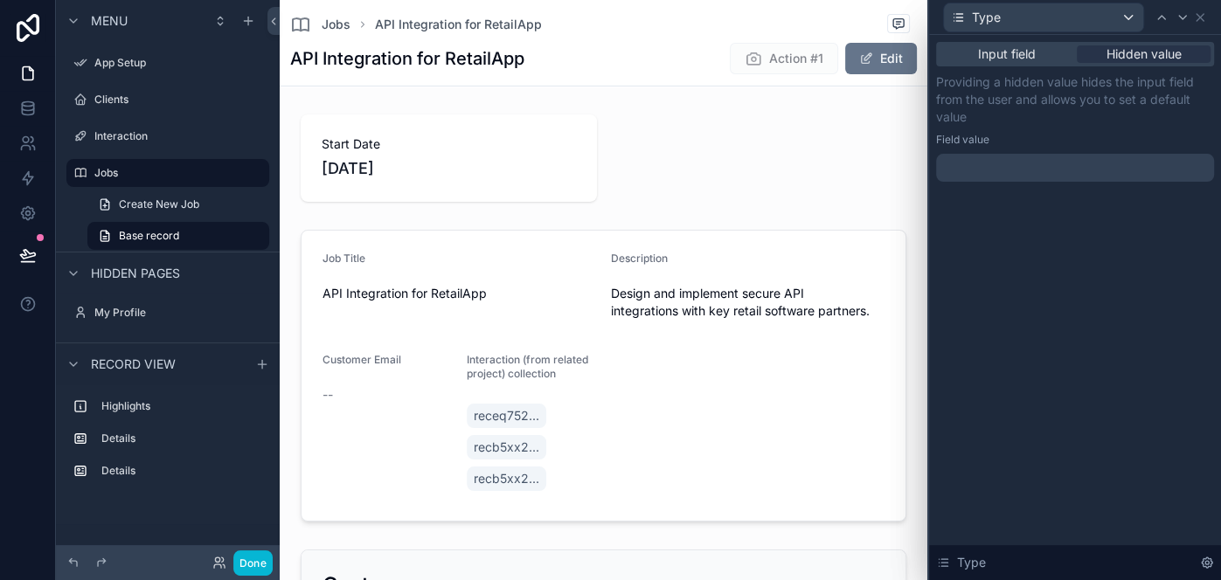
click at [1055, 163] on div at bounding box center [1075, 168] width 278 height 28
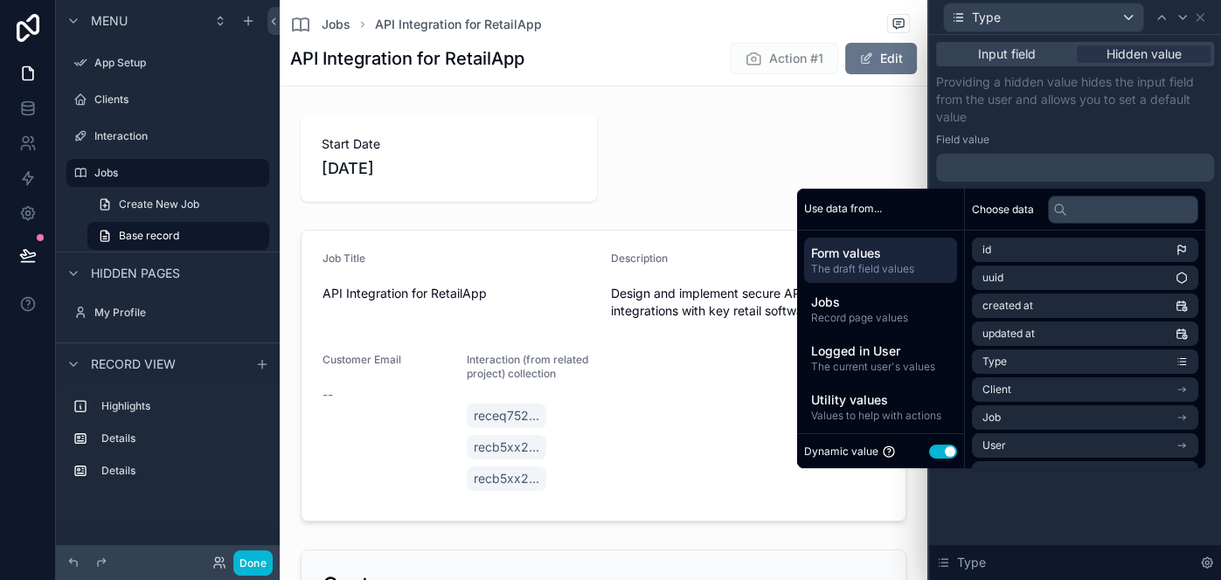
click at [901, 259] on span "Form values" at bounding box center [880, 253] width 139 height 17
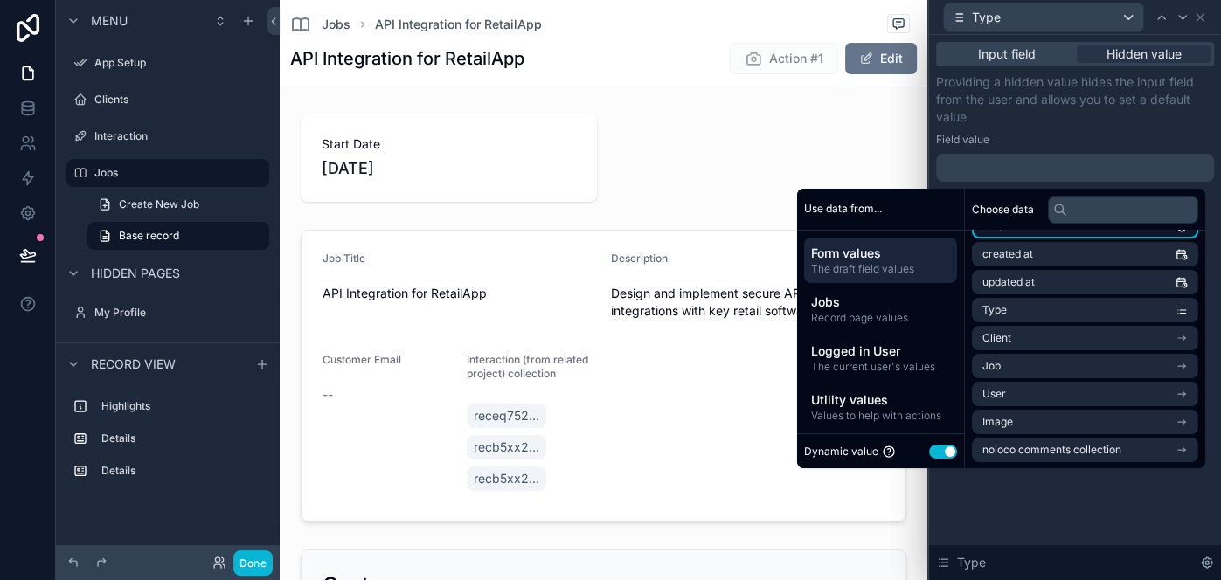
scroll to position [52, 0]
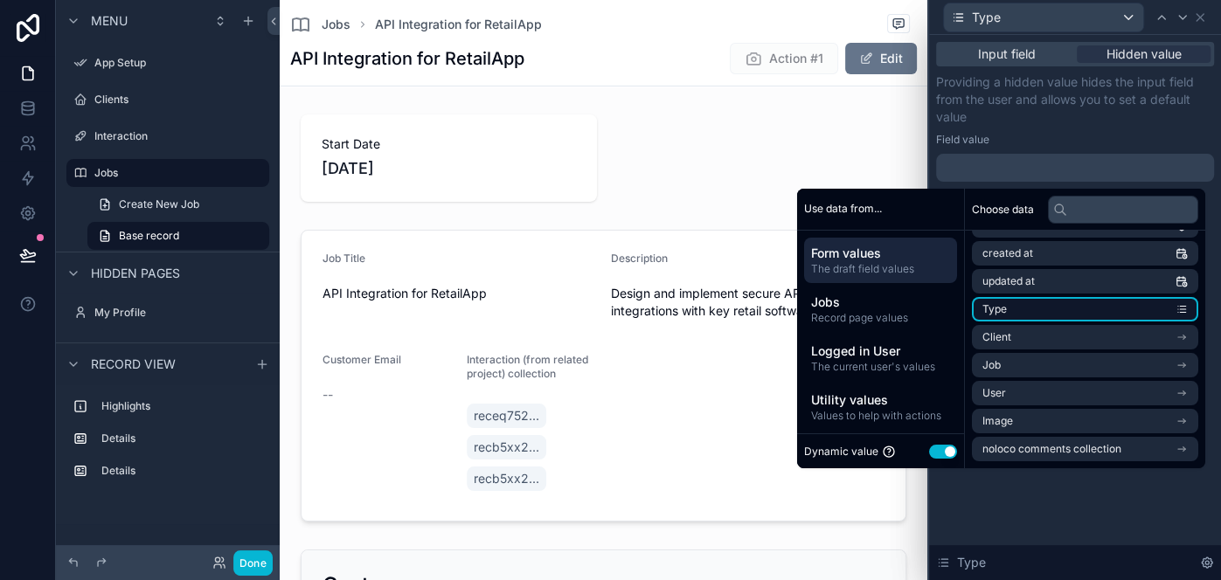
click at [1045, 310] on li "Type" at bounding box center [1085, 309] width 226 height 24
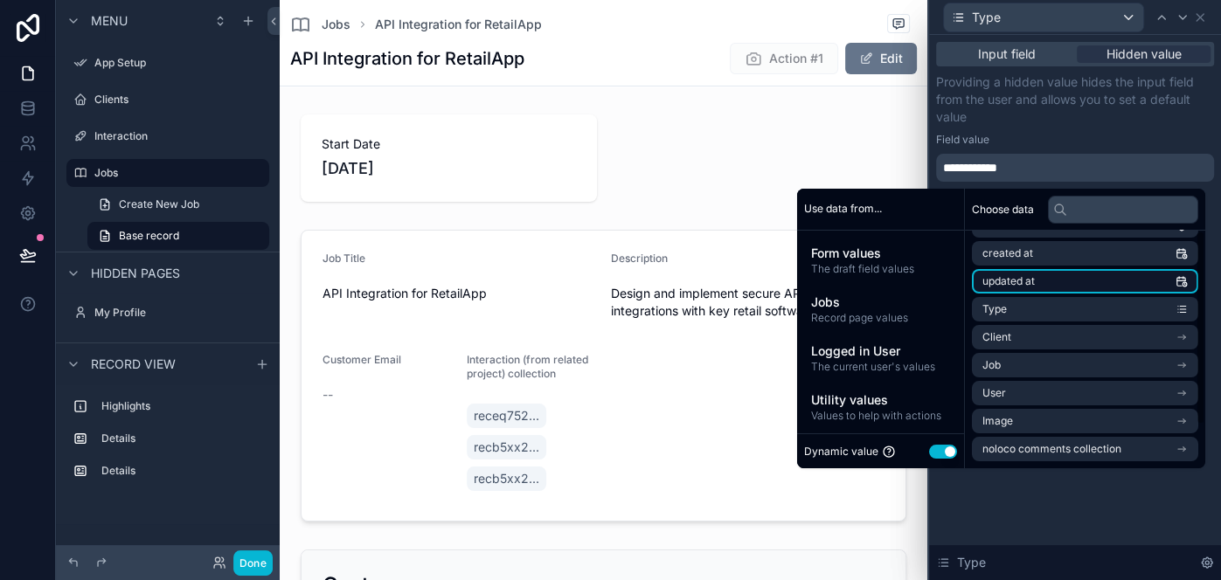
scroll to position [0, 0]
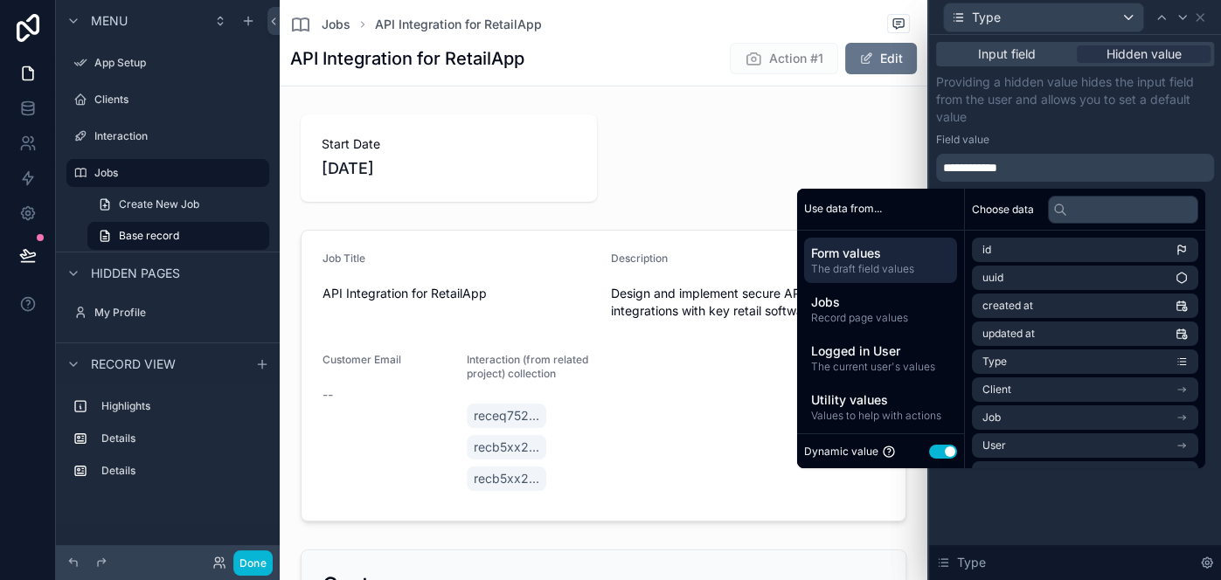
click at [881, 256] on span "Form values" at bounding box center [880, 253] width 139 height 17
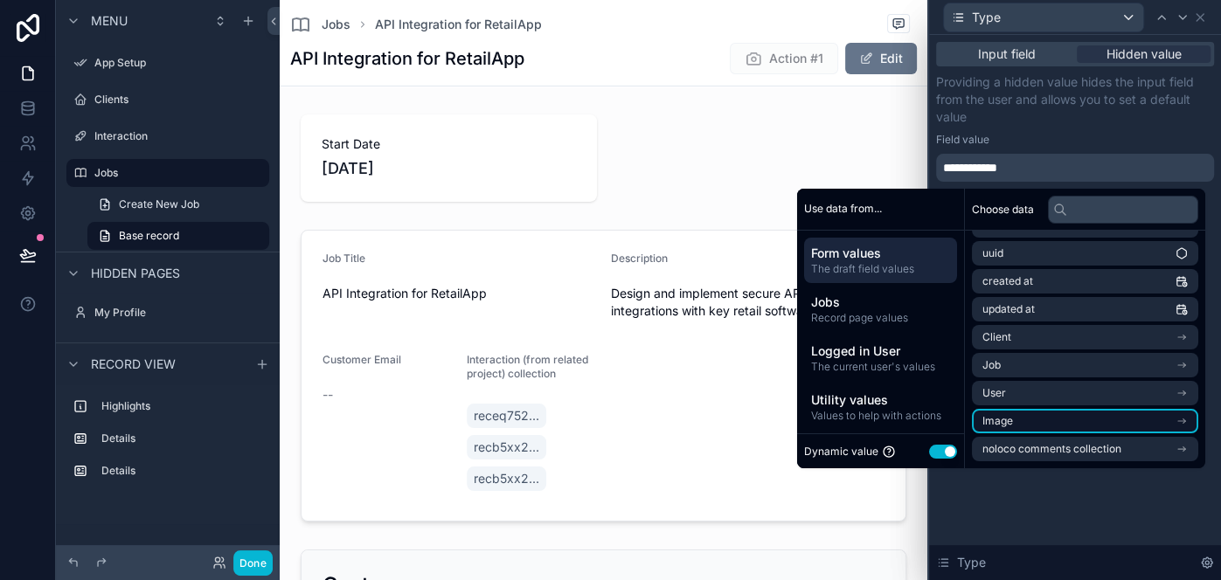
click at [1097, 425] on li "Image" at bounding box center [1085, 421] width 226 height 24
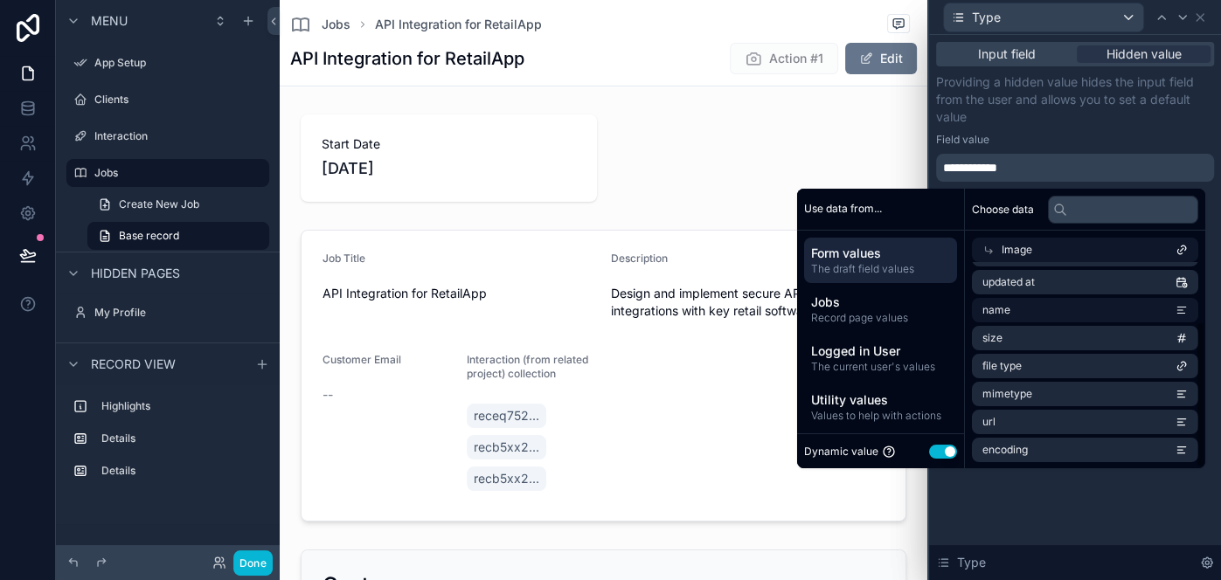
scroll to position [0, 0]
click at [1059, 111] on p "Providing a hidden value hides the input field from the user and allows you to …" at bounding box center [1075, 99] width 278 height 52
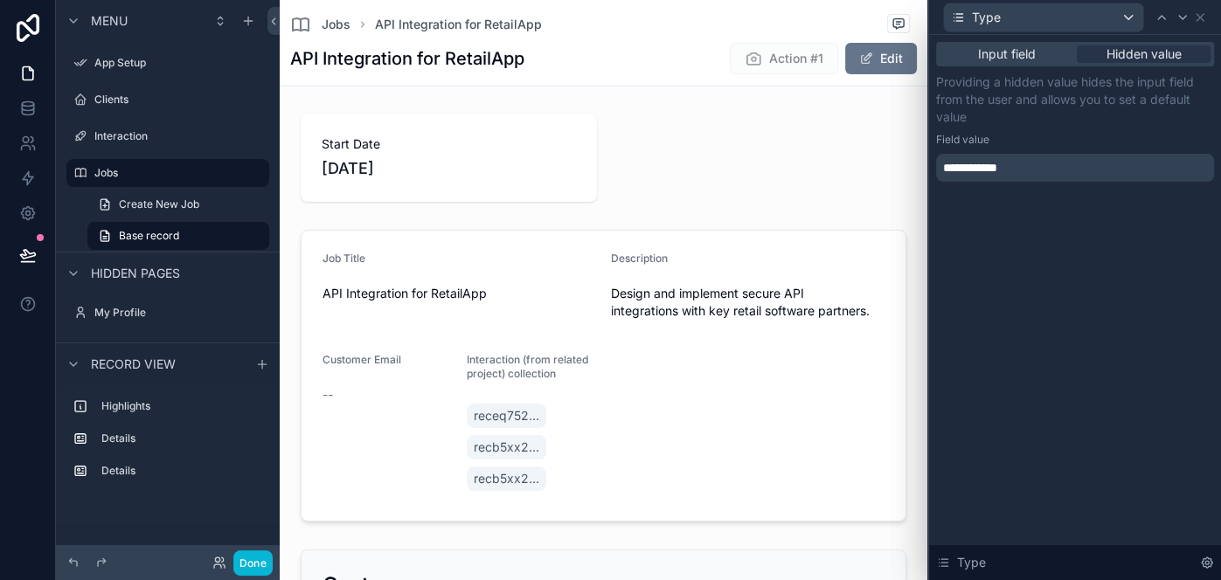
click at [1048, 176] on div "**********" at bounding box center [1075, 168] width 278 height 28
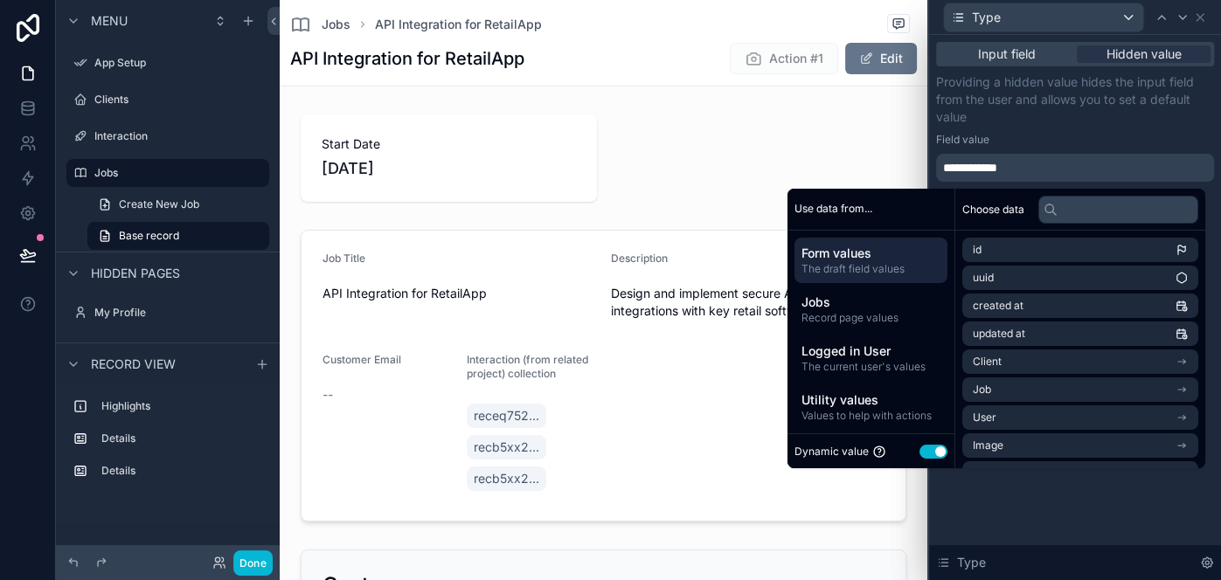
click at [1048, 176] on div "**********" at bounding box center [1075, 168] width 278 height 28
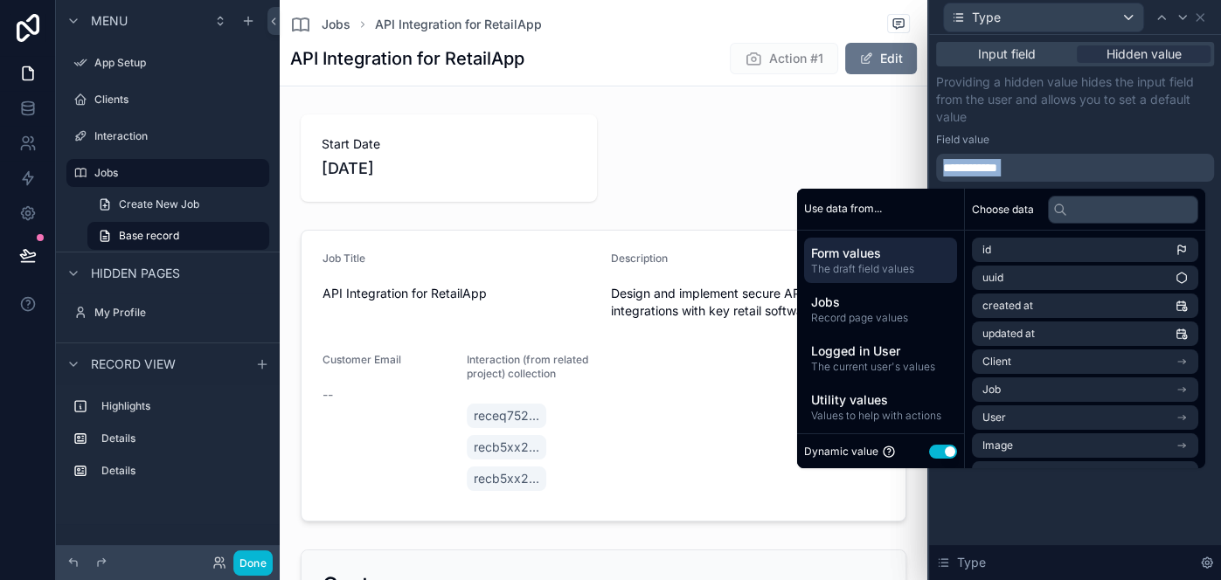
click at [935, 448] on button "Use setting" at bounding box center [943, 452] width 28 height 14
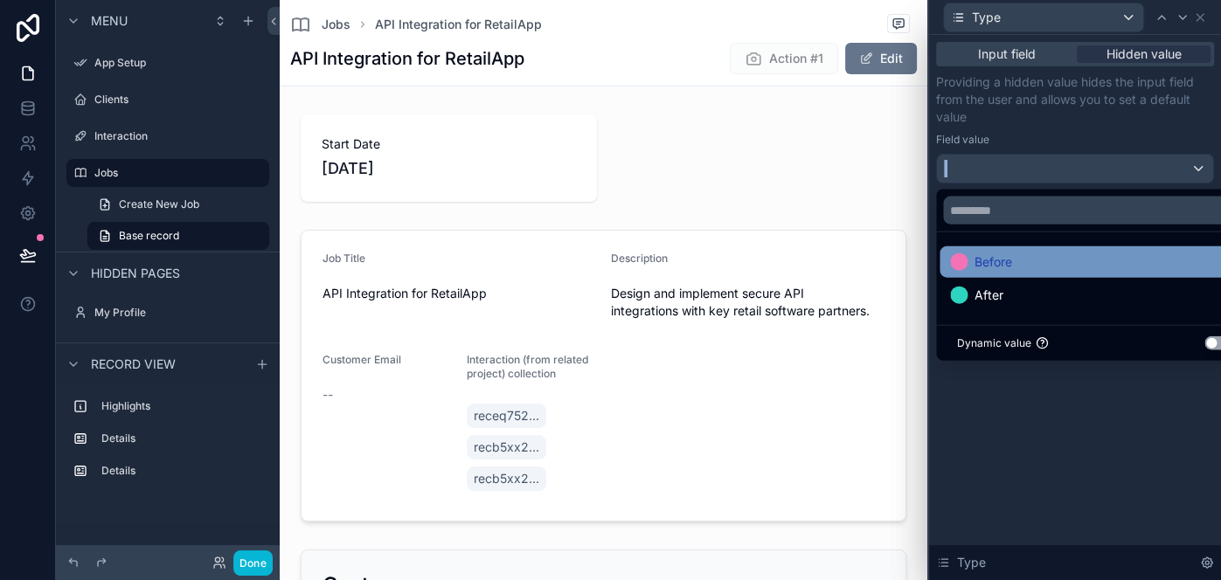
click at [1001, 257] on span "Before" at bounding box center [993, 262] width 38 height 21
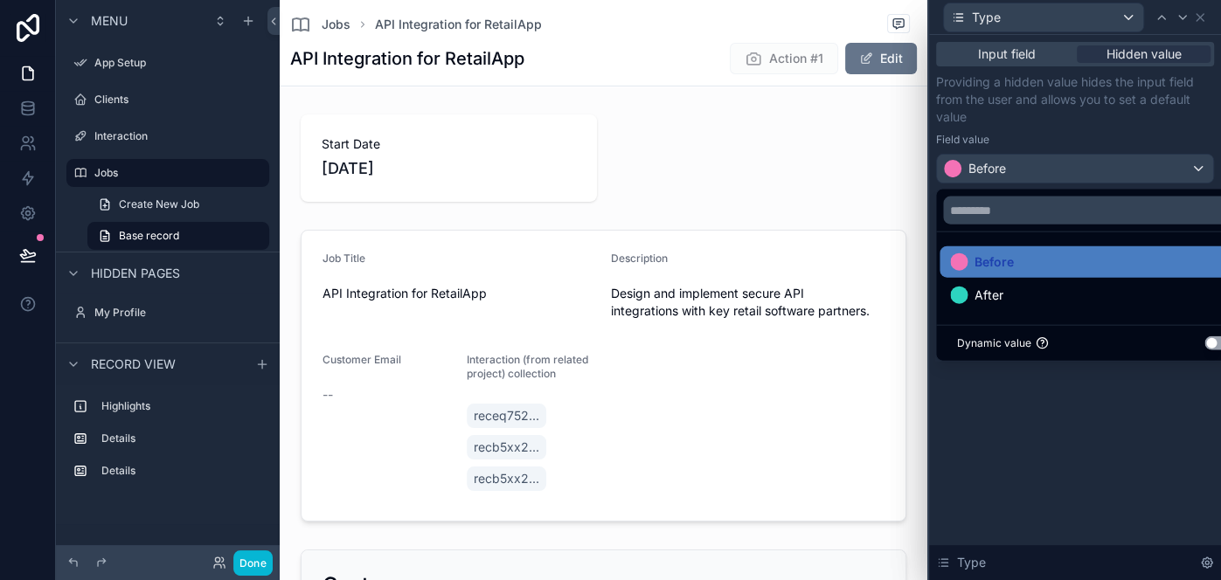
click at [1159, 384] on div "Input field Hidden value Providing a hidden value hides the input field from th…" at bounding box center [1075, 307] width 292 height 545
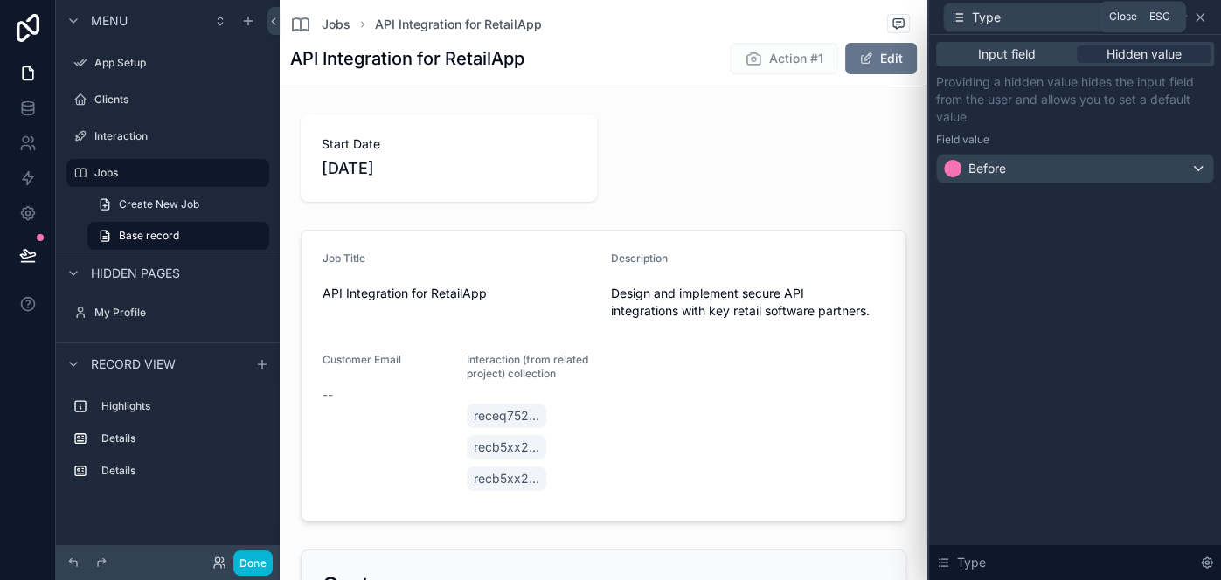
click at [1201, 18] on icon at bounding box center [1199, 17] width 7 height 7
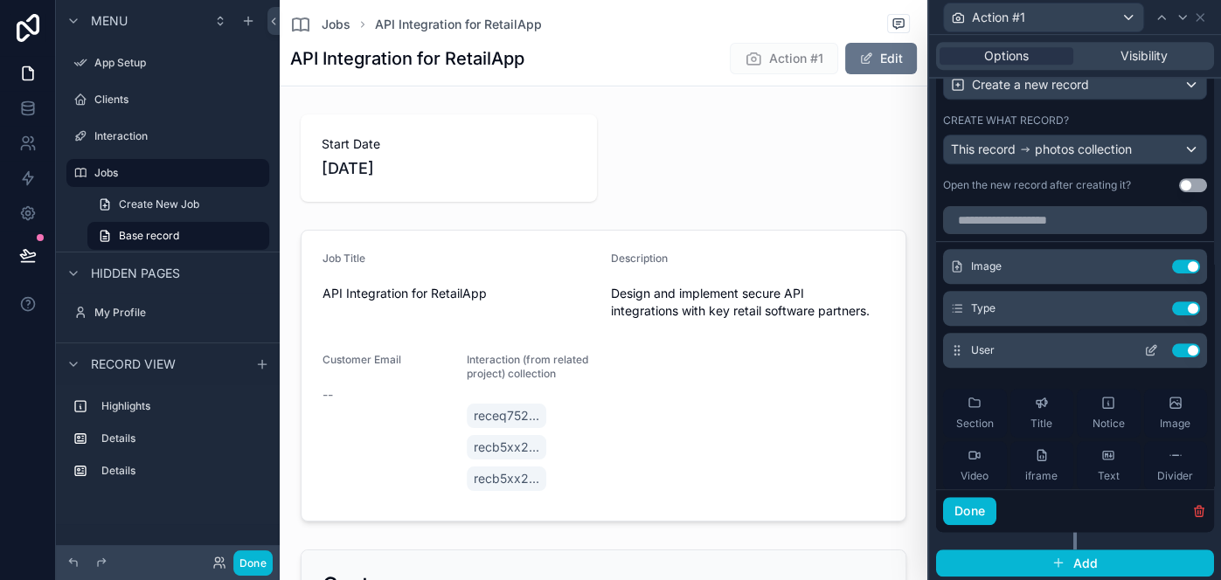
click at [1149, 350] on icon at bounding box center [1151, 350] width 14 height 14
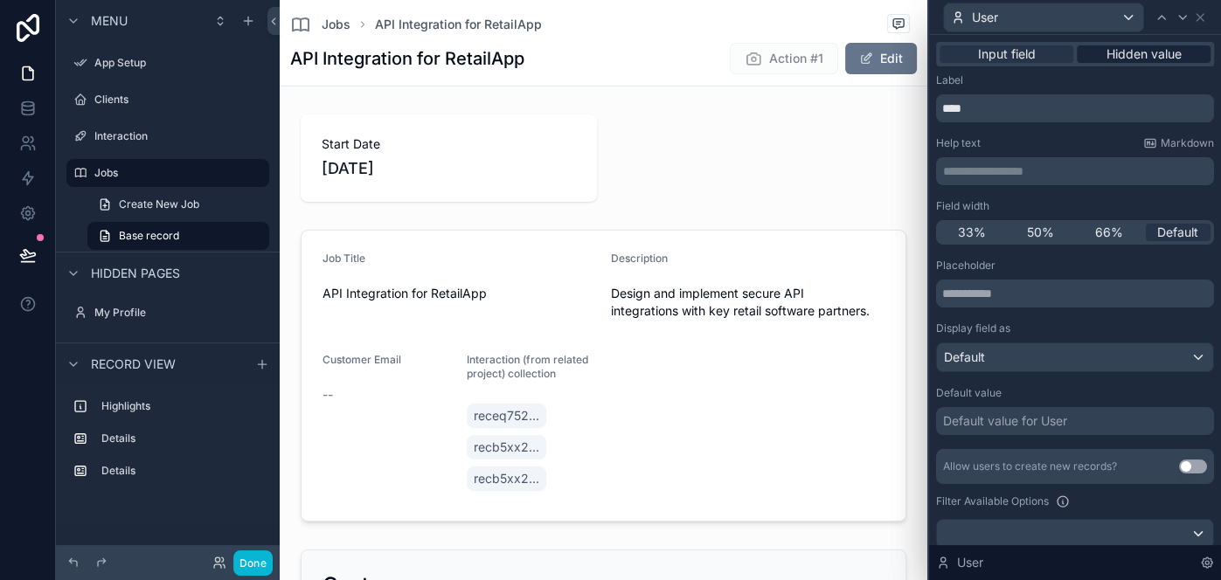
click at [1125, 53] on span "Hidden value" at bounding box center [1143, 53] width 75 height 17
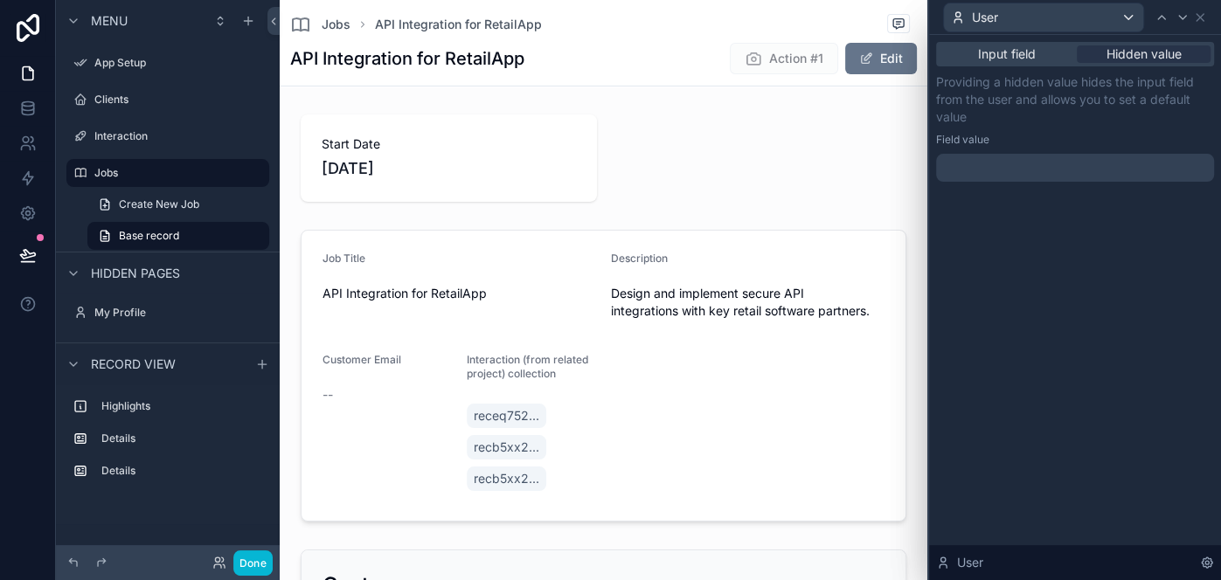
click at [1076, 164] on div at bounding box center [1075, 168] width 278 height 28
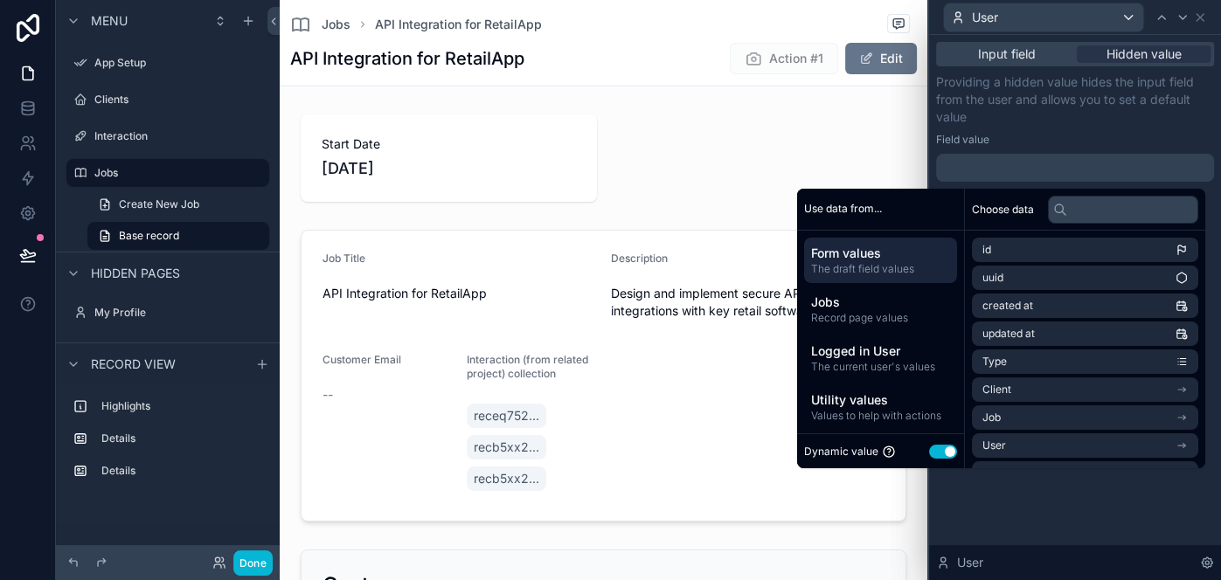
click at [936, 452] on button "Use setting" at bounding box center [943, 452] width 28 height 14
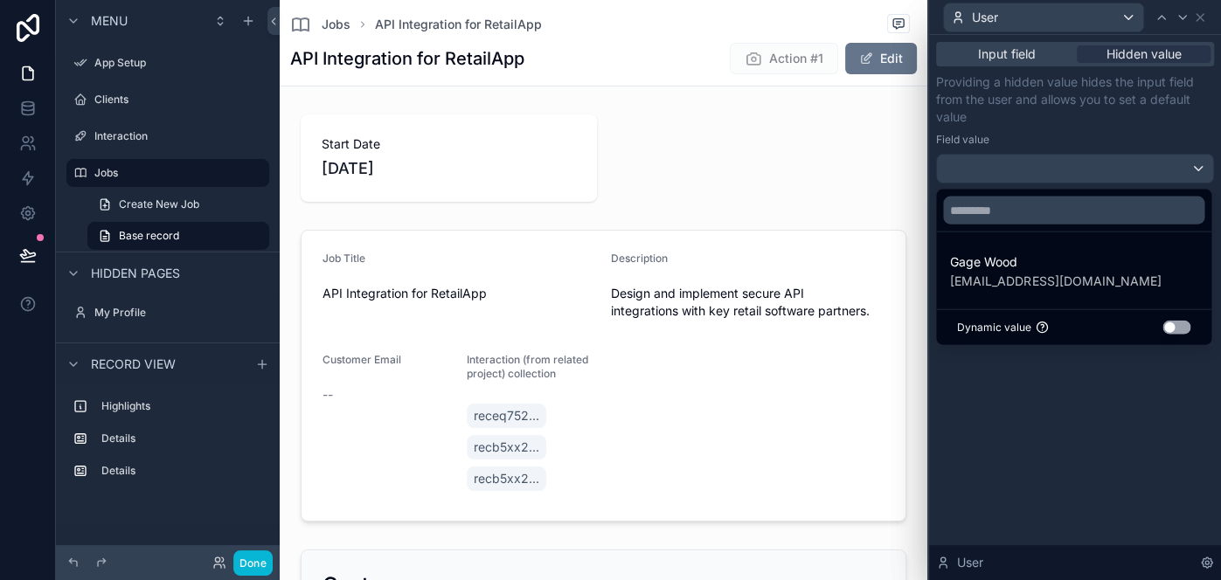
click at [1172, 329] on button "Use setting" at bounding box center [1176, 328] width 28 height 14
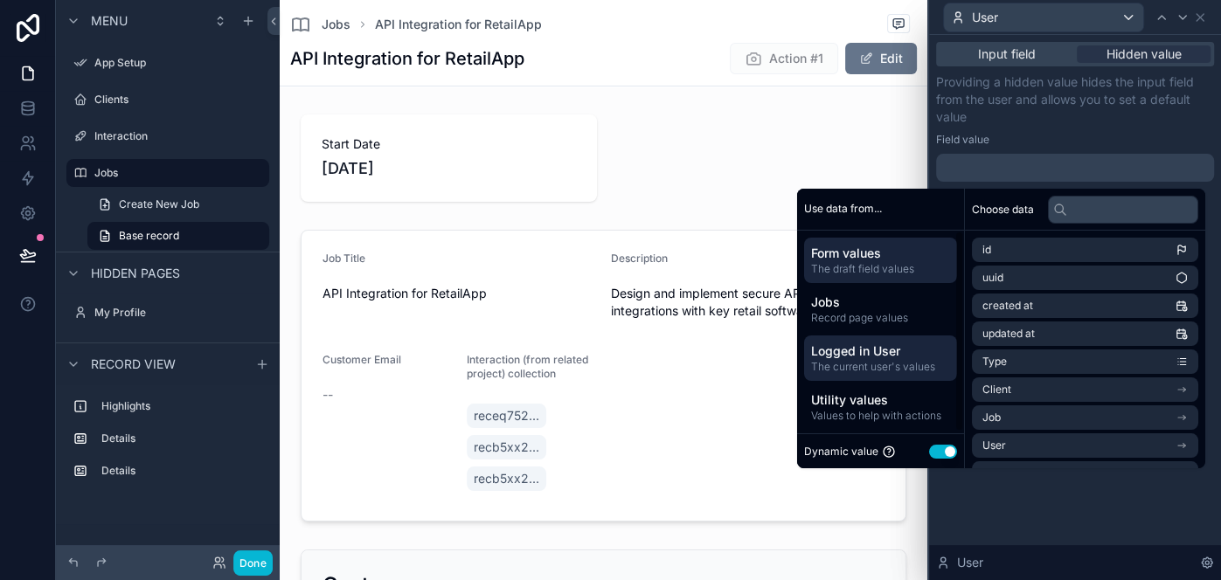
click at [891, 369] on span "The current user's values" at bounding box center [880, 367] width 139 height 14
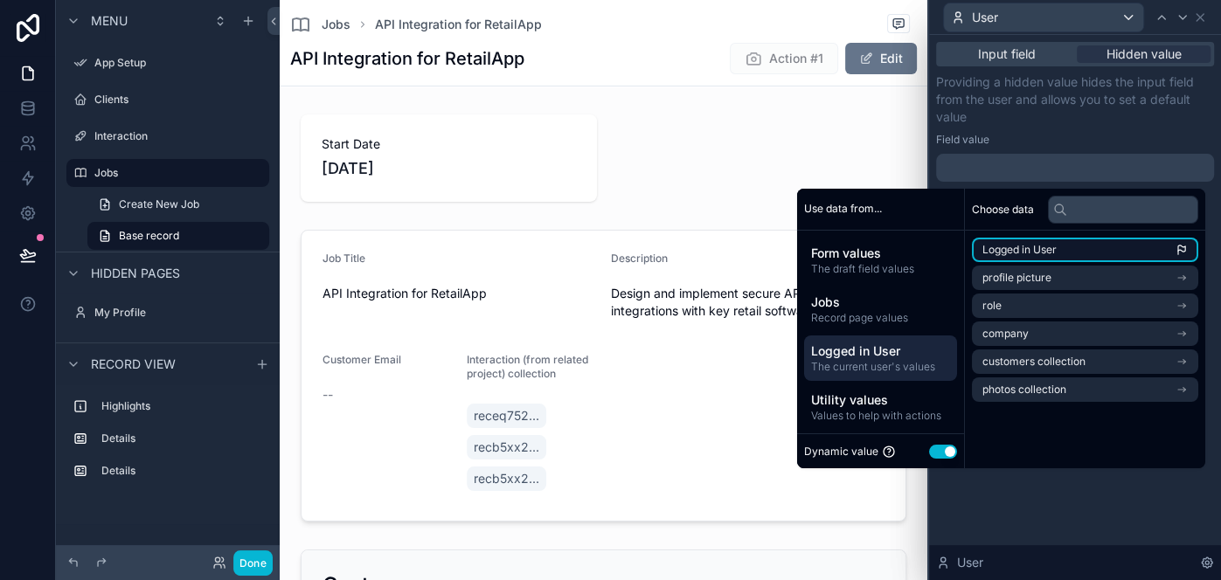
click at [1028, 259] on li "Logged in User" at bounding box center [1085, 250] width 226 height 24
click at [1030, 118] on p "Providing a hidden value hides the input field from the user and allows you to …" at bounding box center [1075, 99] width 278 height 52
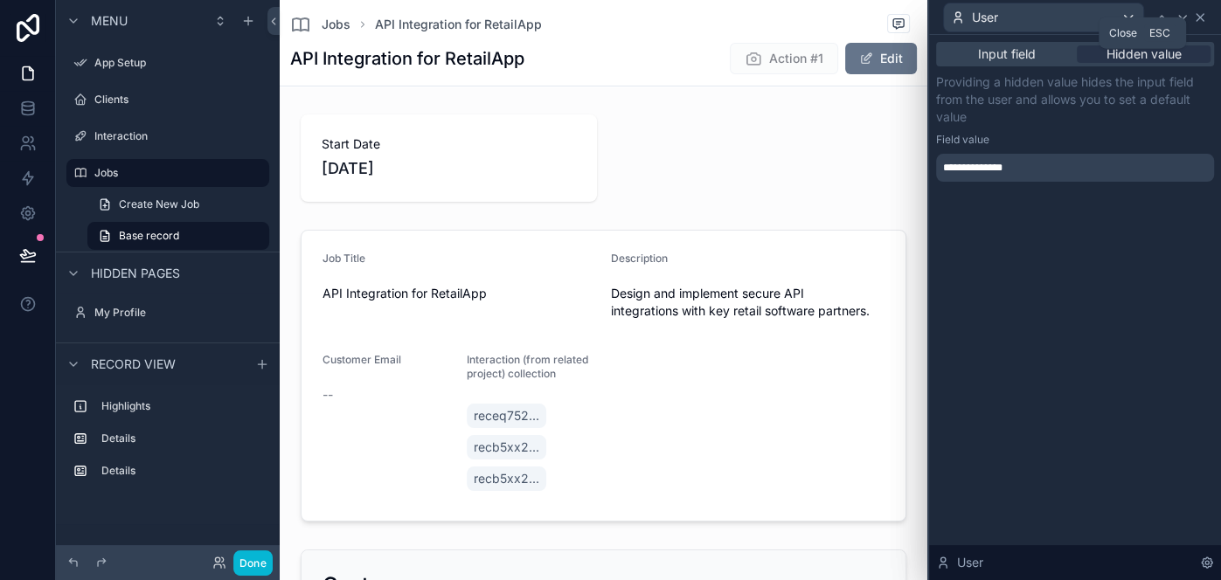
click at [1200, 17] on icon at bounding box center [1199, 17] width 7 height 7
